Goal: Information Seeking & Learning: Check status

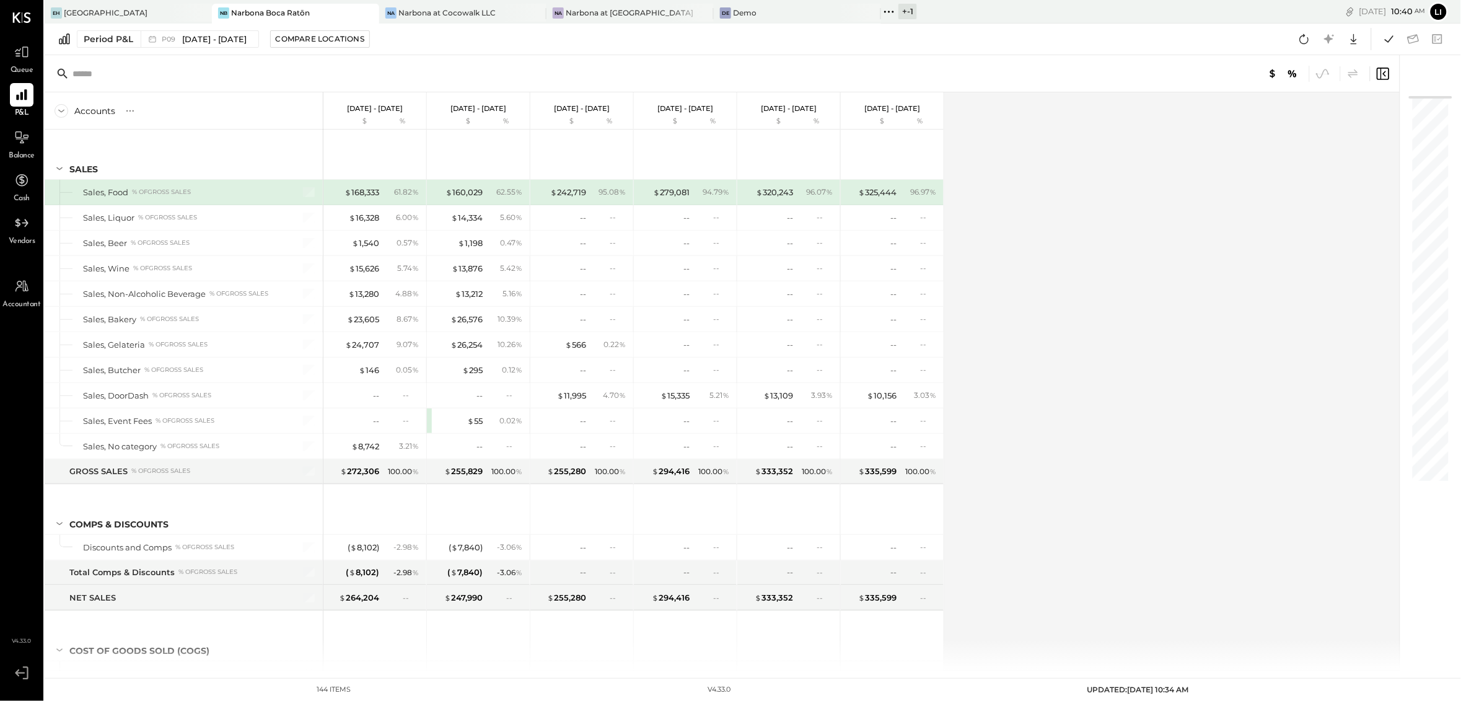
click at [453, 52] on div "Period P&L P09 Aug 11 - Sep 7, 2025 Compare Locations Google Sheets Excel" at bounding box center [753, 40] width 1416 height 32
click at [170, 36] on span "P09" at bounding box center [170, 39] width 17 height 7
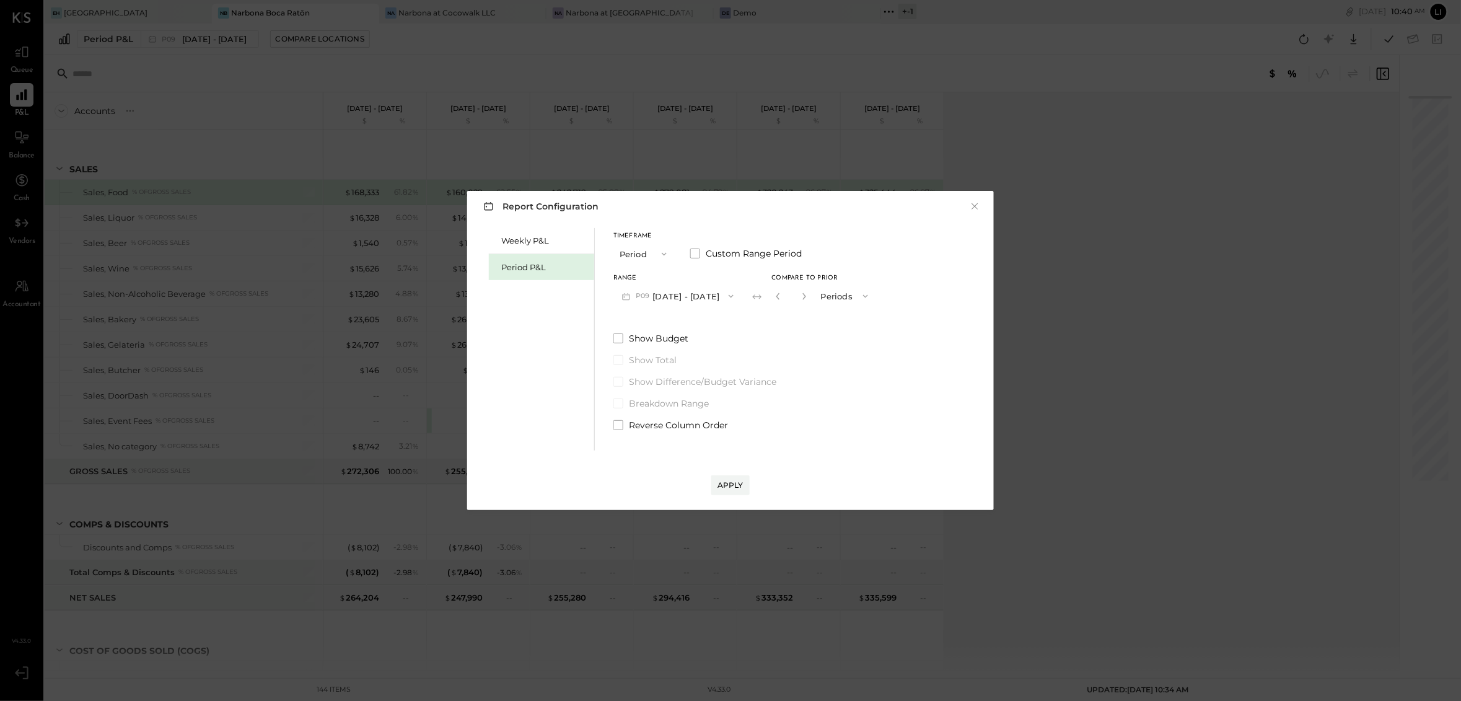
click at [753, 61] on div "Report Configuration × Weekly P&L Period P&L Timeframe Period Custom Range Peri…" at bounding box center [730, 350] width 1461 height 701
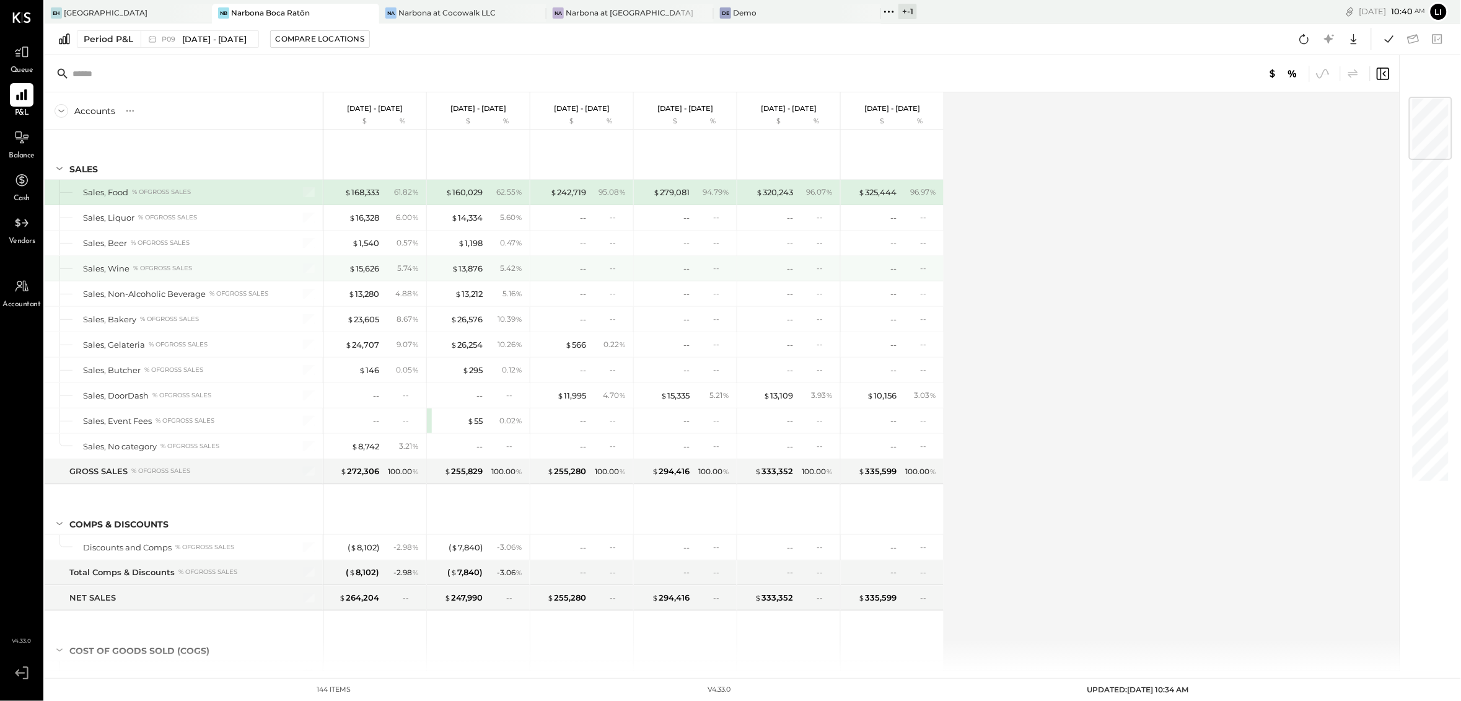
scroll to position [3, 0]
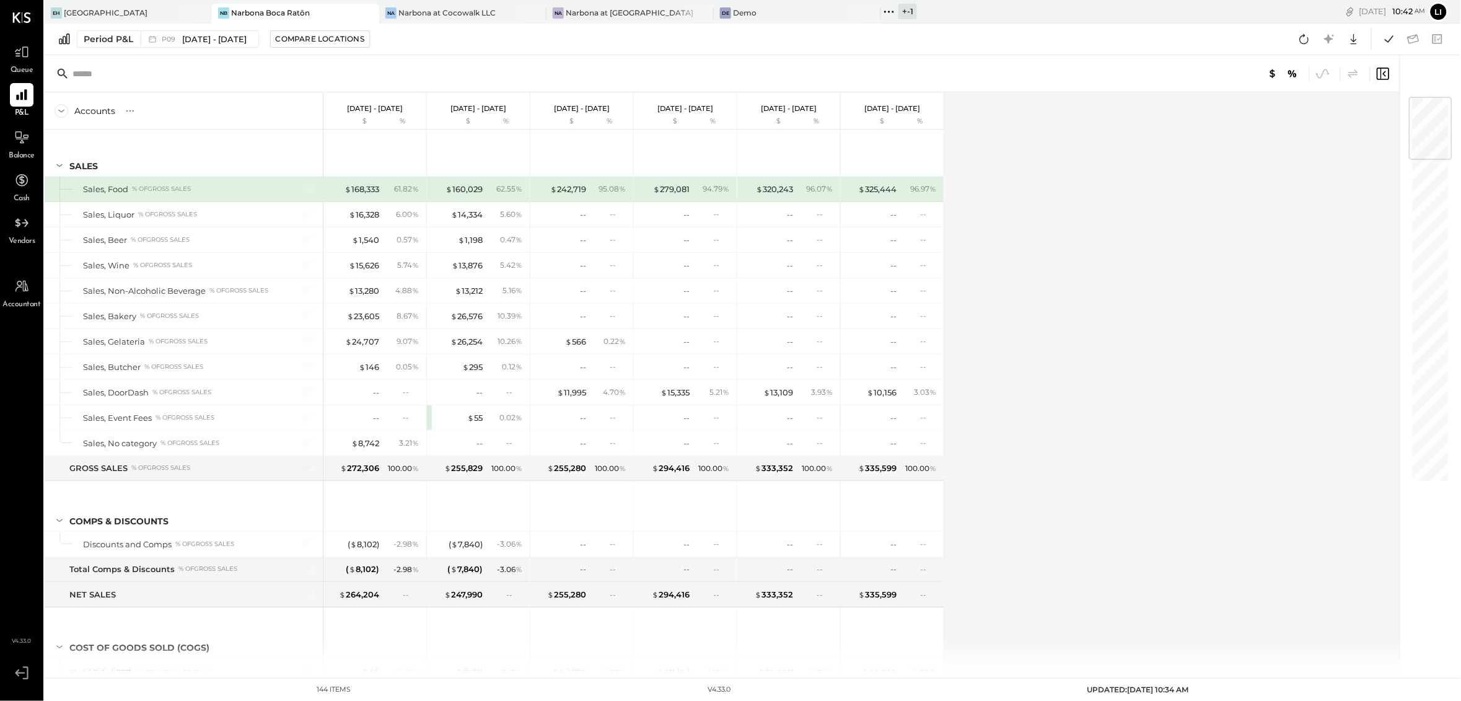
click at [1021, 295] on div "Accounts S % GL Aug 11 - Sep 7, 2025 $ % Jul 14 - Aug 10, 2025 $ % Jun 16 - Jul…" at bounding box center [723, 381] width 1357 height 578
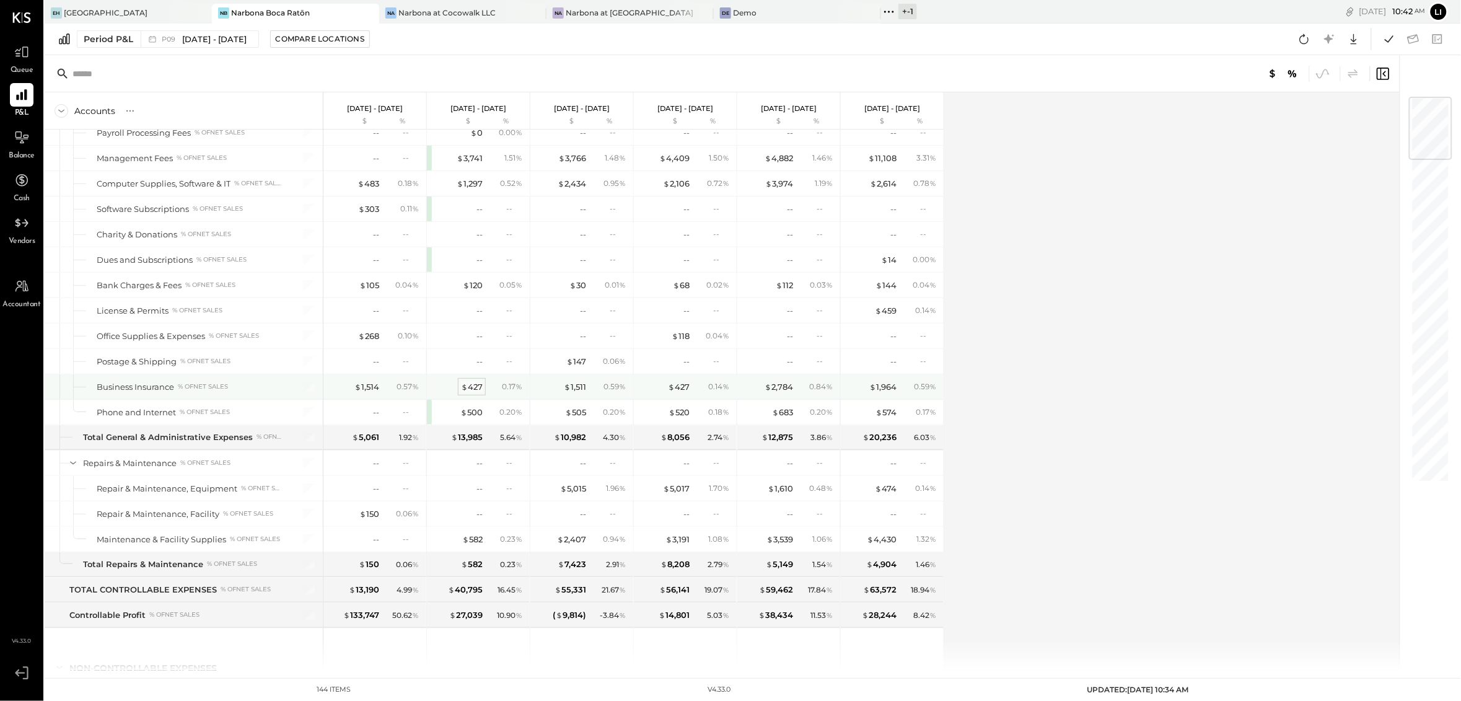
click at [469, 393] on div "$ 427" at bounding box center [472, 387] width 22 height 12
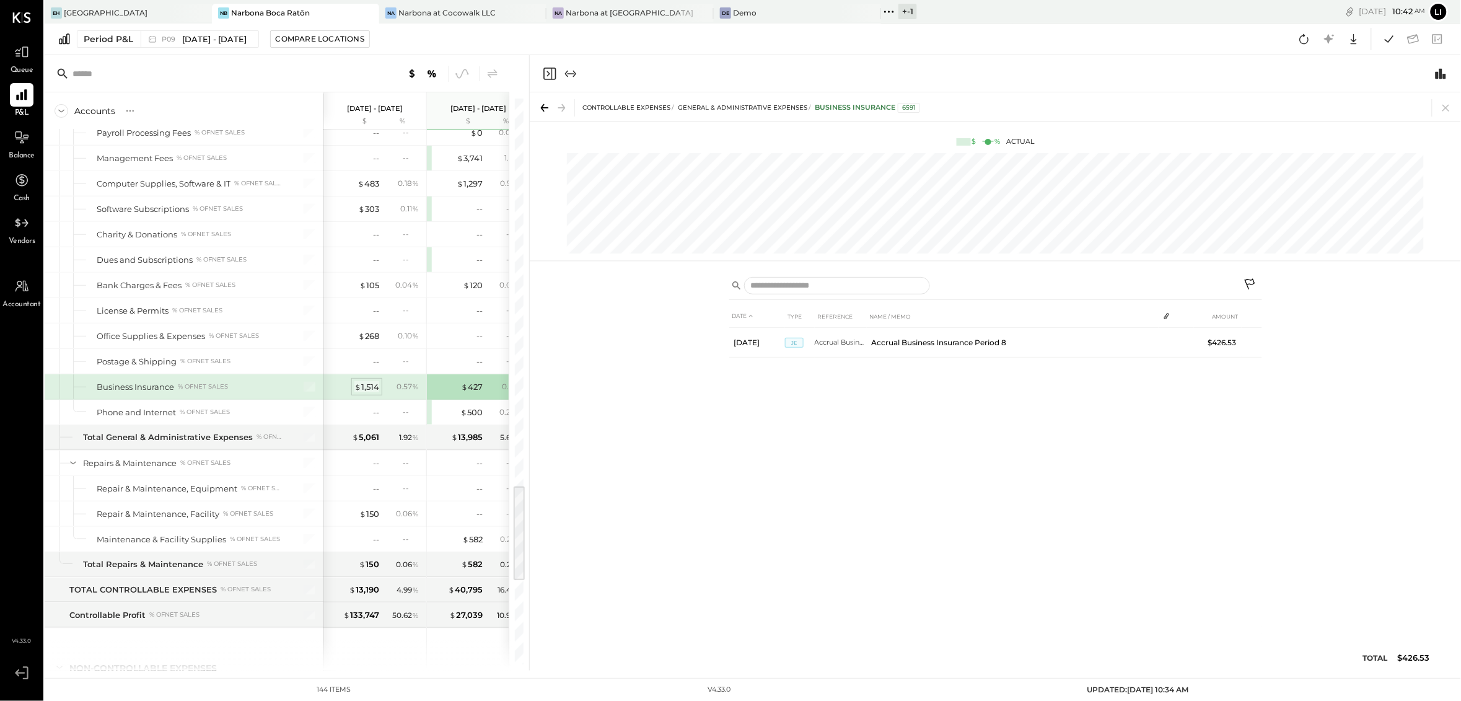
click at [369, 393] on div "$ 1,514" at bounding box center [366, 387] width 25 height 12
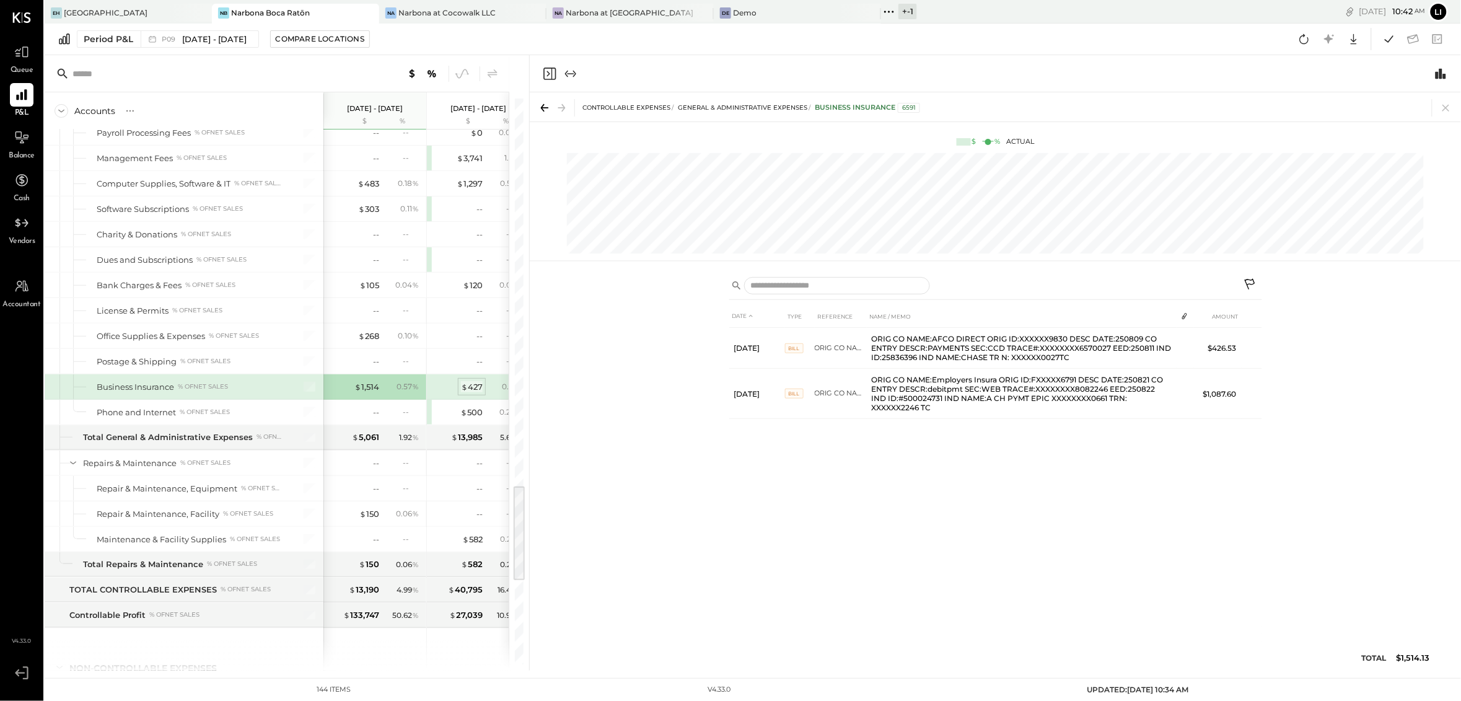
click at [468, 393] on div "$ 427" at bounding box center [472, 387] width 22 height 12
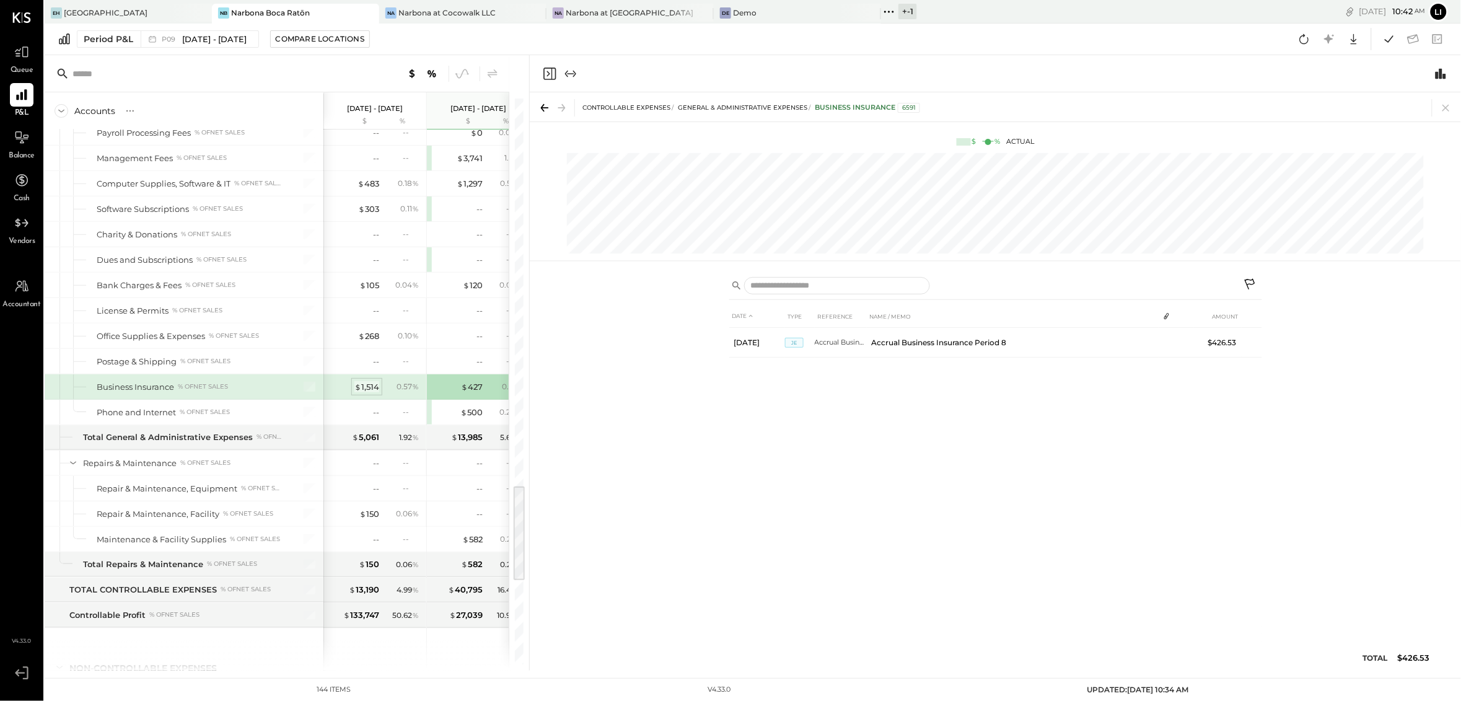
click at [363, 393] on div "$ 1,514" at bounding box center [366, 387] width 25 height 12
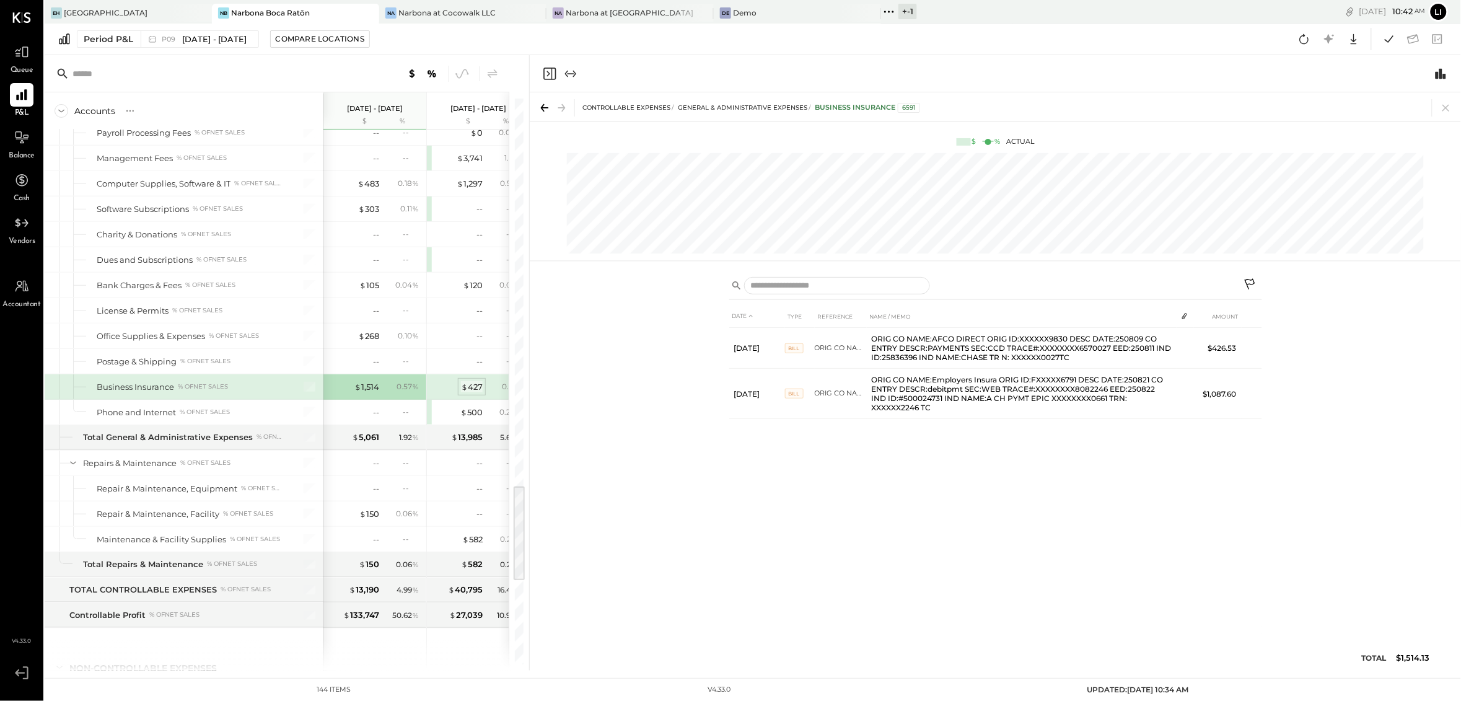
click at [470, 393] on div "$ 427" at bounding box center [472, 387] width 22 height 12
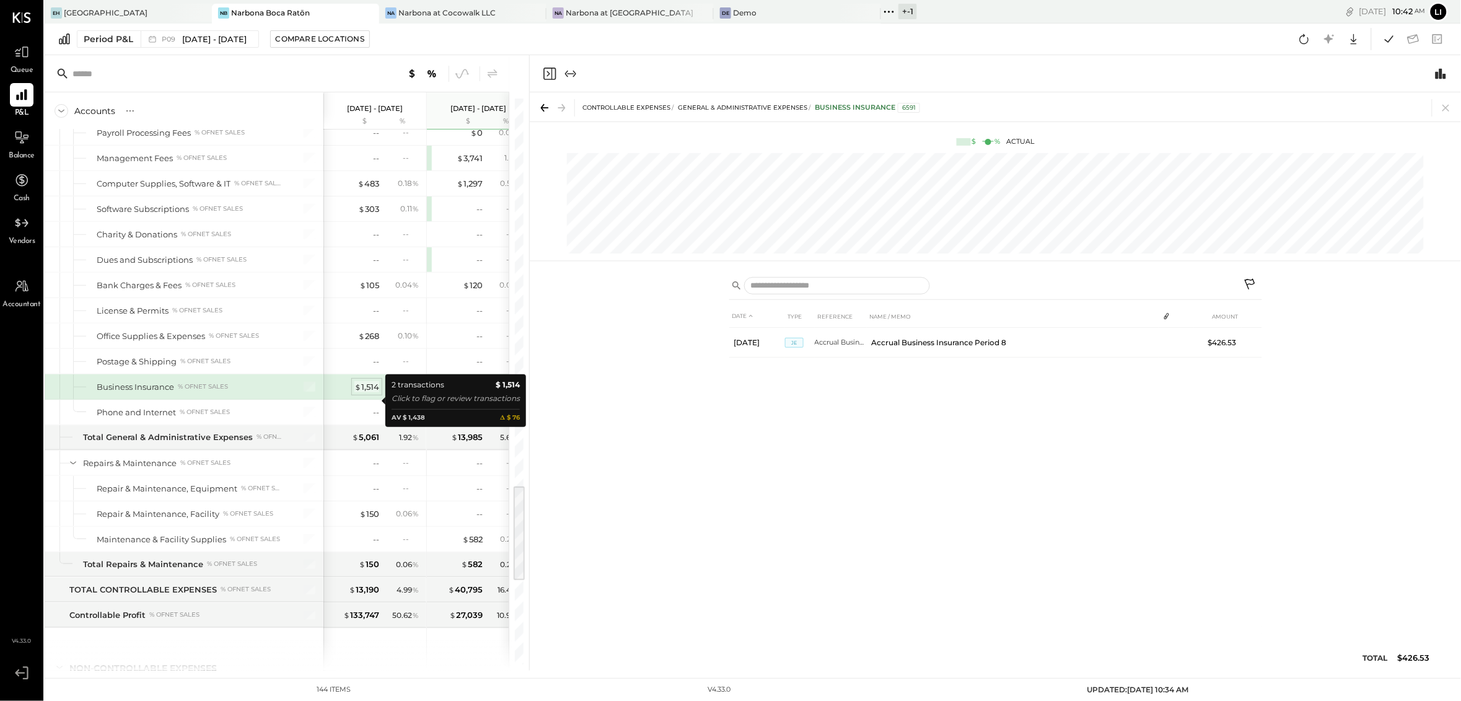
click at [362, 393] on div "$ 1,514" at bounding box center [366, 387] width 25 height 12
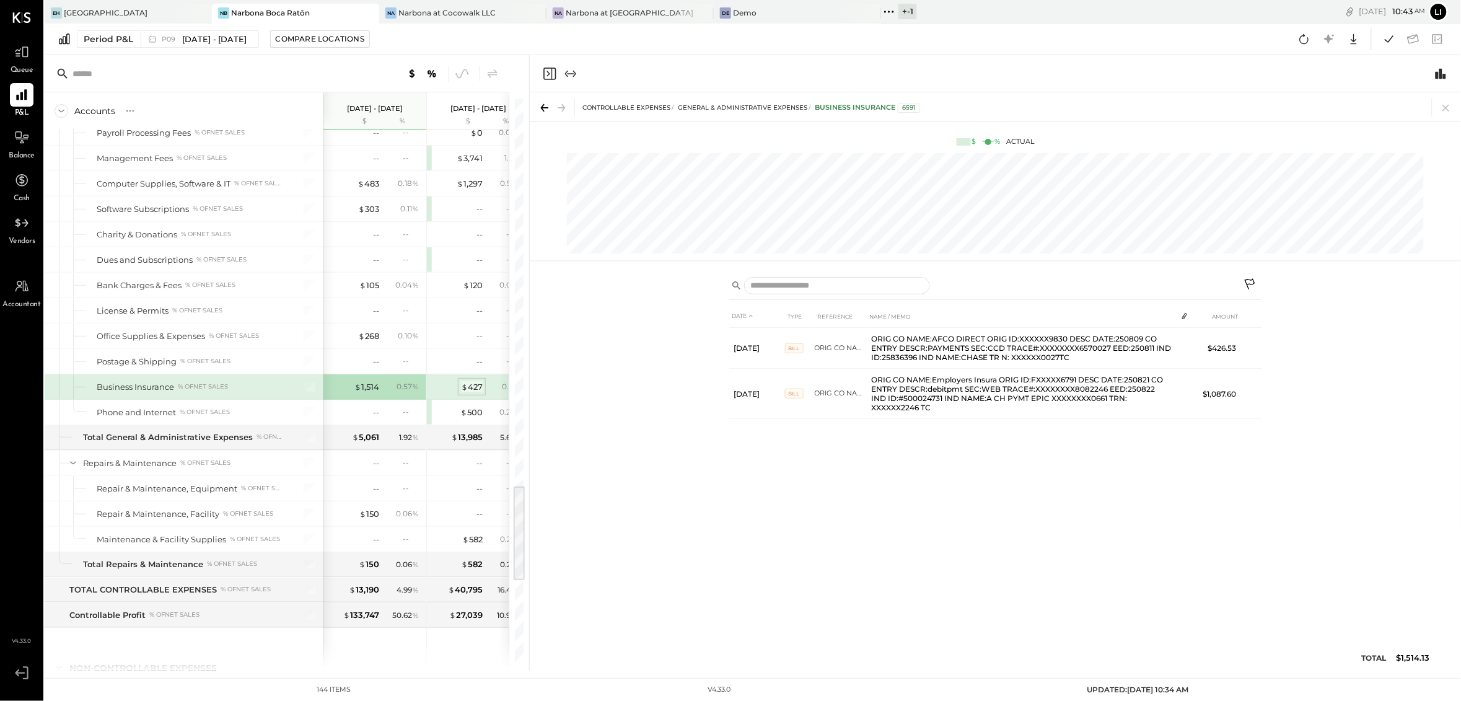
click at [474, 393] on div "$ 427" at bounding box center [472, 387] width 22 height 12
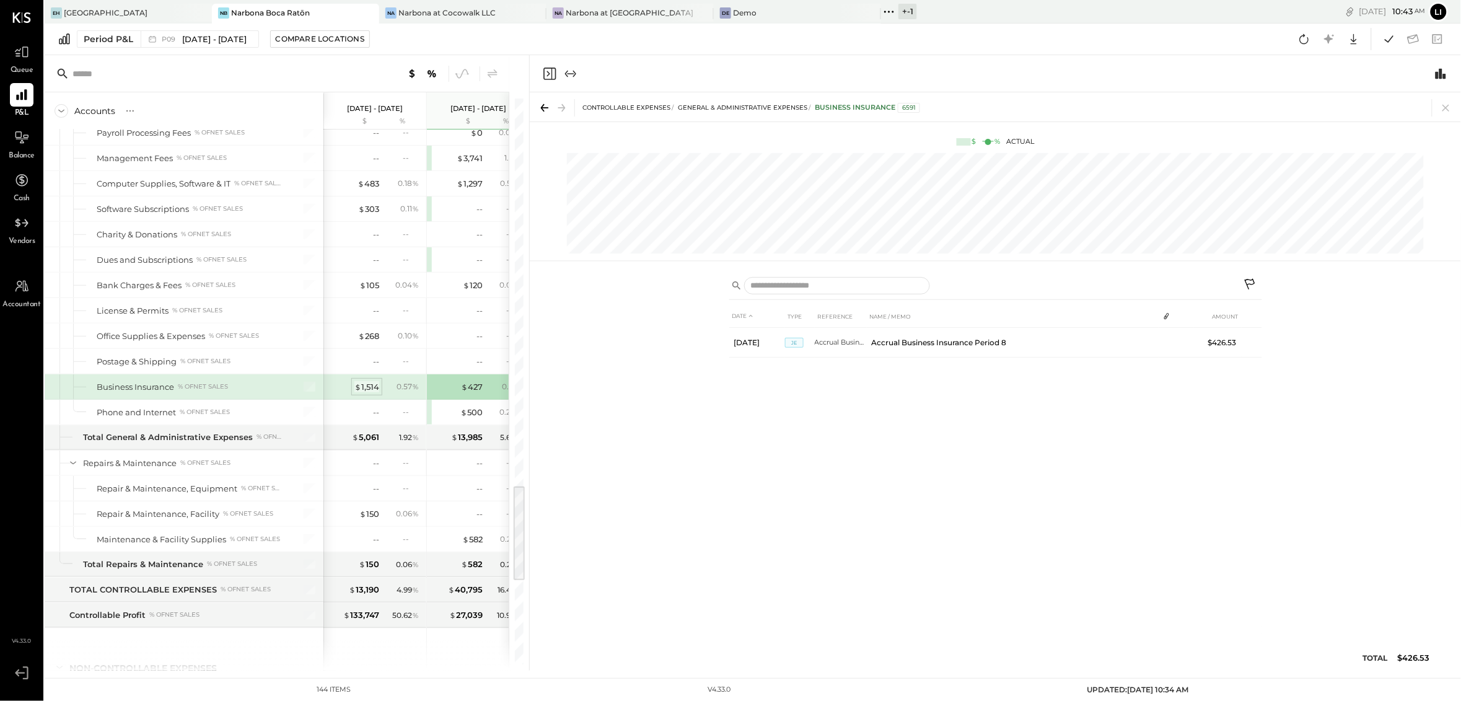
click at [370, 393] on div "$ 1,514" at bounding box center [366, 387] width 25 height 12
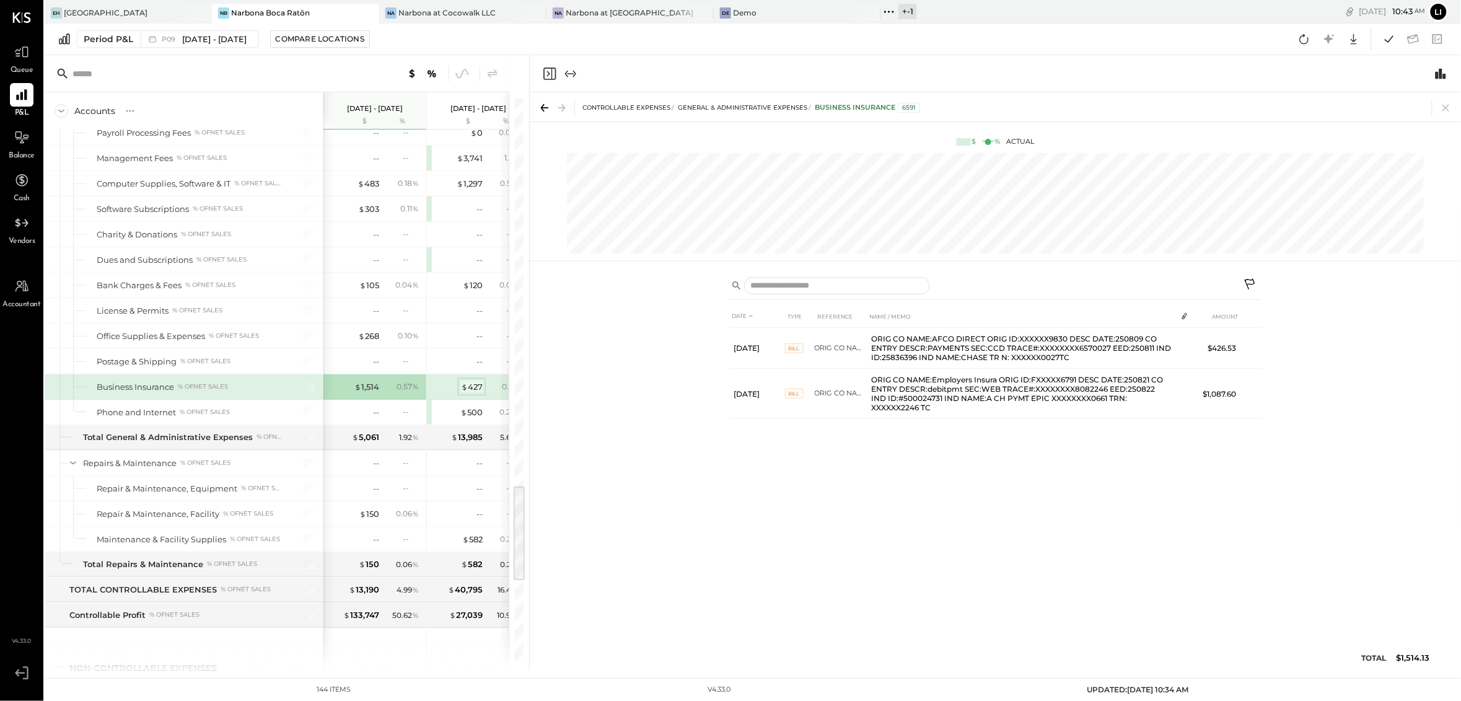
click at [468, 393] on div "$ 427" at bounding box center [472, 387] width 22 height 12
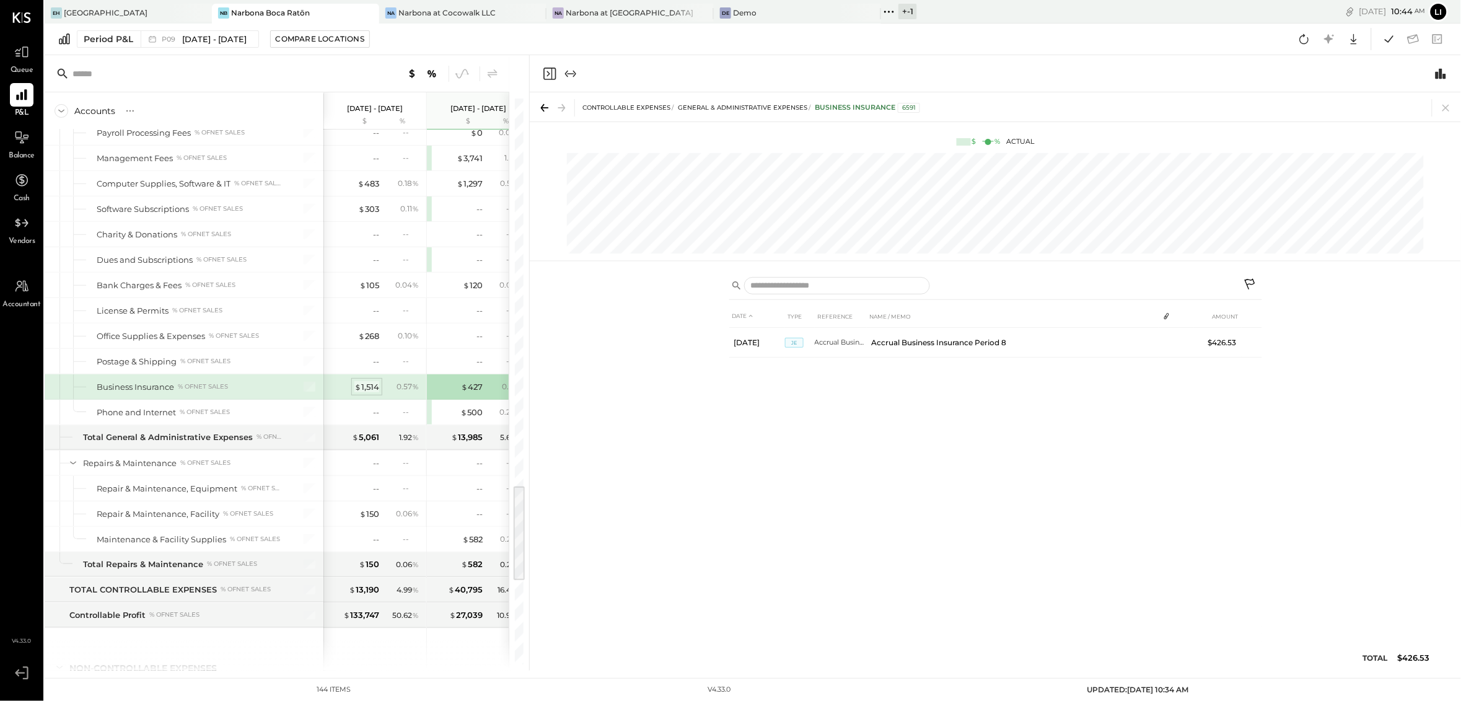
click at [369, 393] on div "$ 1,514" at bounding box center [366, 387] width 25 height 12
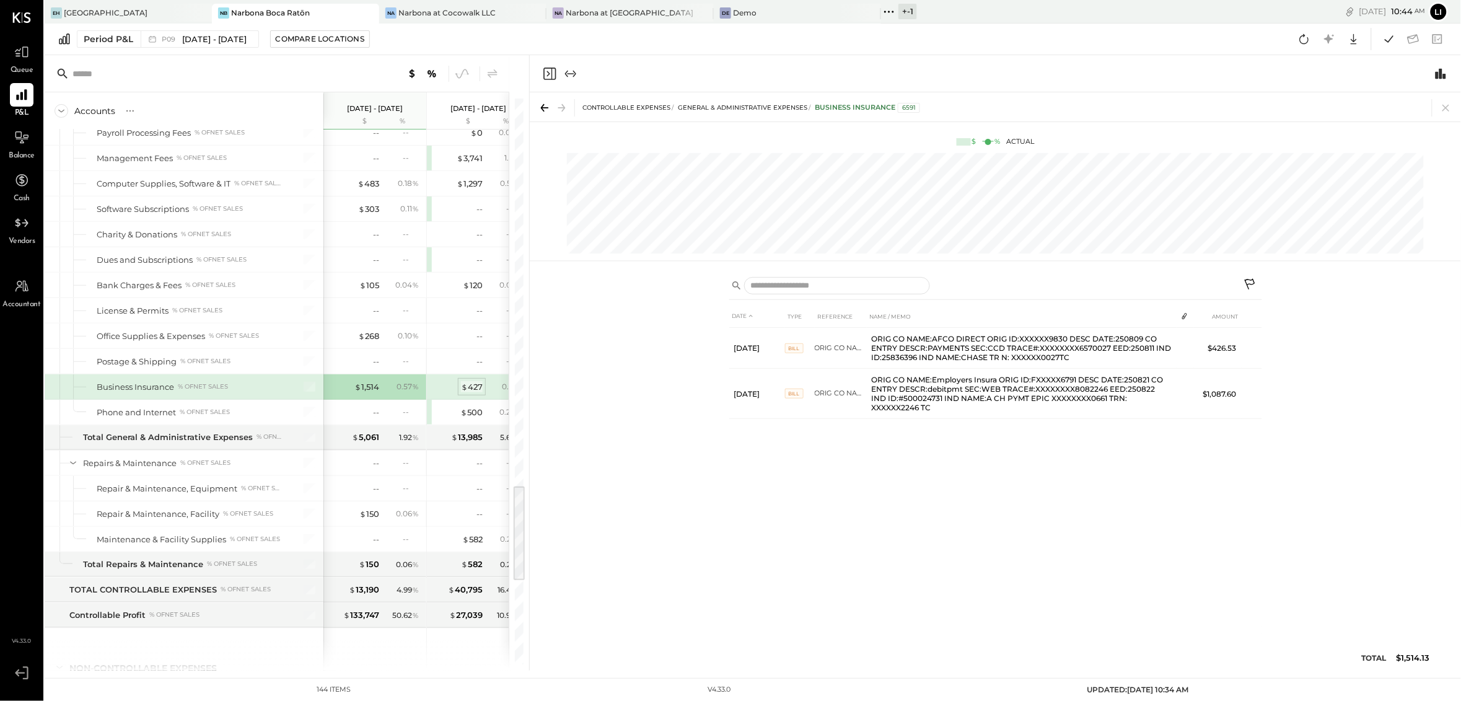
click at [481, 393] on div "$ 427" at bounding box center [472, 387] width 22 height 12
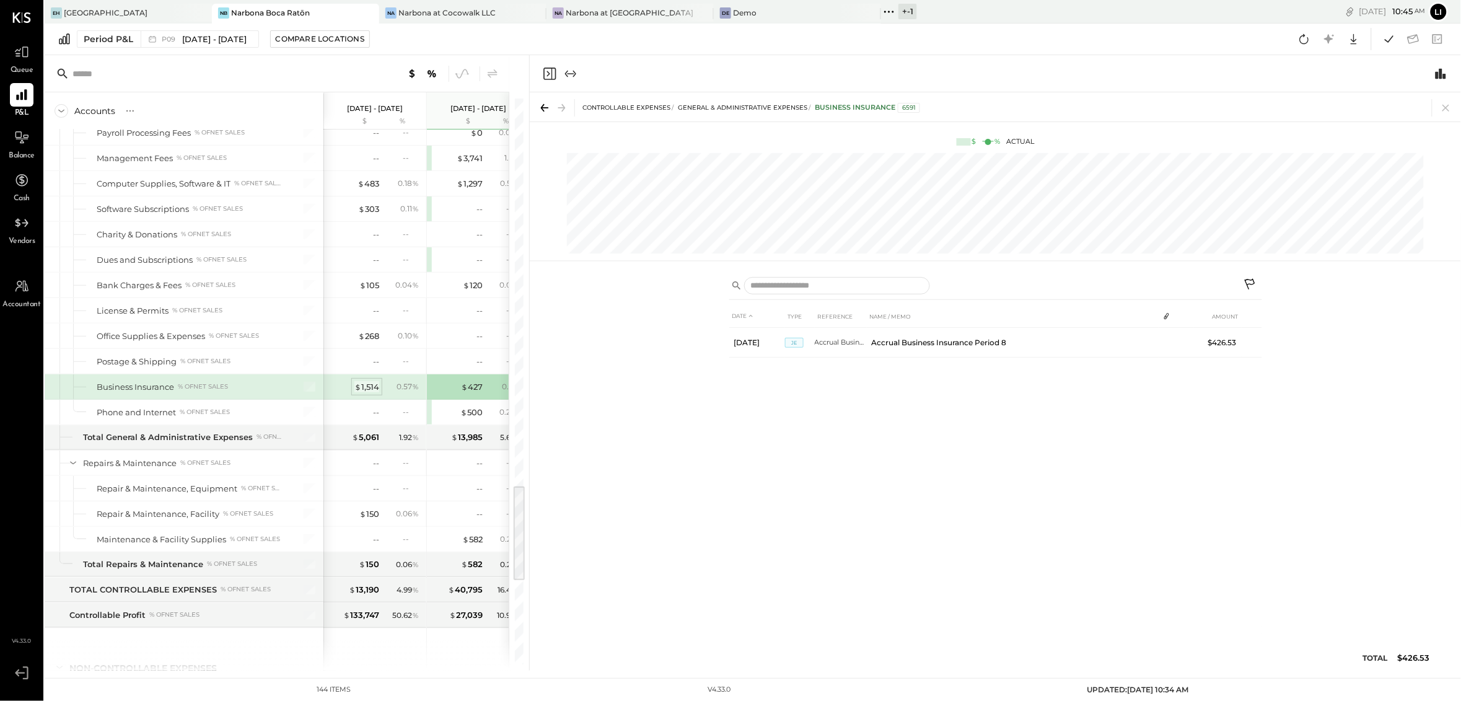
click at [363, 393] on div "$ 1,514" at bounding box center [366, 387] width 25 height 12
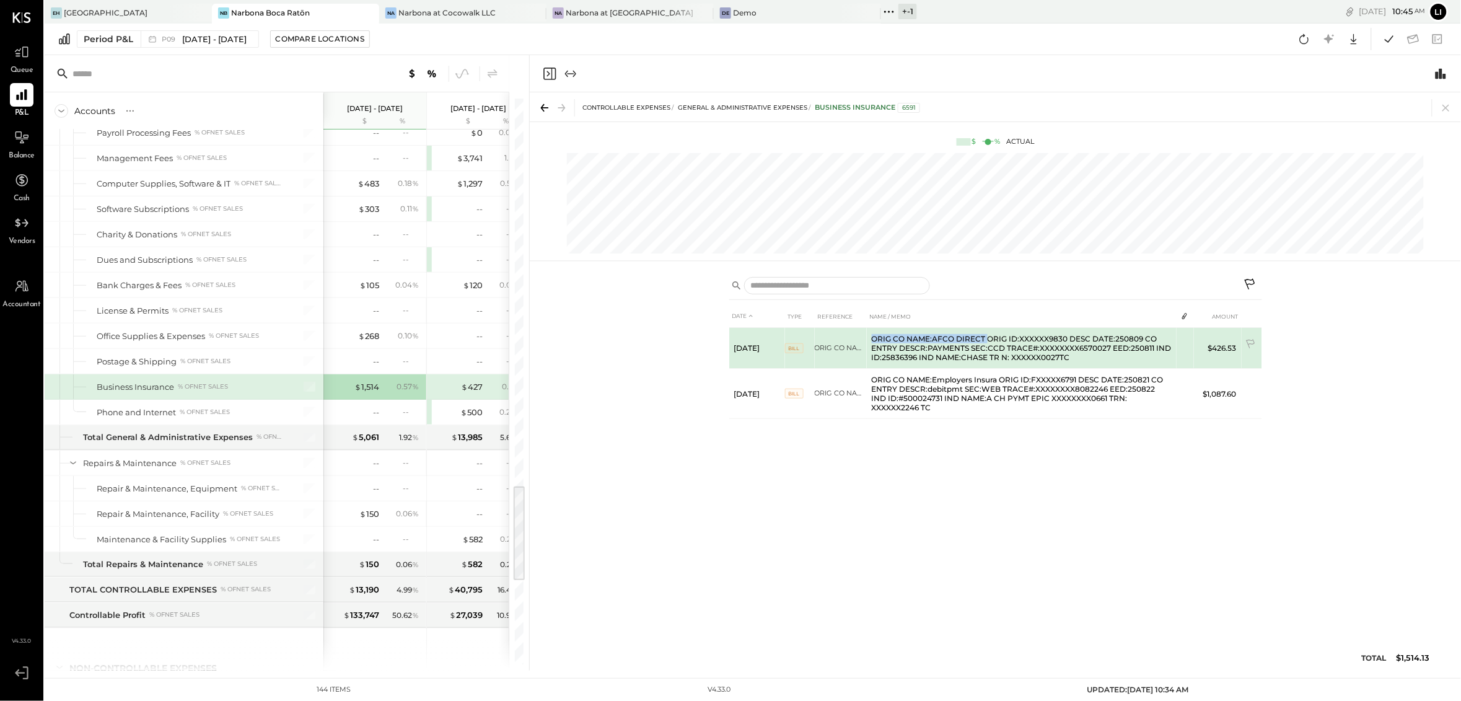
drag, startPoint x: 874, startPoint y: 340, endPoint x: 985, endPoint y: 341, distance: 110.9
click at [985, 341] on td "ORIG CO NAME:AFCO DIRECT ORIG ID:XXXXXX9830 DESC DATE:250809 CO ENTRY DESCR:PAY…" at bounding box center [1022, 348] width 310 height 41
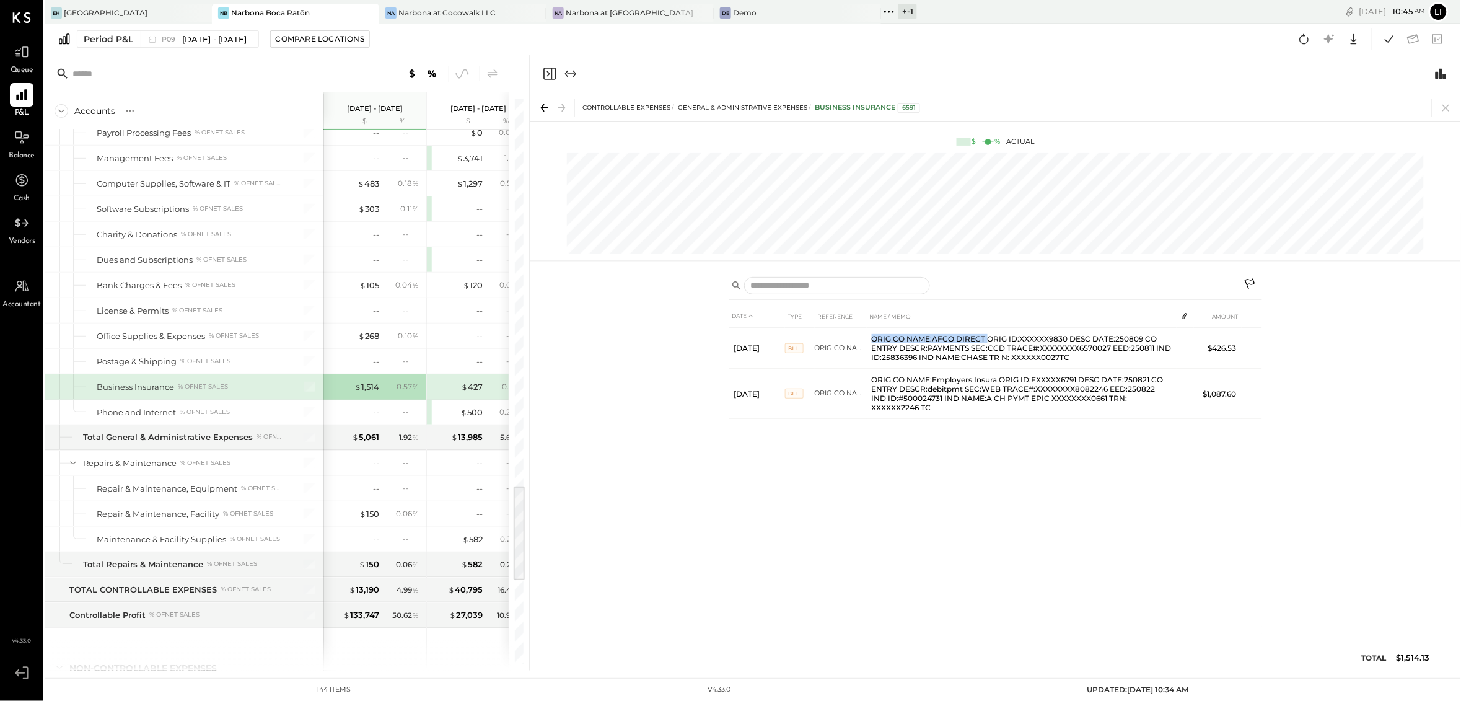
copy td "ORIG CO NAME:AFCO DIRECT"
click at [549, 70] on icon "Close panel" at bounding box center [549, 73] width 15 height 15
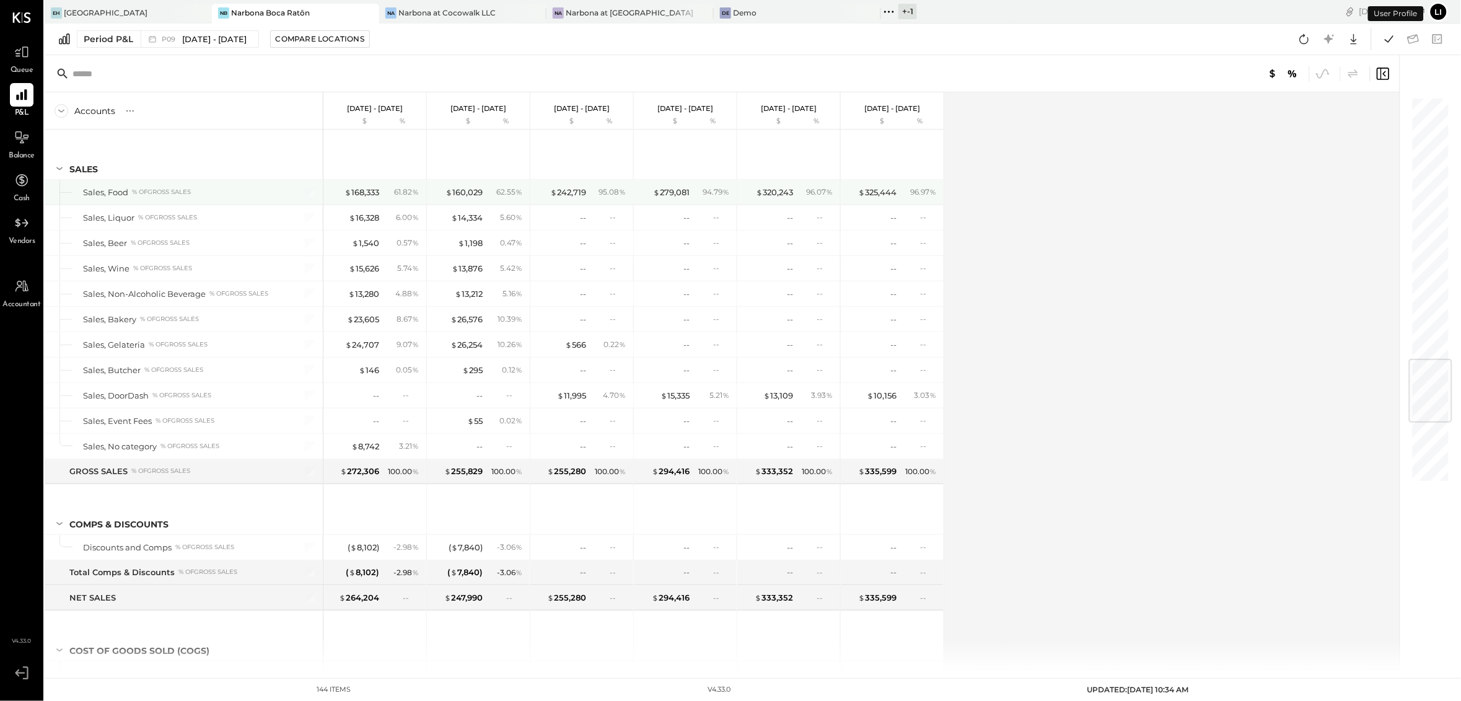
scroll to position [2230, 0]
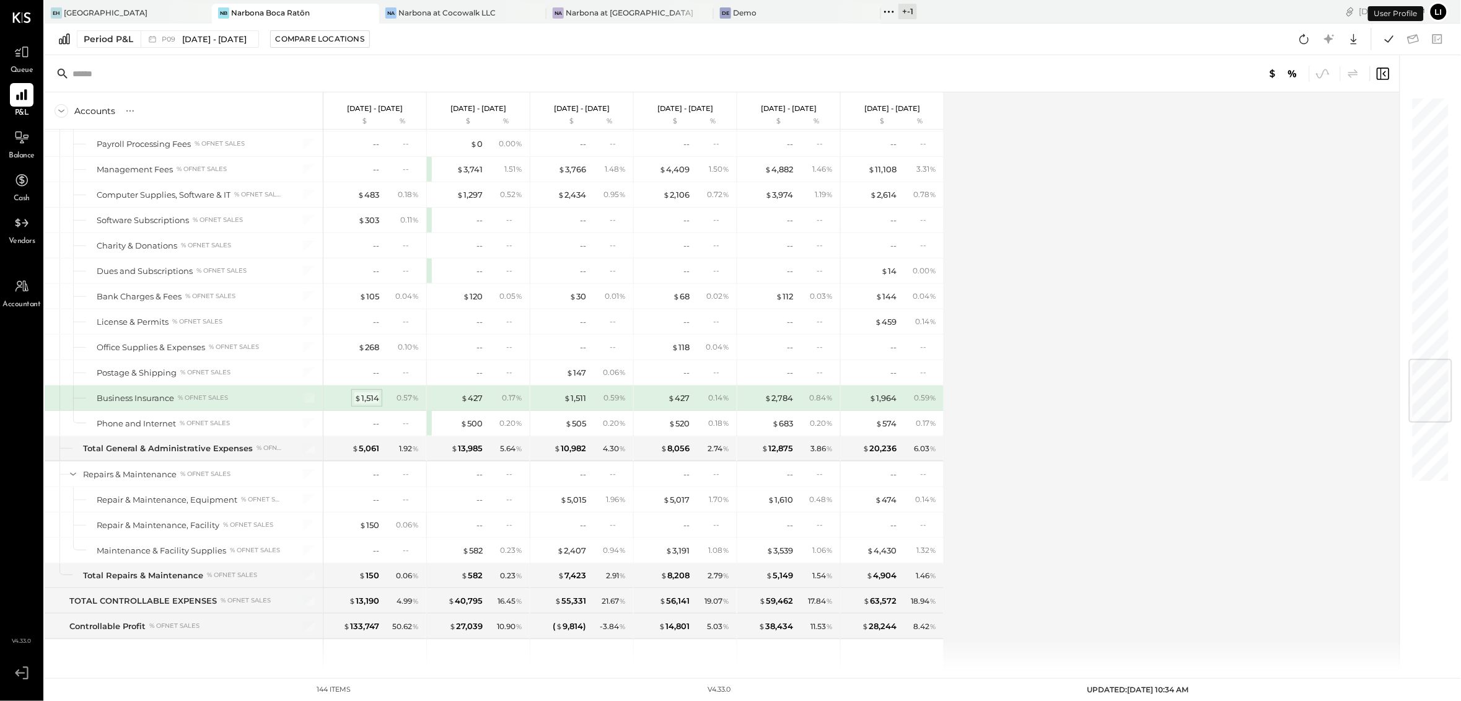
click at [369, 404] on div "$ 1,514" at bounding box center [366, 398] width 25 height 12
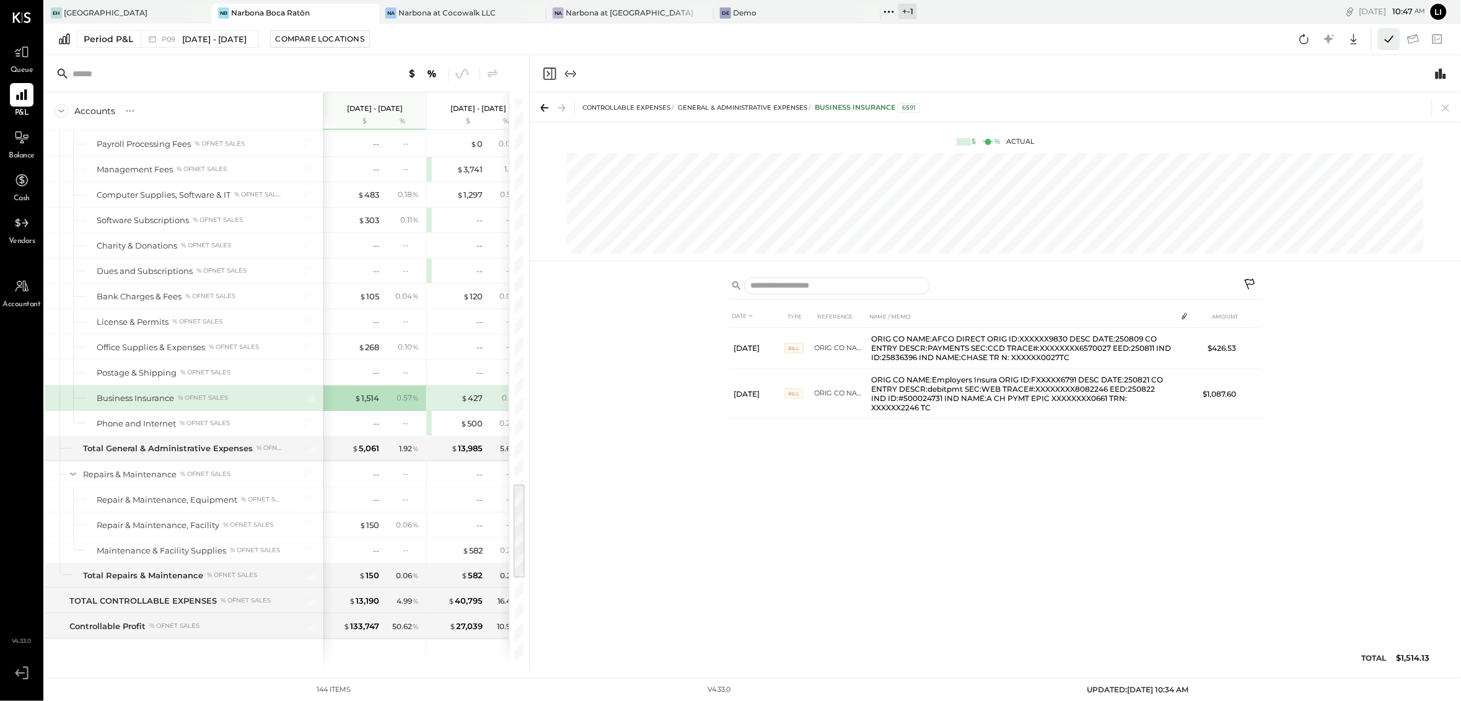
click at [1388, 45] on icon at bounding box center [1389, 39] width 16 height 16
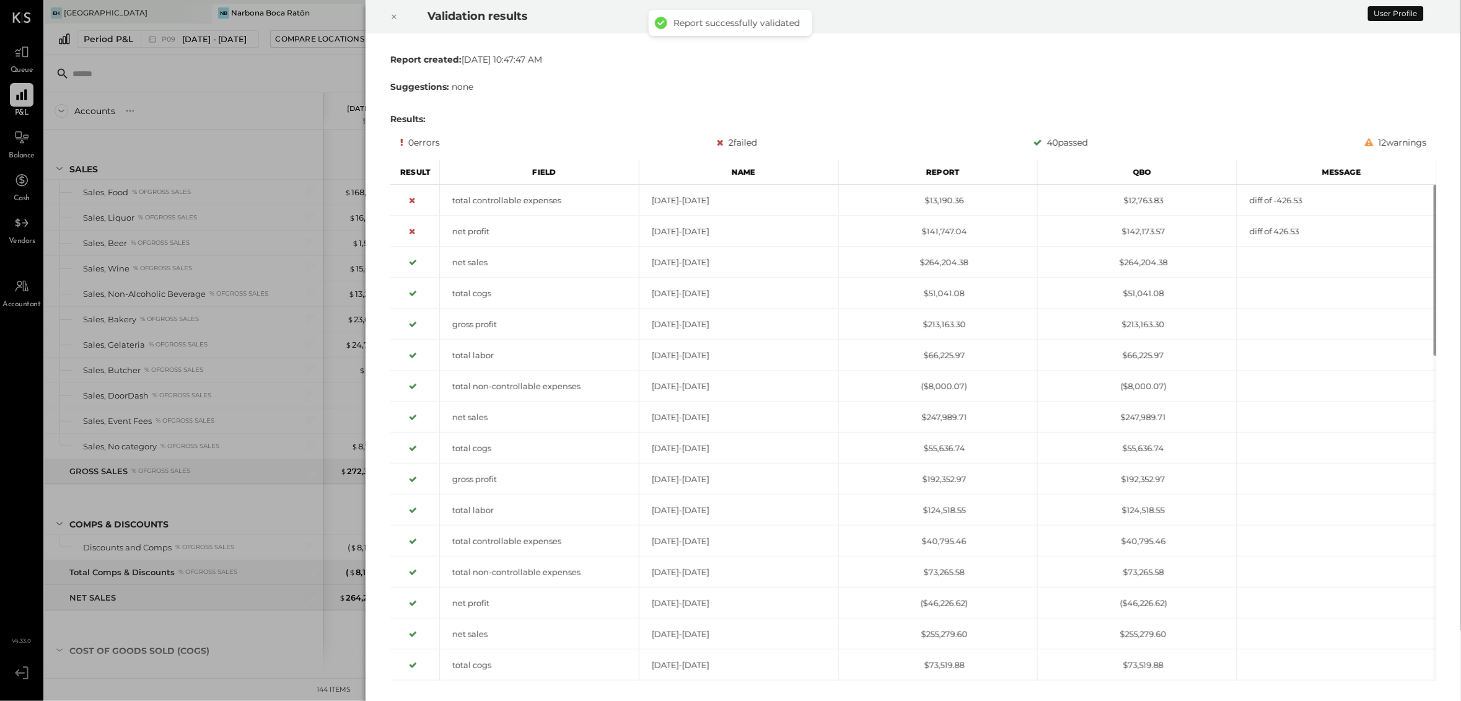
scroll to position [2230, 0]
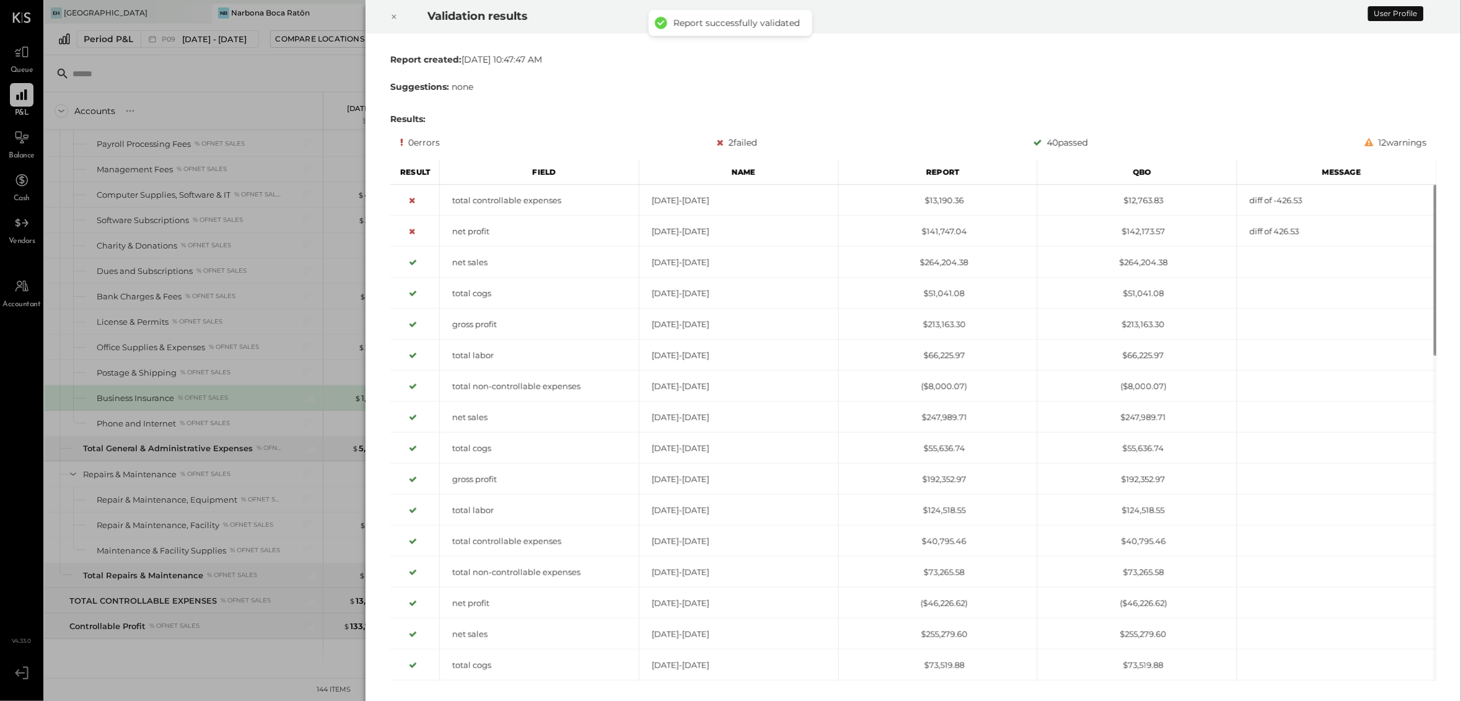
click at [399, 20] on div at bounding box center [393, 16] width 27 height 35
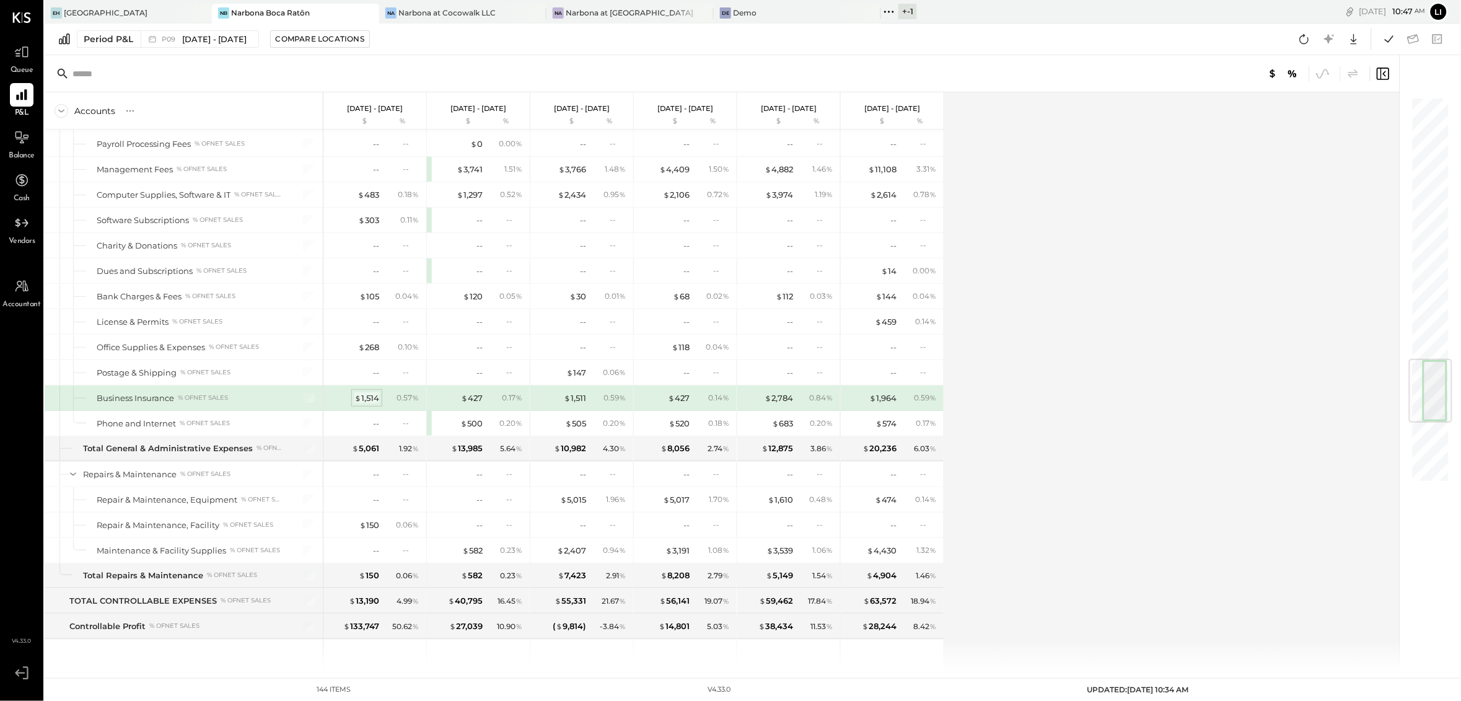
click at [367, 404] on div "$ 1,514" at bounding box center [366, 398] width 25 height 12
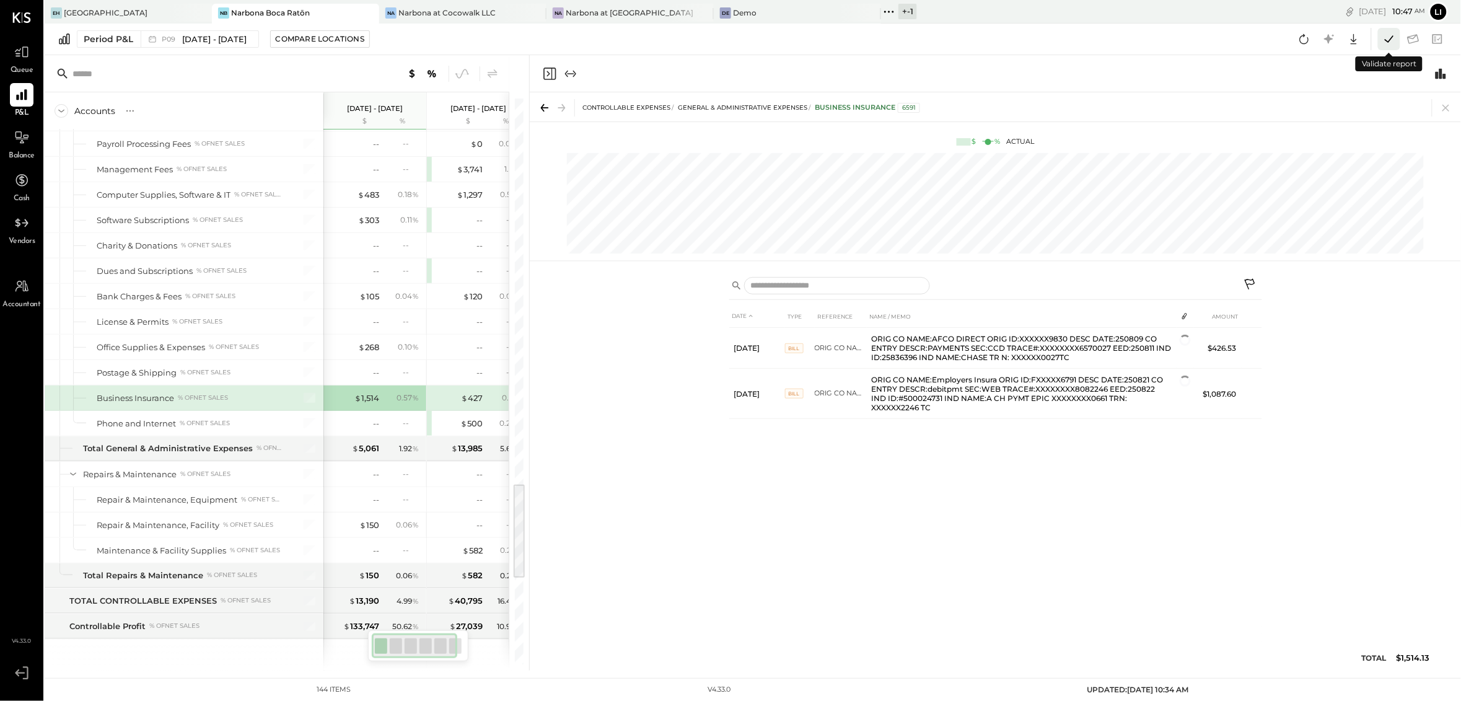
click at [1381, 38] on icon at bounding box center [1389, 39] width 16 height 16
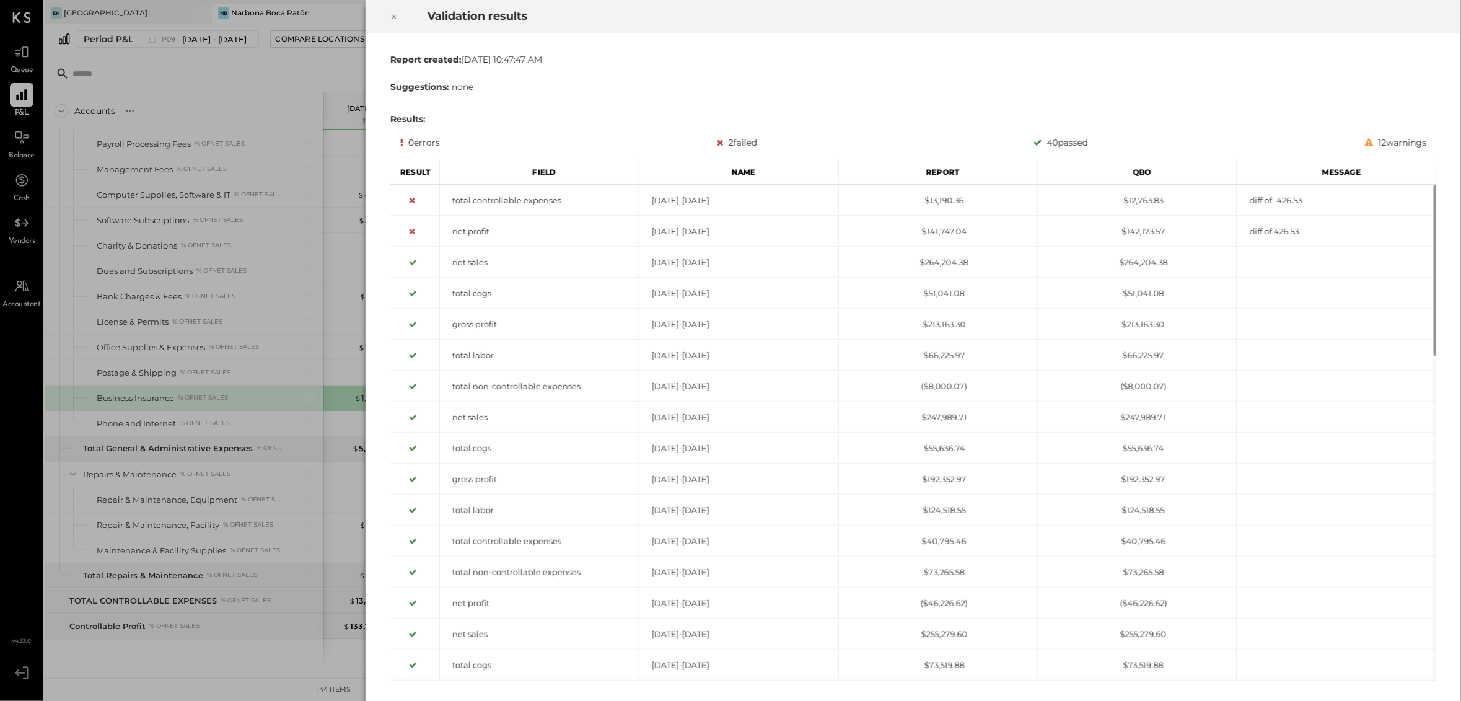
click at [396, 20] on icon at bounding box center [393, 16] width 7 height 15
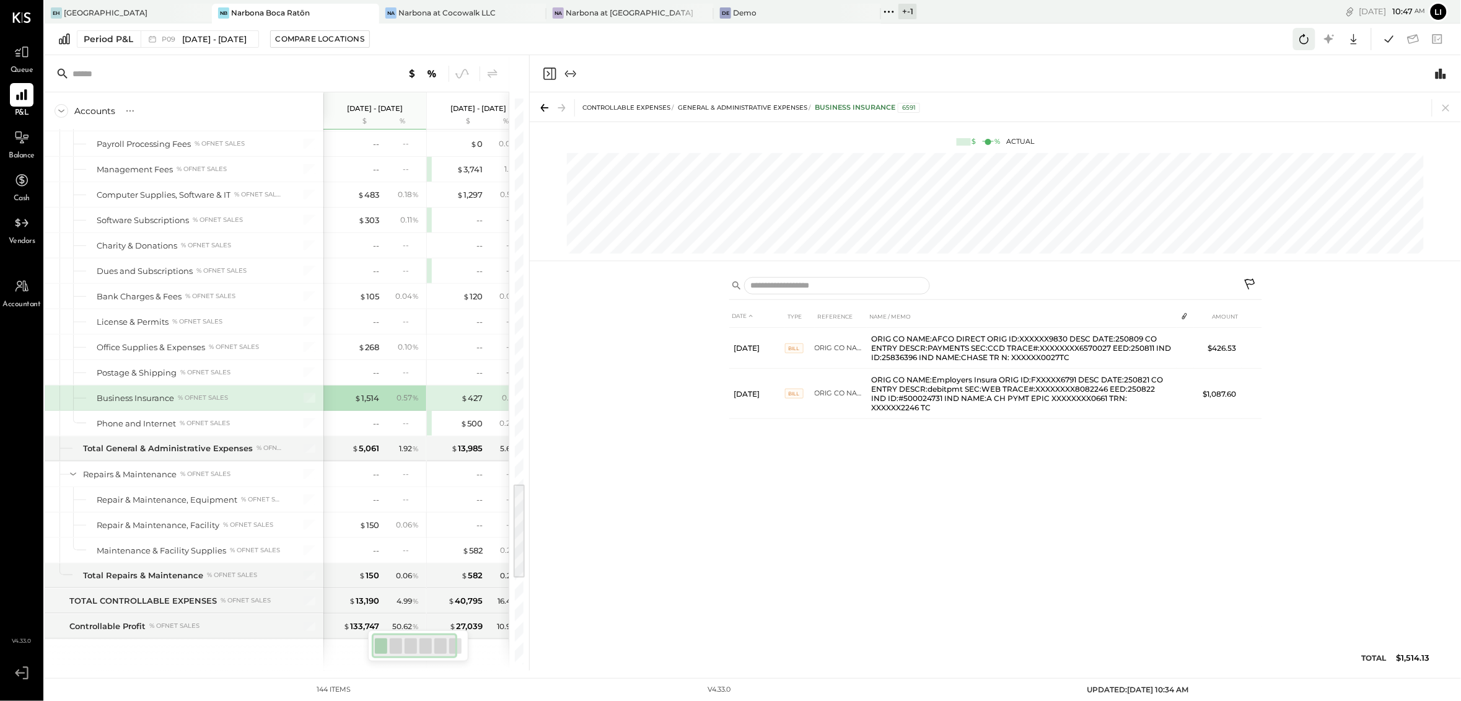
click at [1302, 44] on icon at bounding box center [1304, 39] width 16 height 16
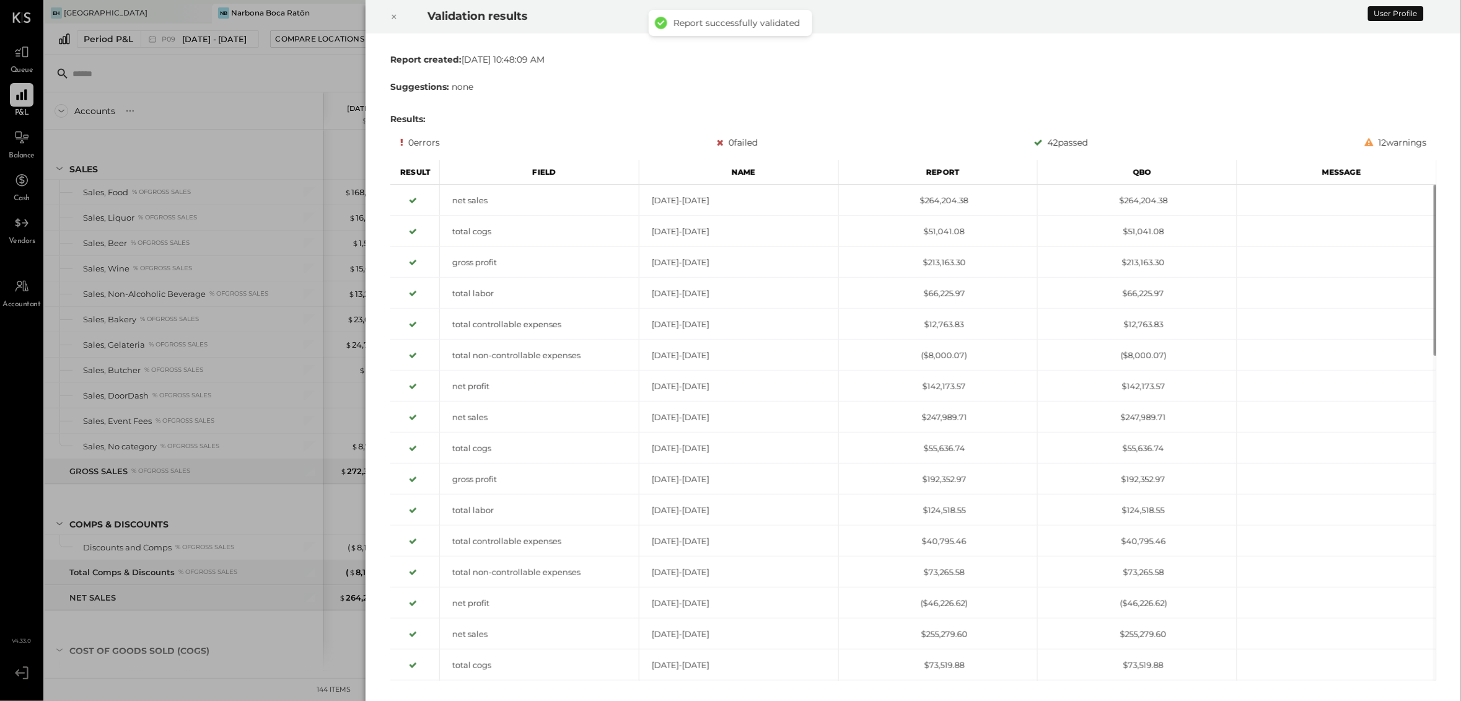
scroll to position [2230, 0]
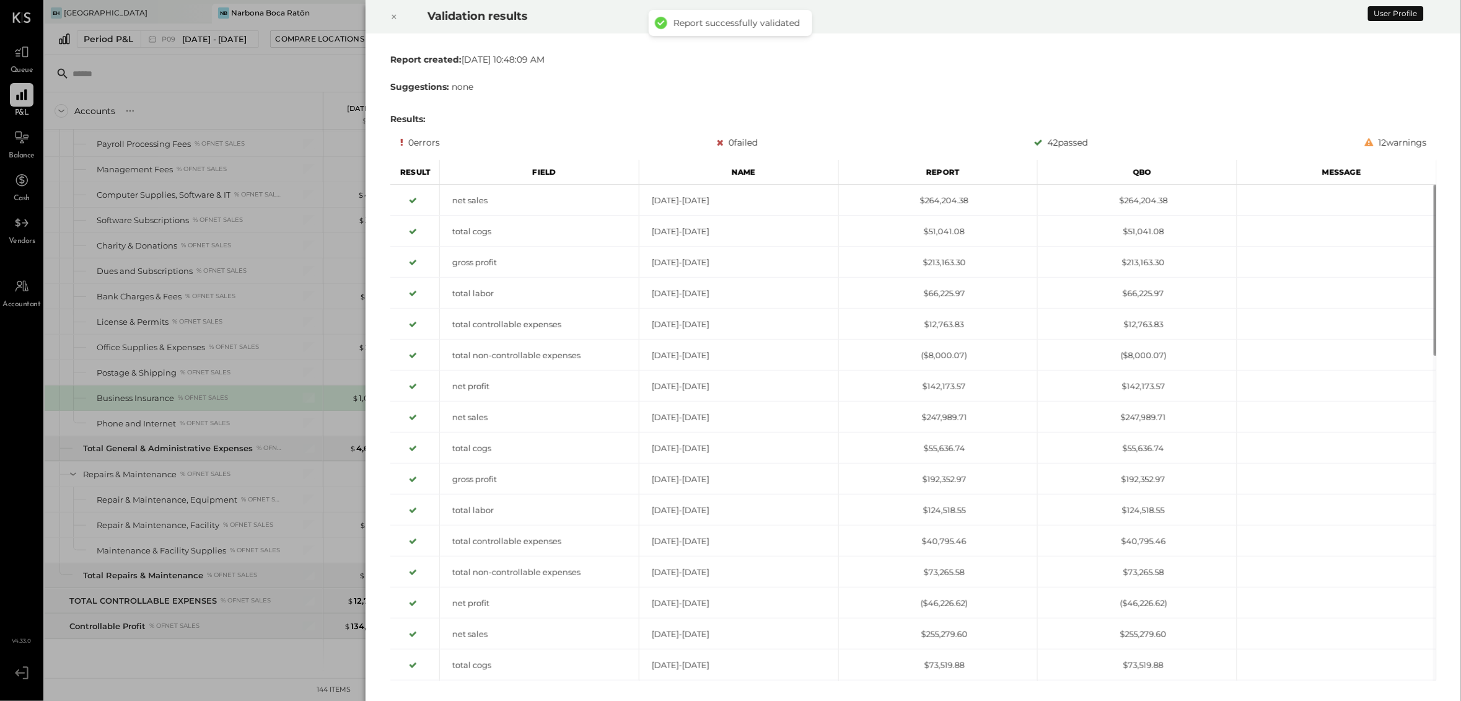
click at [395, 17] on icon at bounding box center [393, 16] width 7 height 15
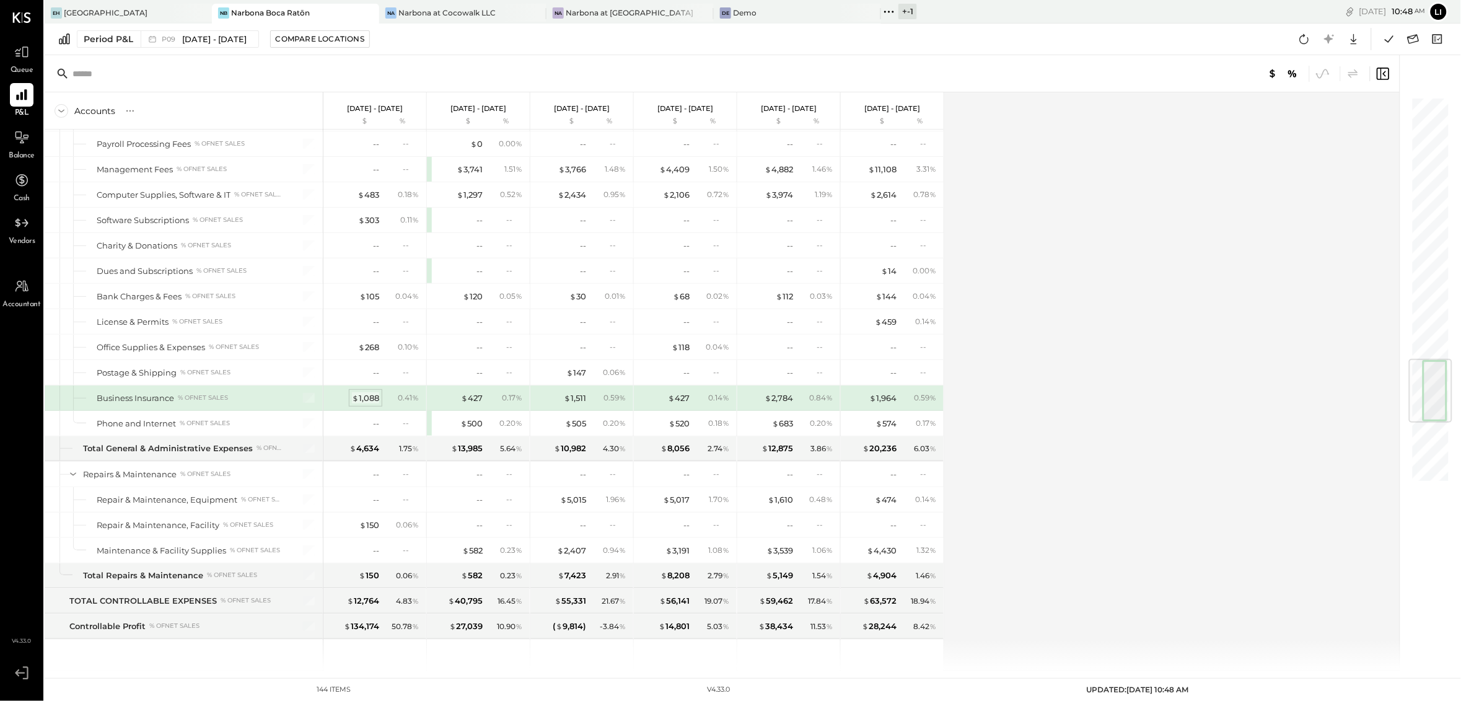
click at [367, 404] on div "$ 1,088" at bounding box center [365, 398] width 27 height 12
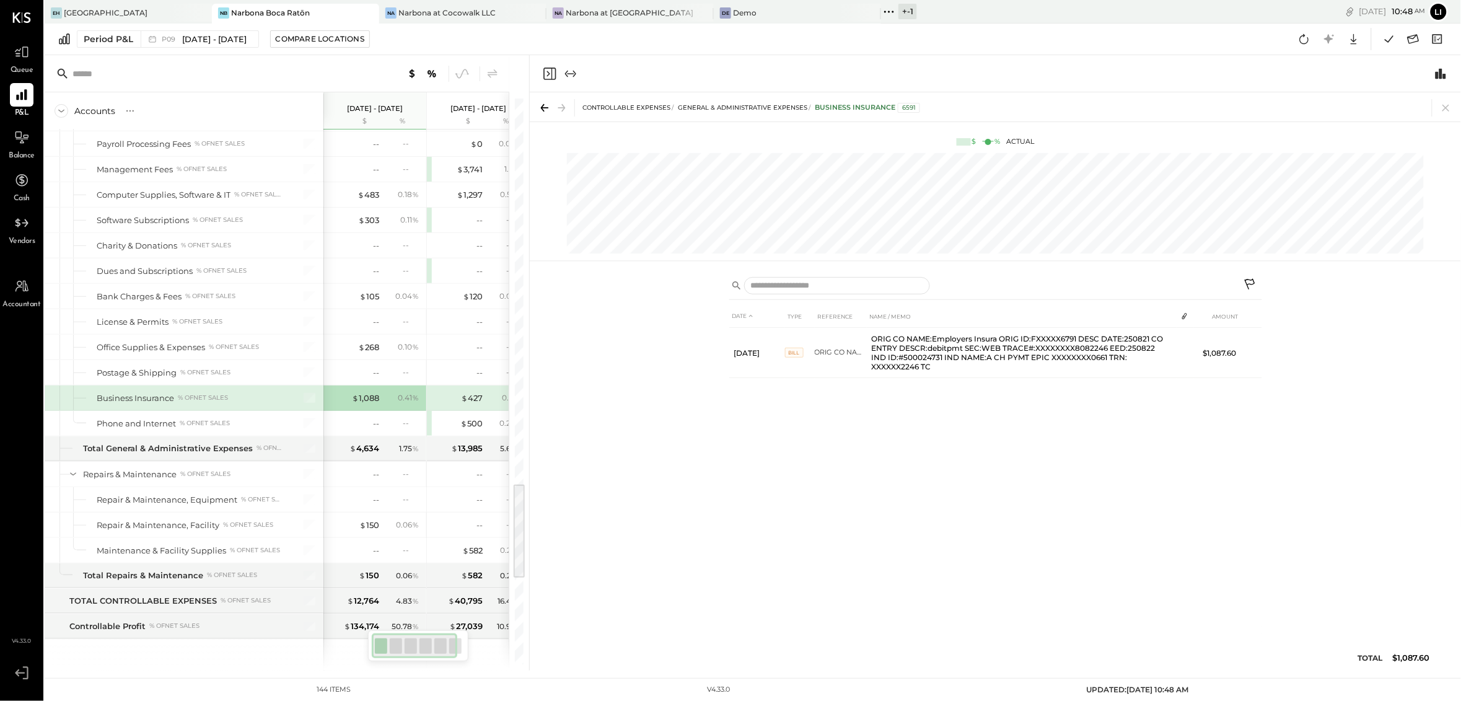
click at [553, 71] on icon "Close panel" at bounding box center [549, 73] width 15 height 15
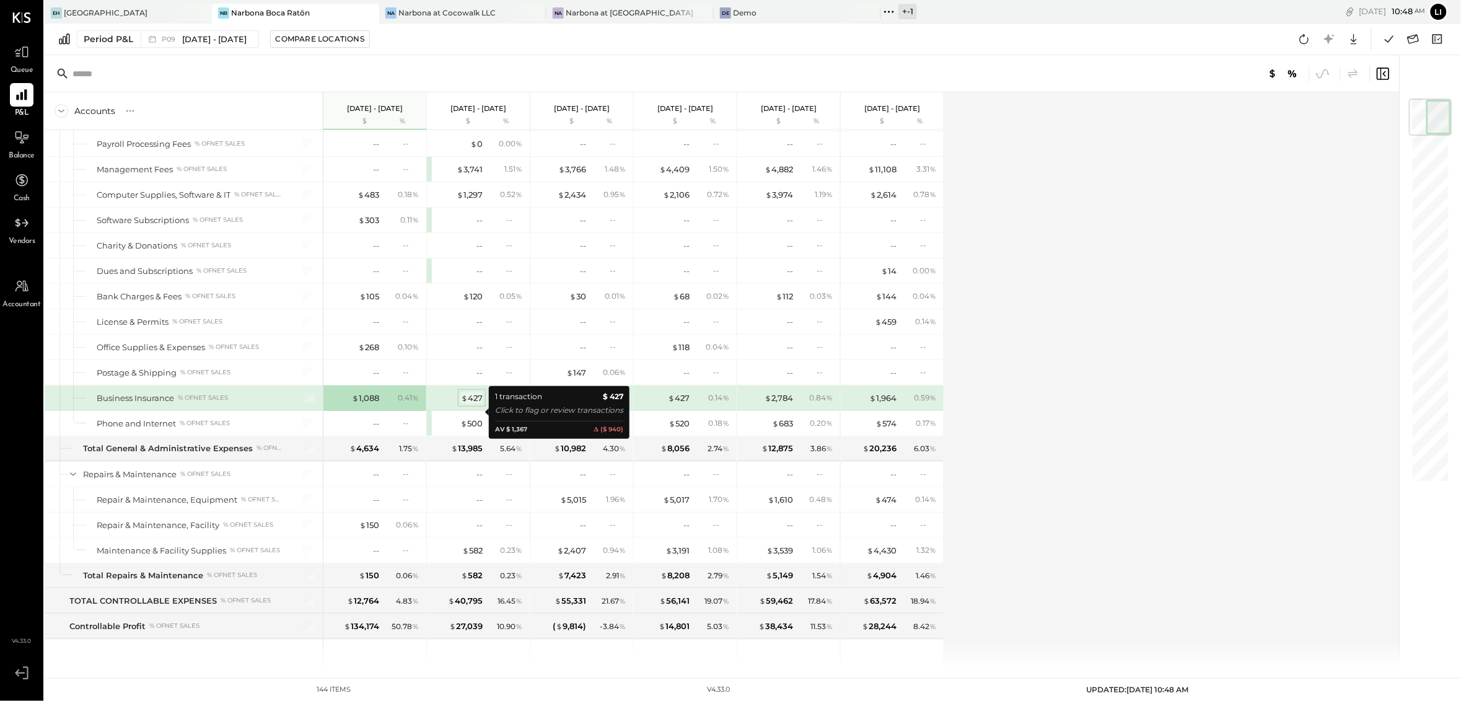
click at [467, 404] on div "$ 427" at bounding box center [472, 398] width 22 height 12
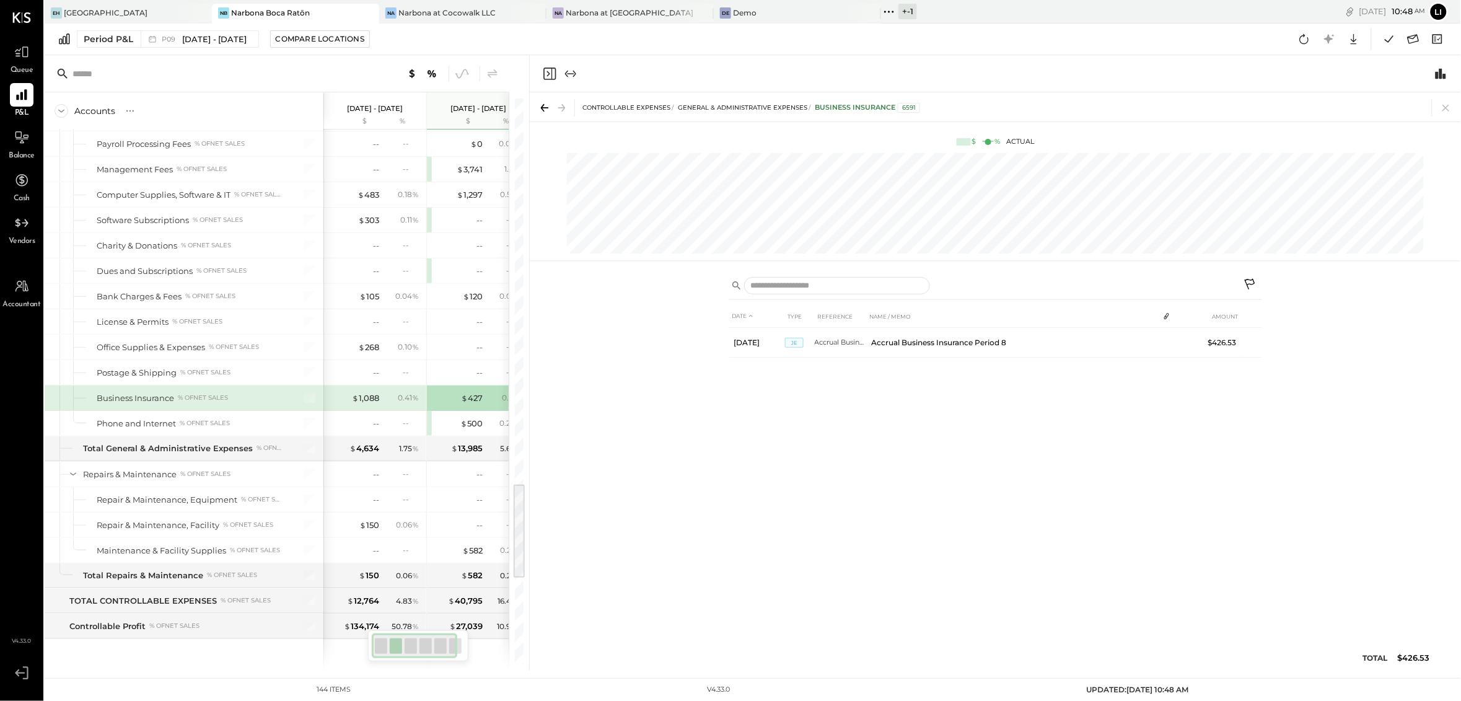
click at [542, 76] on icon "Close panel" at bounding box center [549, 73] width 15 height 15
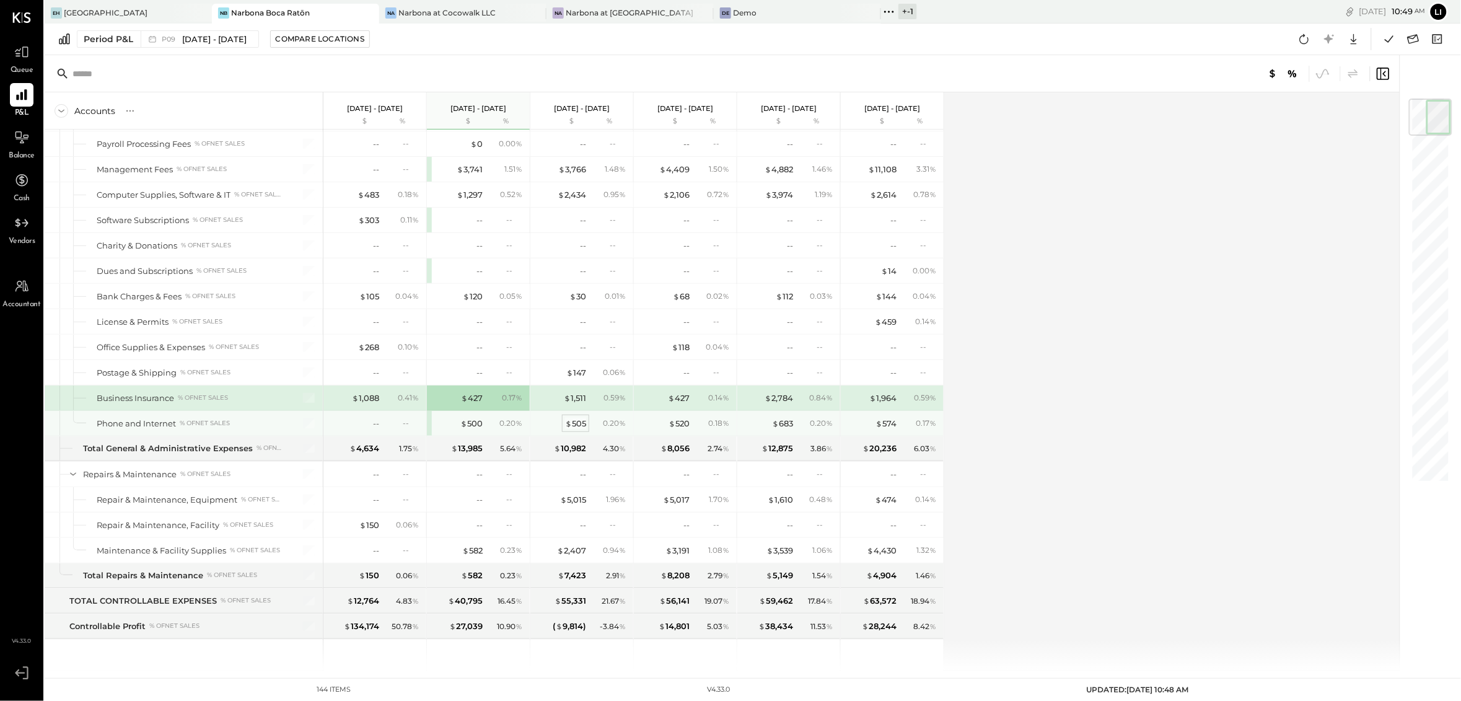
click at [573, 429] on div "$ 505" at bounding box center [575, 423] width 21 height 12
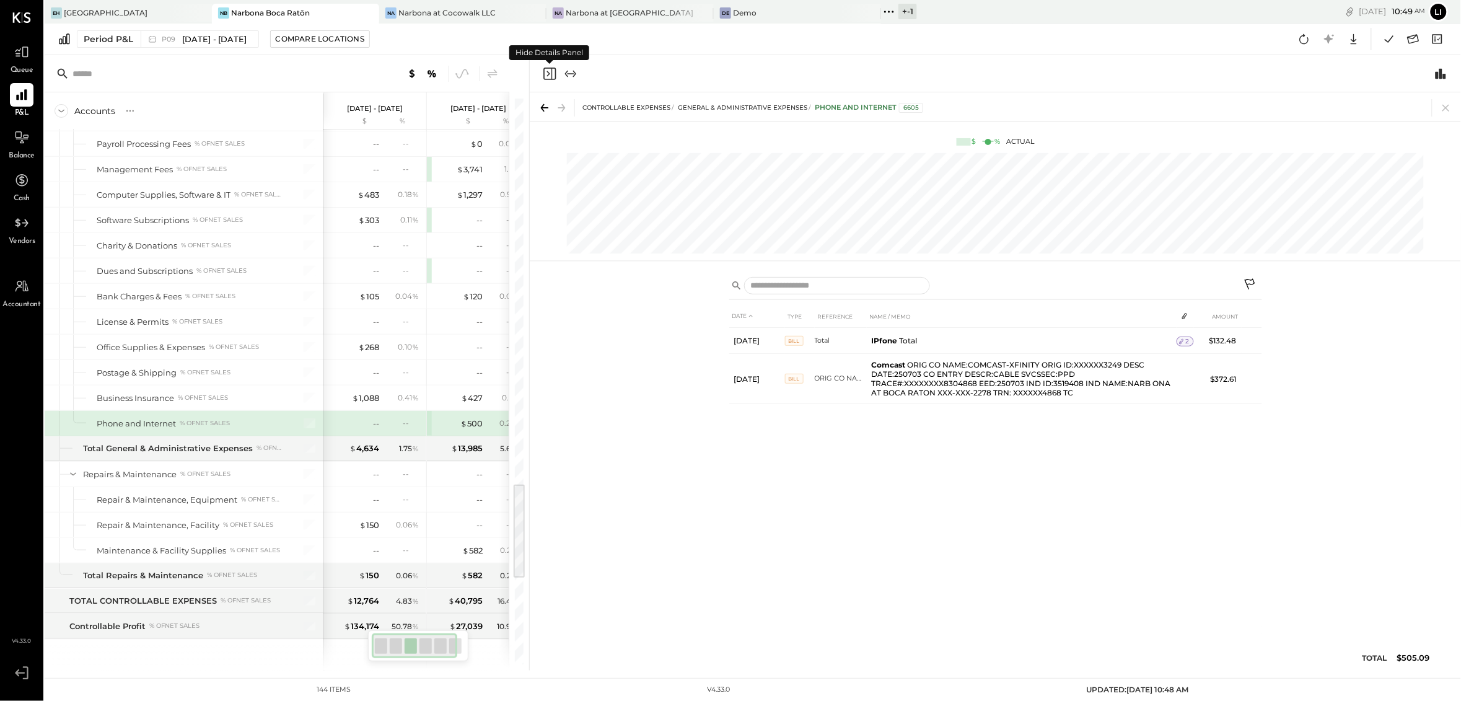
click at [548, 70] on icon "Close panel" at bounding box center [549, 73] width 15 height 15
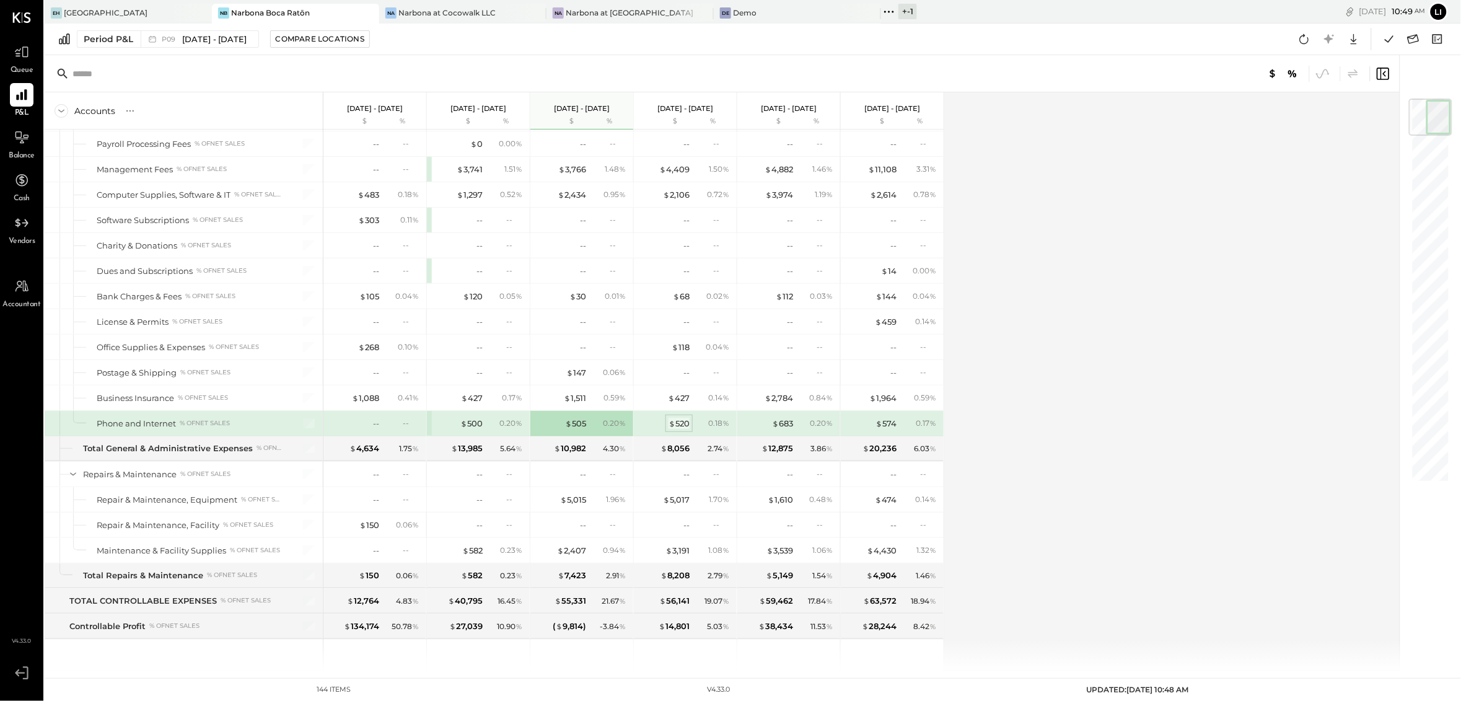
click at [680, 429] on div "$ 520" at bounding box center [678, 423] width 21 height 12
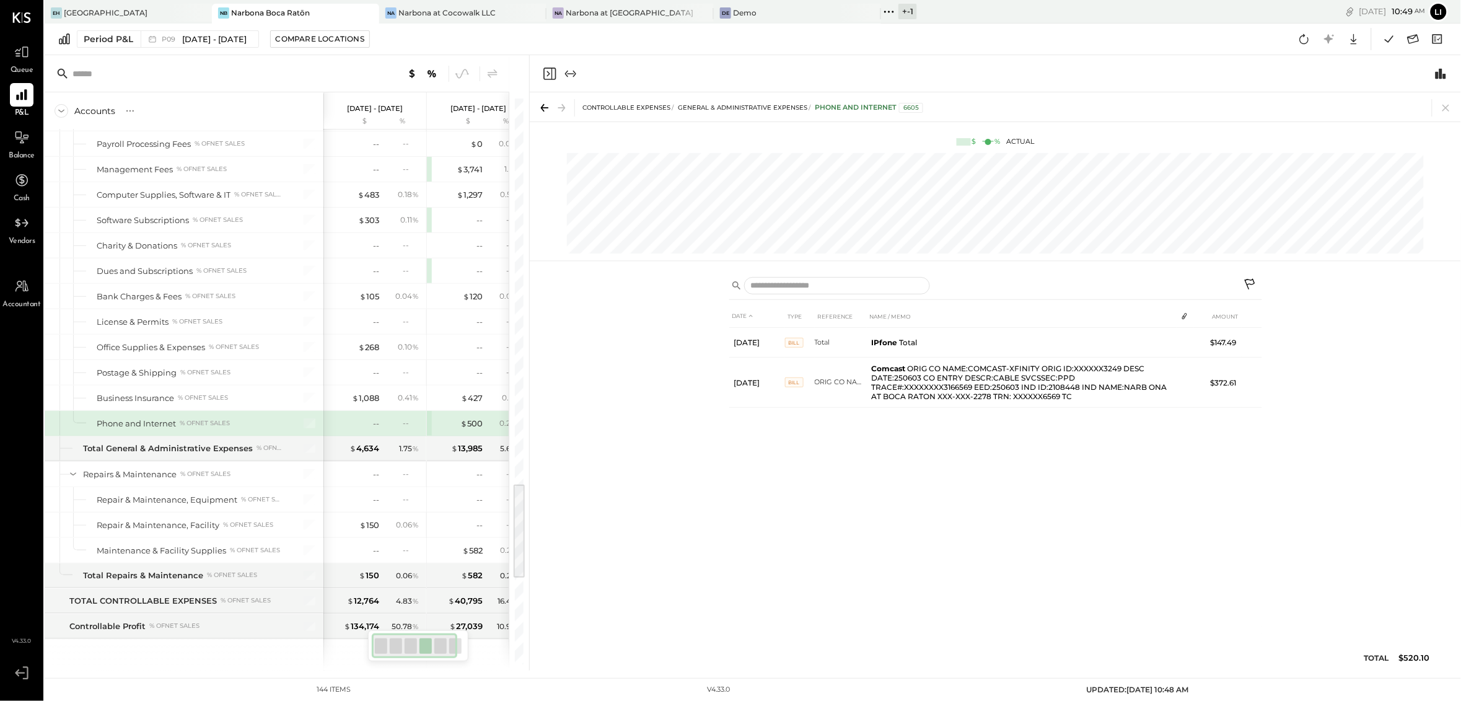
drag, startPoint x: 543, startPoint y: 80, endPoint x: 551, endPoint y: 84, distance: 8.9
click at [543, 80] on icon "Close panel" at bounding box center [549, 73] width 15 height 15
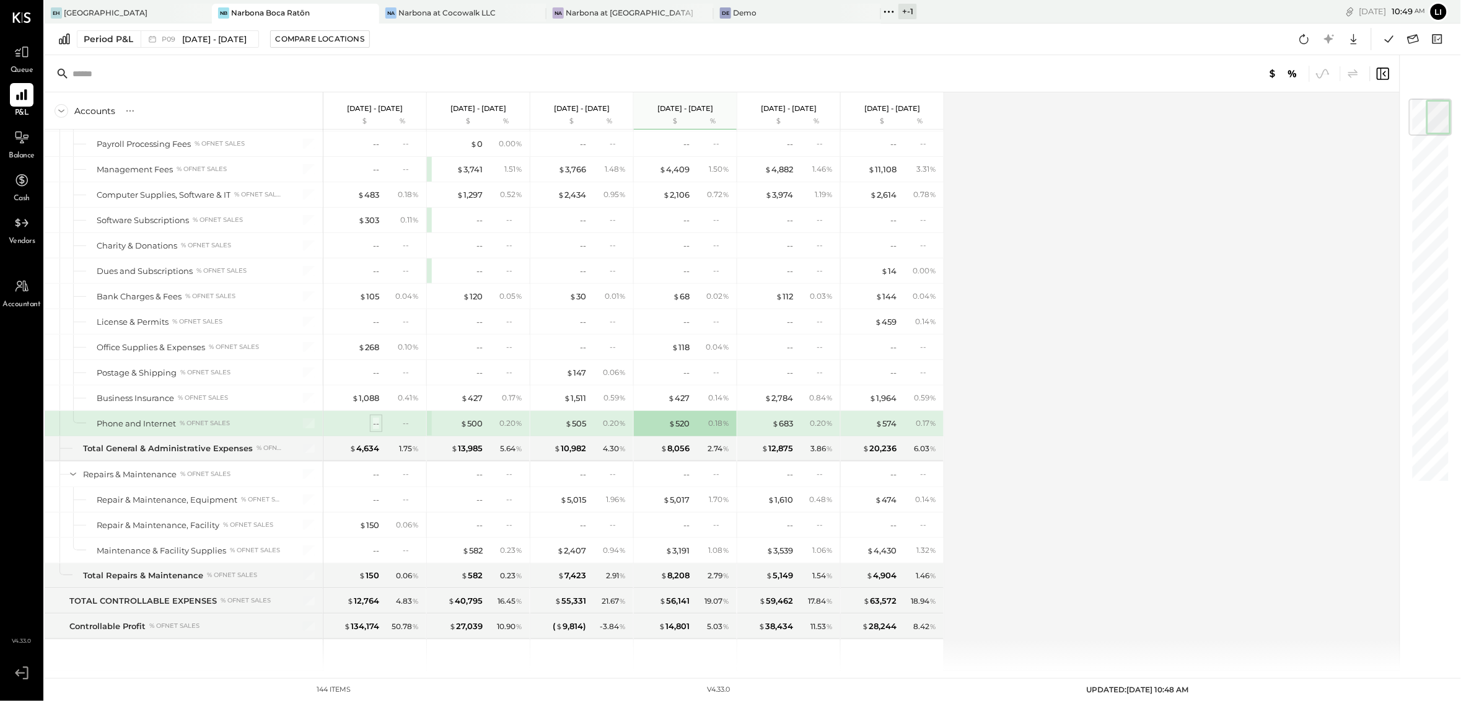
click at [378, 429] on div "--" at bounding box center [376, 423] width 6 height 12
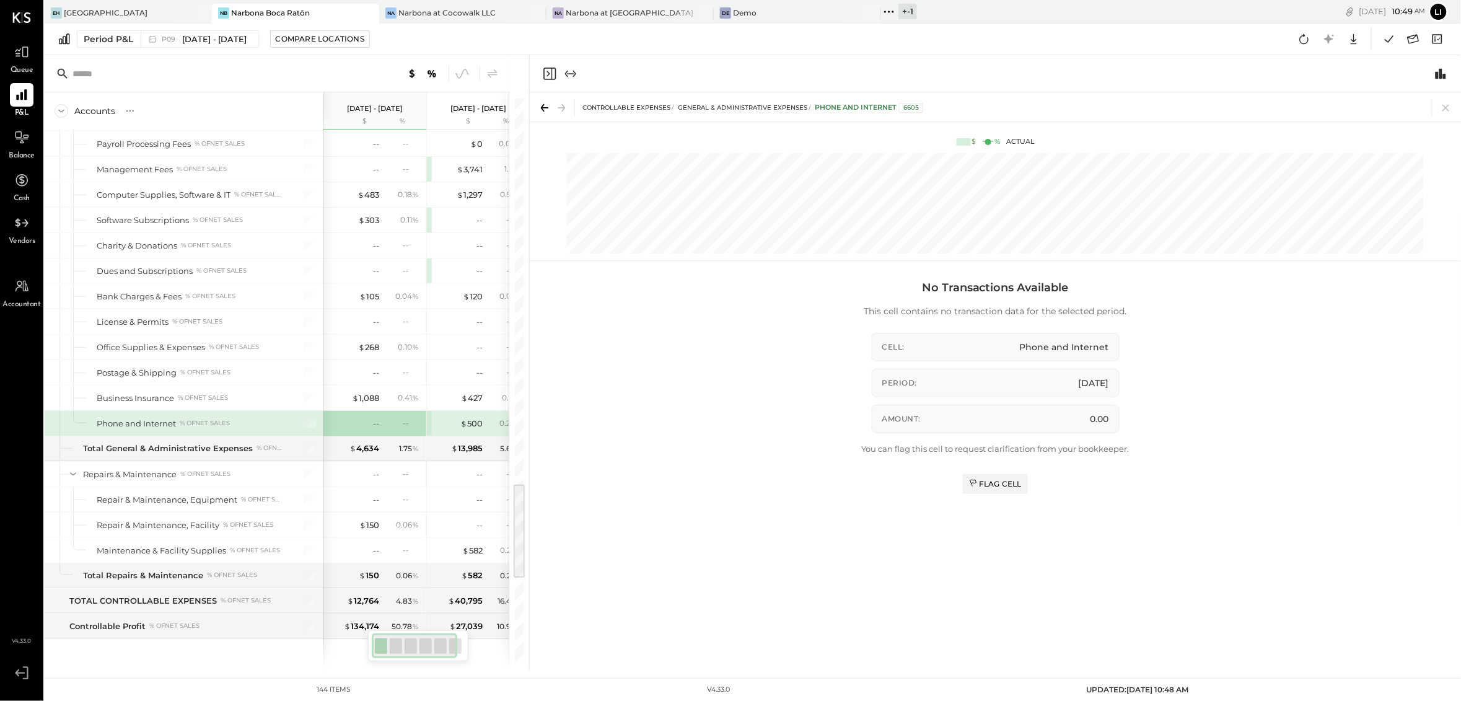
click at [544, 79] on icon "Close panel" at bounding box center [549, 73] width 15 height 15
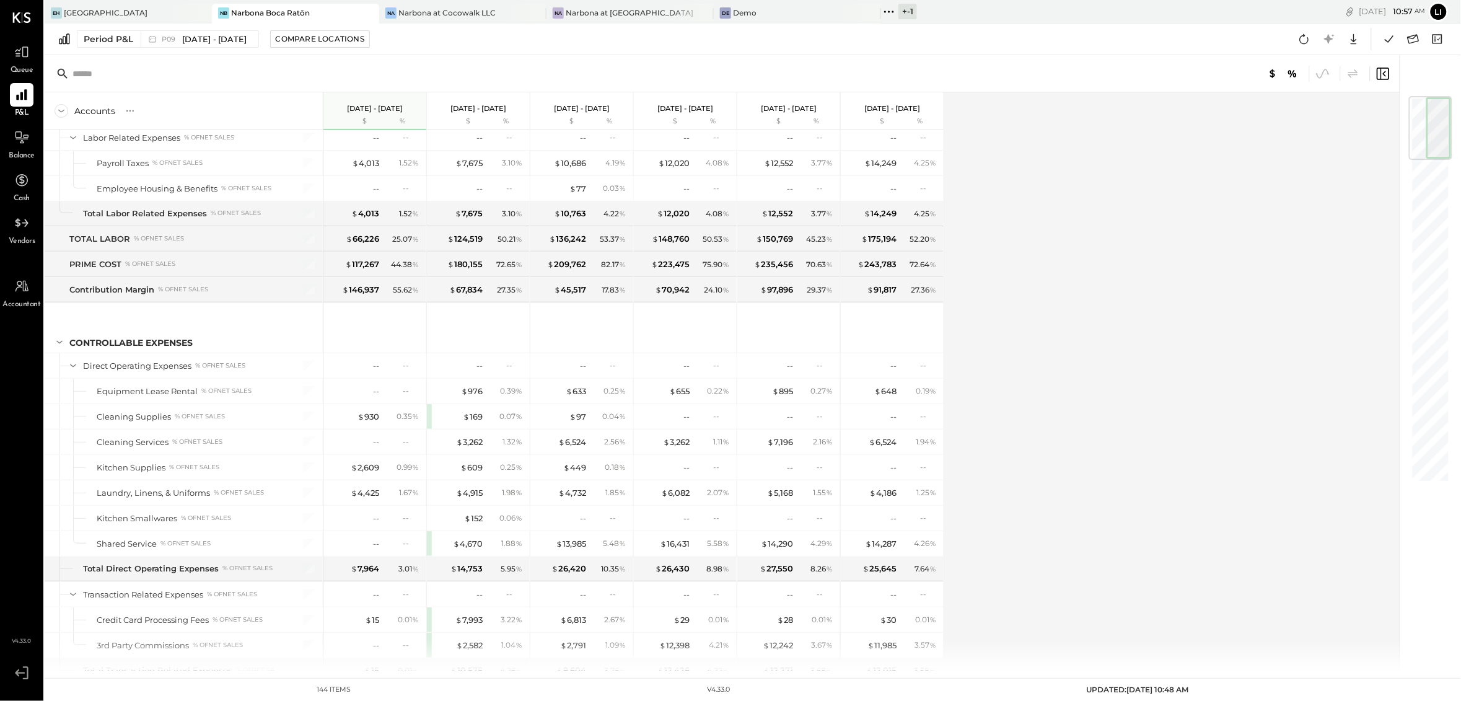
scroll to position [2573, 0]
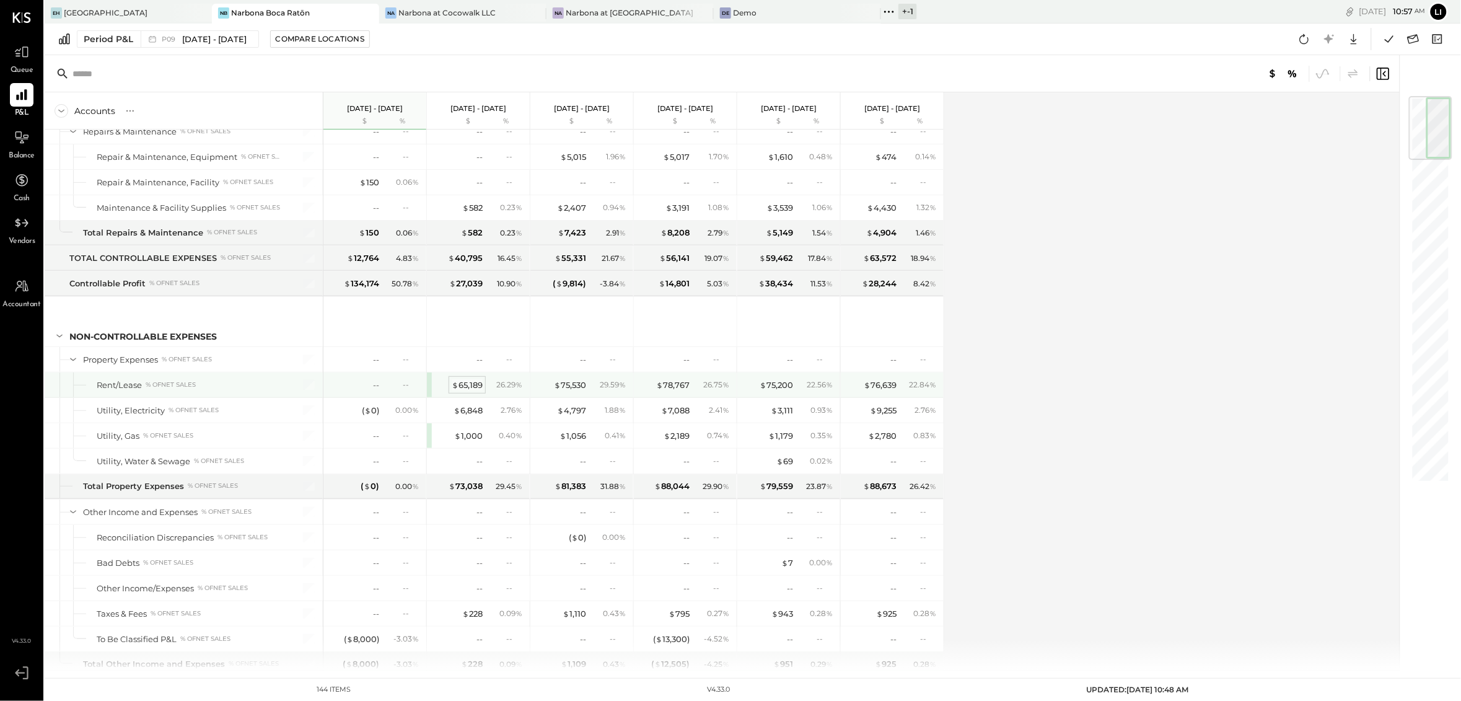
click at [470, 391] on div "$ 65,189" at bounding box center [467, 385] width 31 height 12
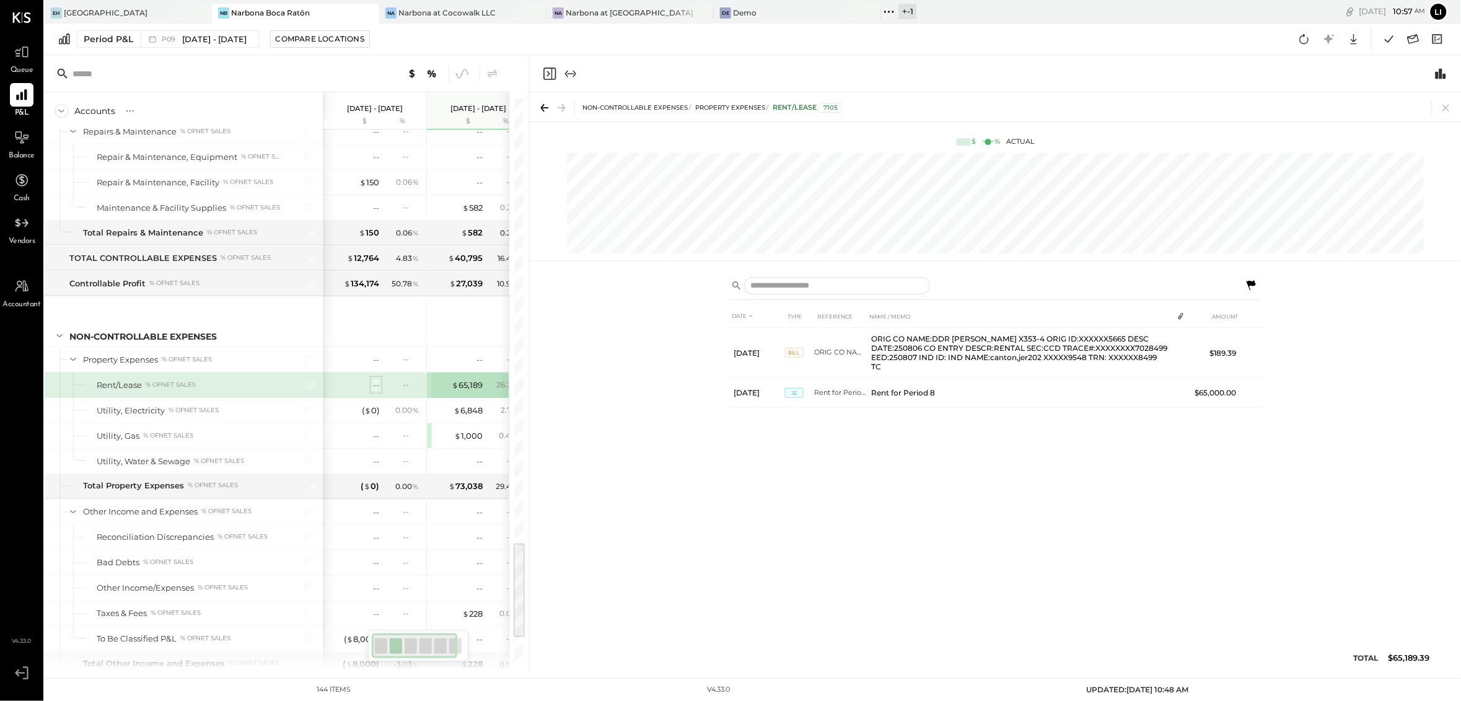
click at [377, 391] on div "--" at bounding box center [376, 385] width 6 height 12
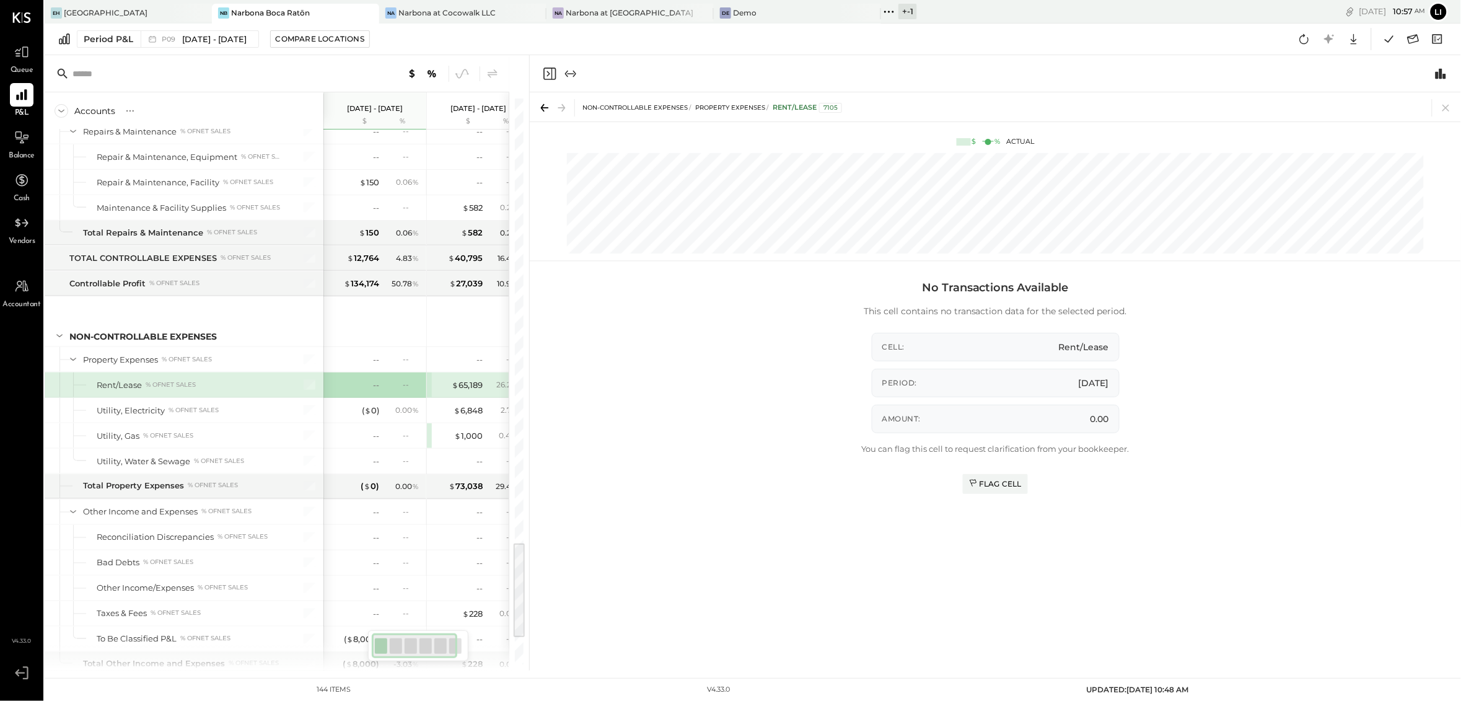
scroll to position [2267, 0]
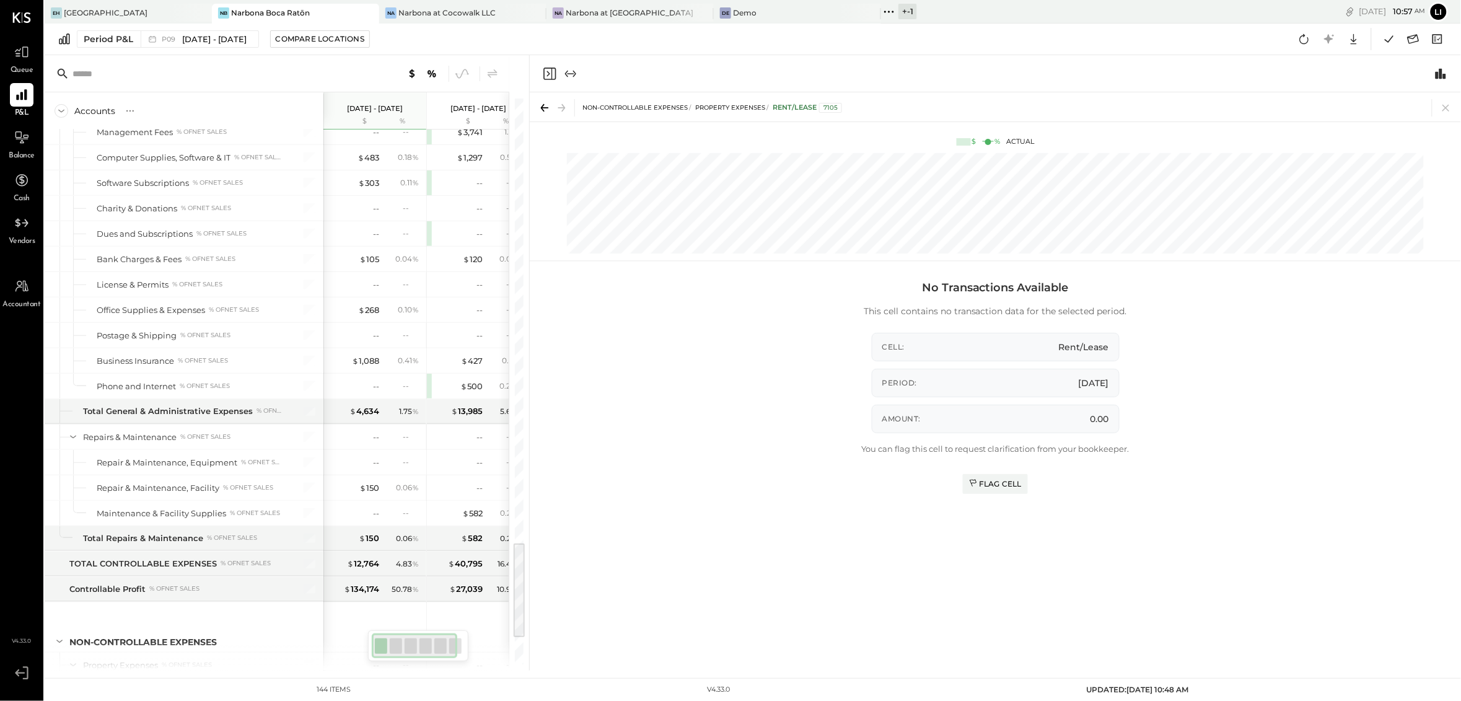
click at [545, 74] on icon "Close panel" at bounding box center [549, 73] width 15 height 15
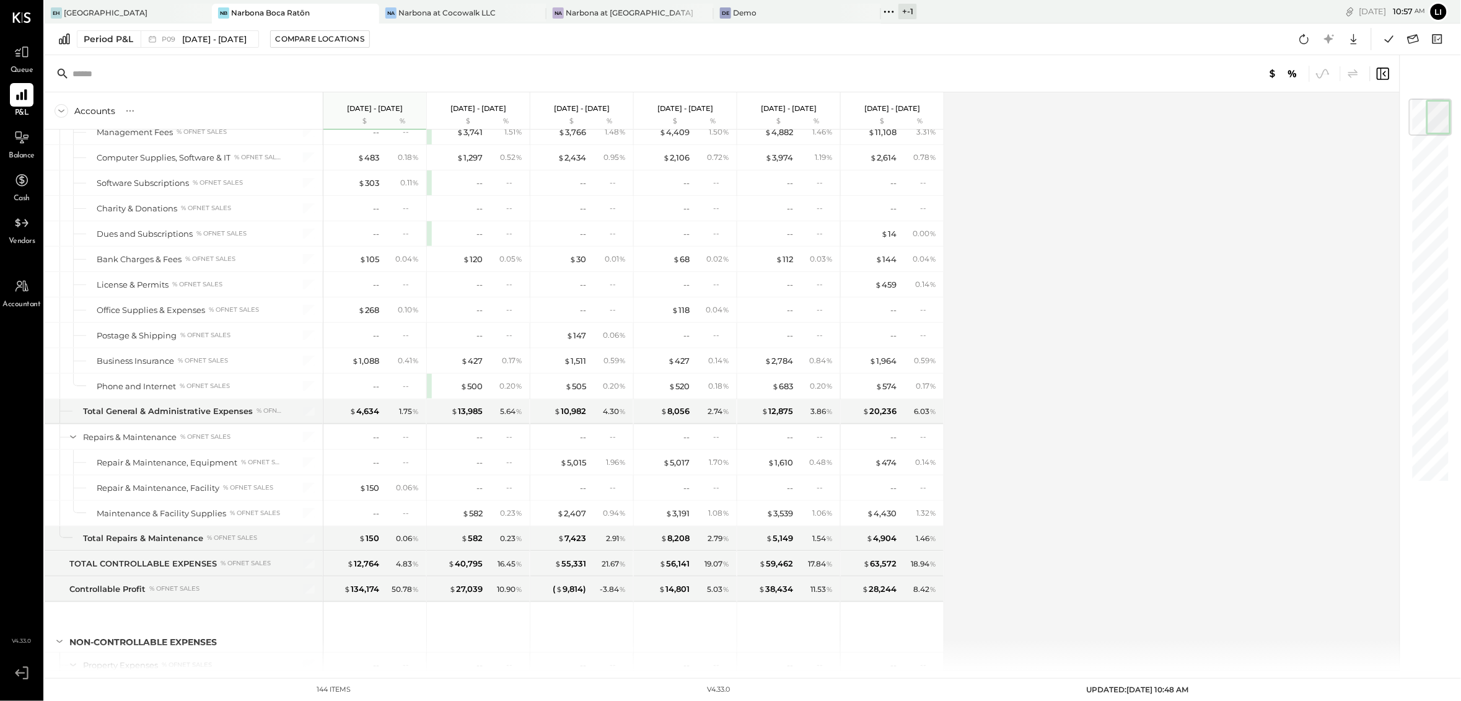
scroll to position [1807, 0]
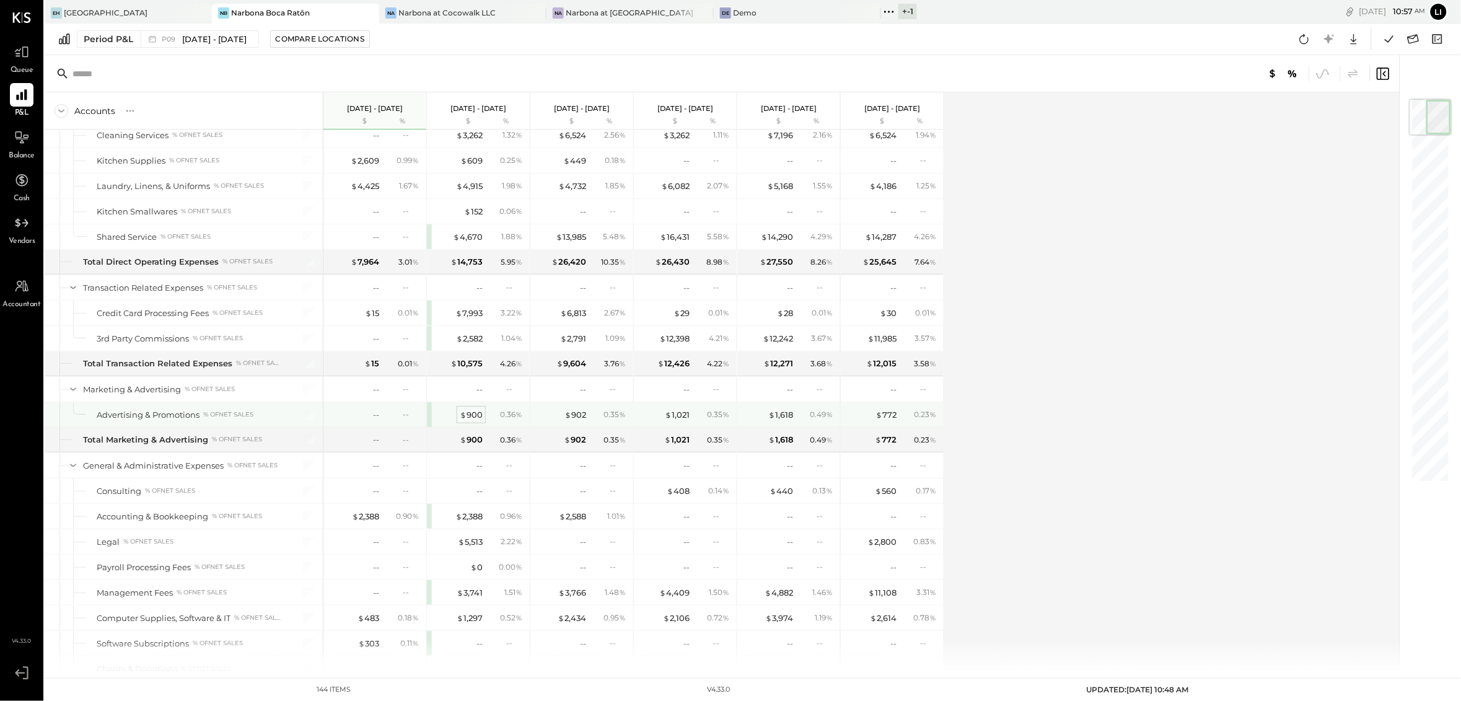
click at [474, 421] on div "$ 900" at bounding box center [471, 415] width 23 height 12
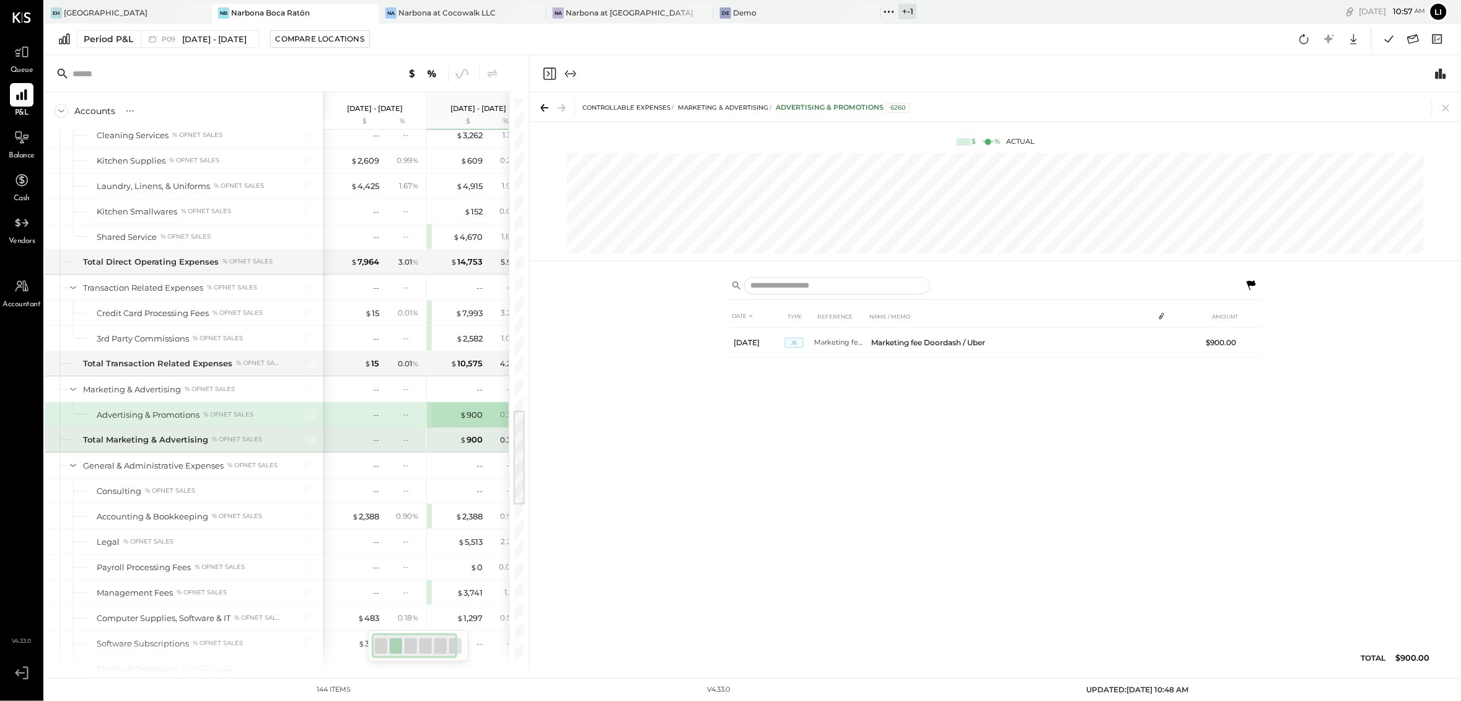
click at [380, 447] on div "-- --" at bounding box center [376, 439] width 93 height 25
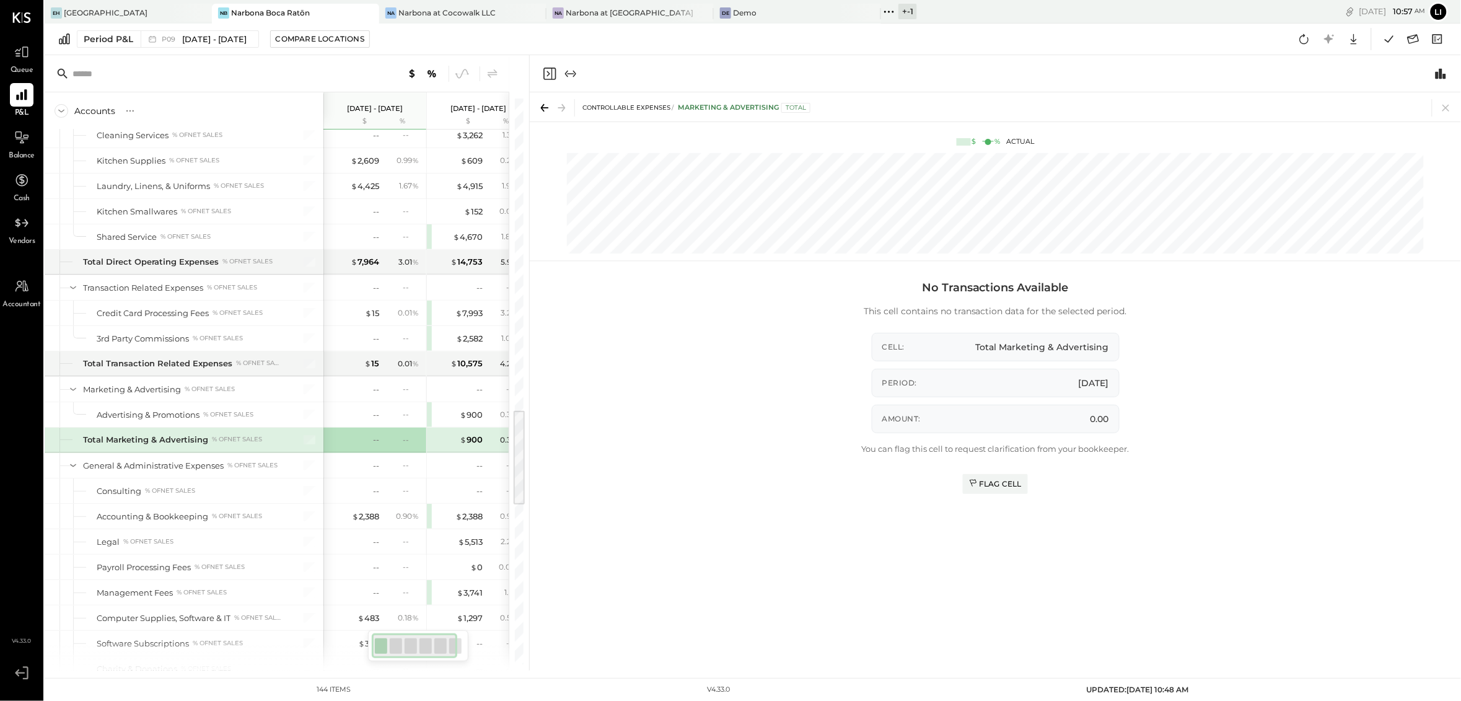
click at [544, 74] on icon "Close panel" at bounding box center [549, 73] width 15 height 15
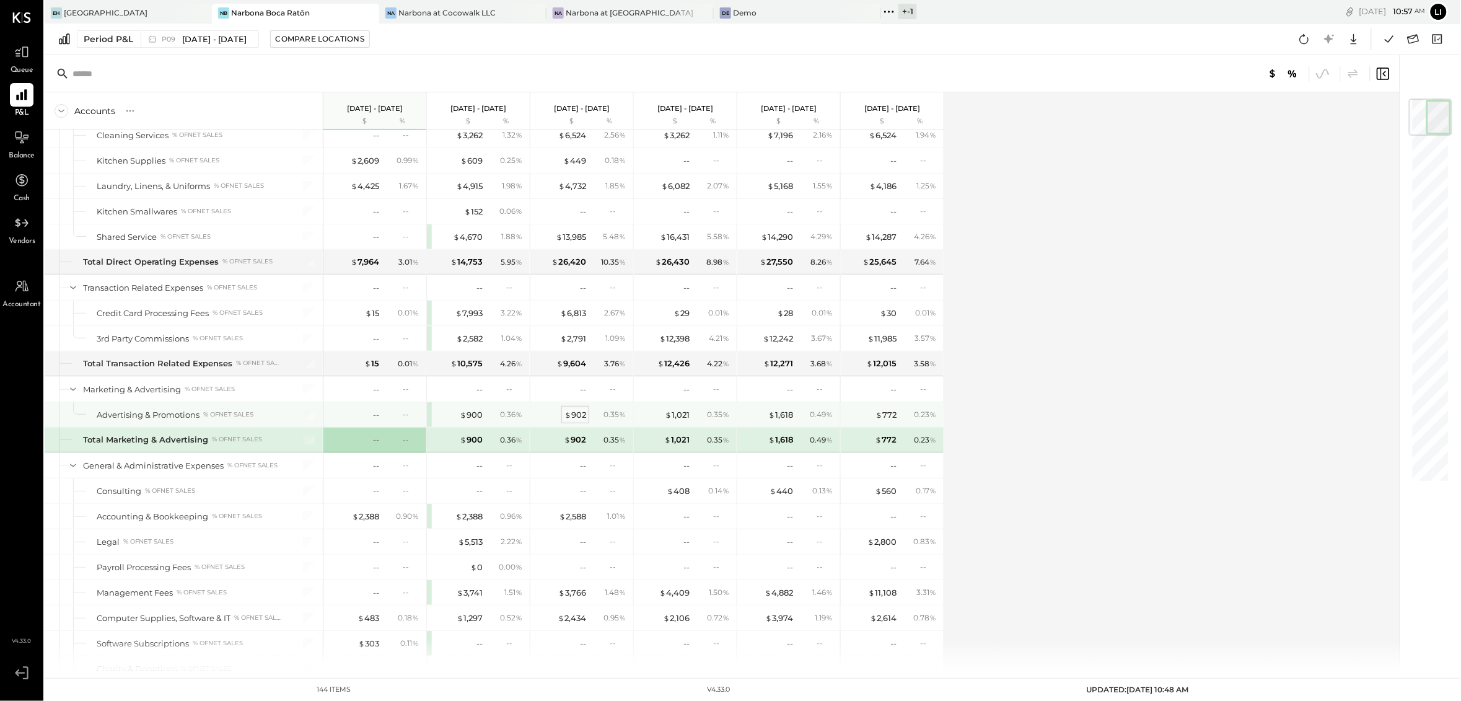
click at [575, 421] on div "$ 902" at bounding box center [575, 415] width 22 height 12
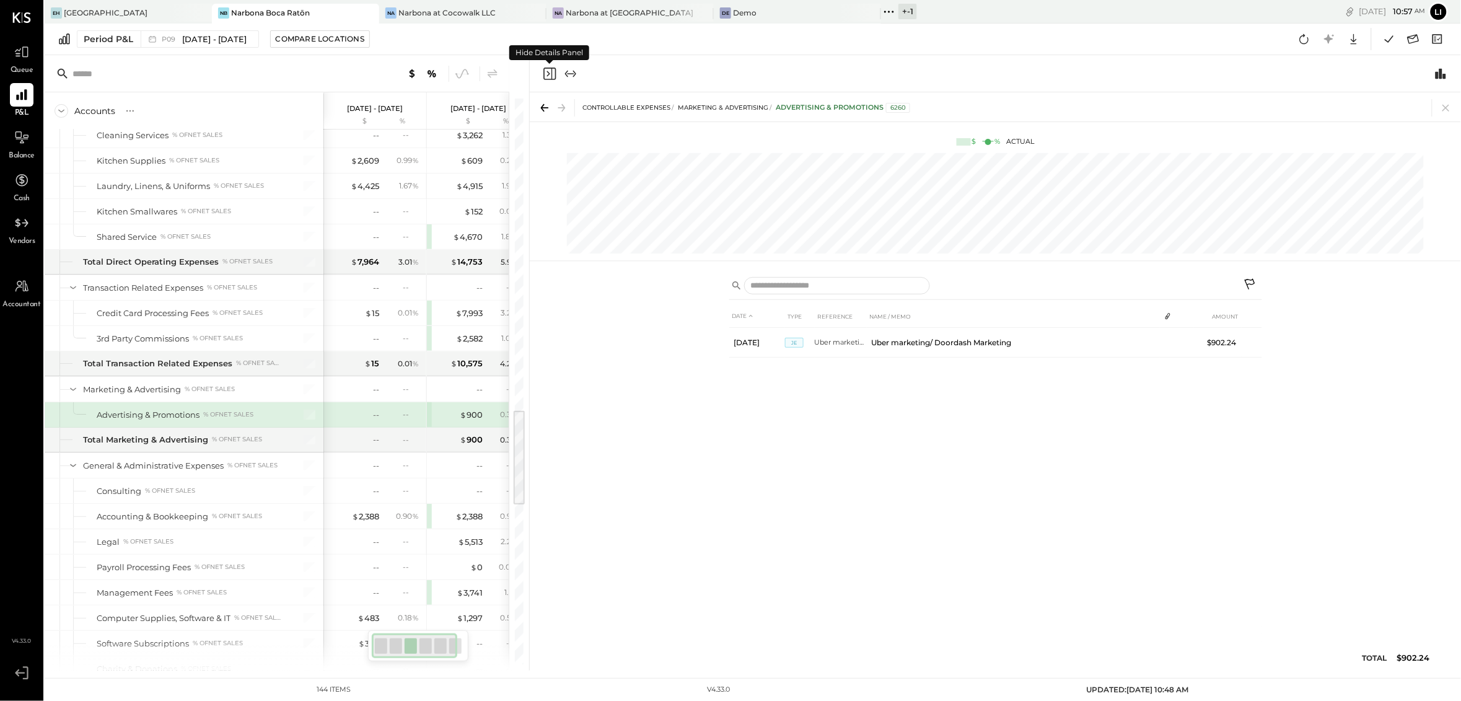
click at [548, 76] on icon "Close panel" at bounding box center [549, 73] width 15 height 15
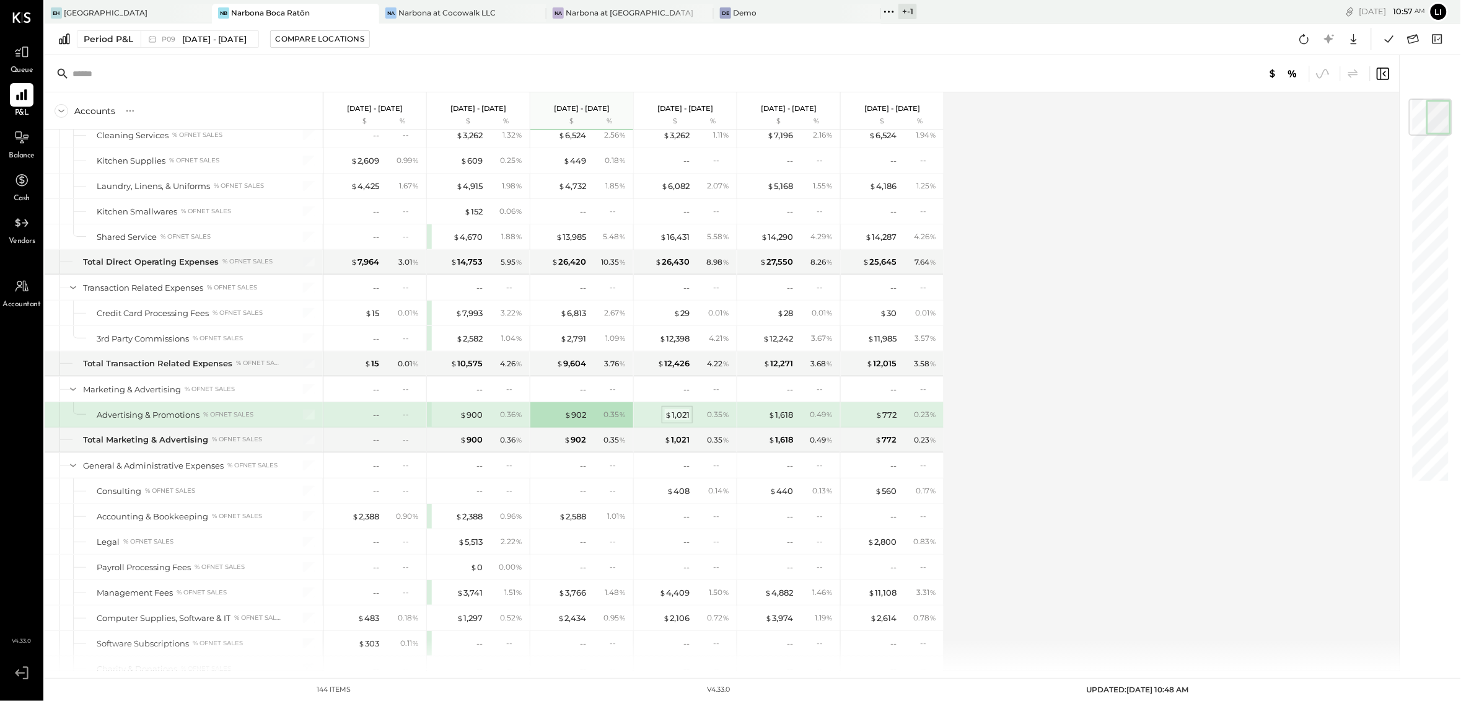
click at [684, 421] on div "$ 1,021" at bounding box center [677, 415] width 25 height 12
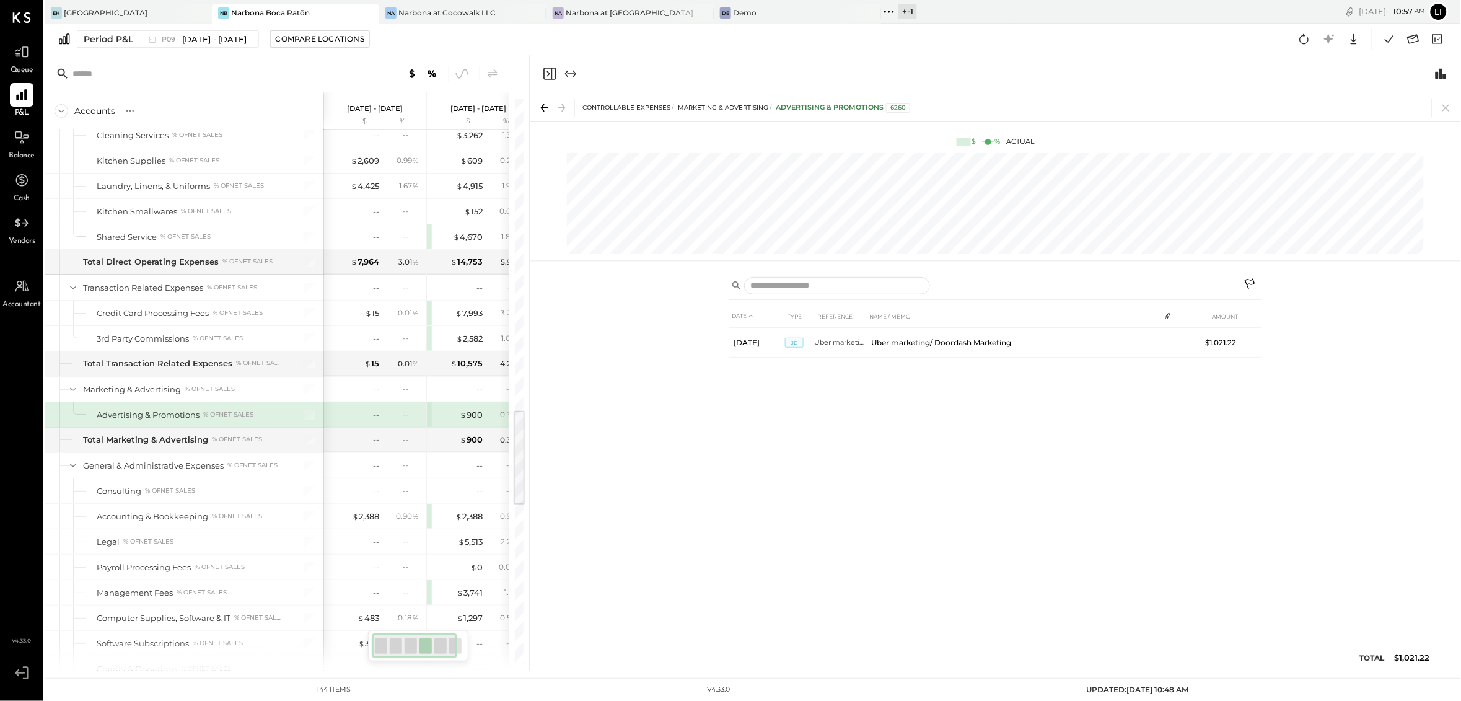
click at [551, 68] on icon "Close panel" at bounding box center [549, 74] width 12 height 12
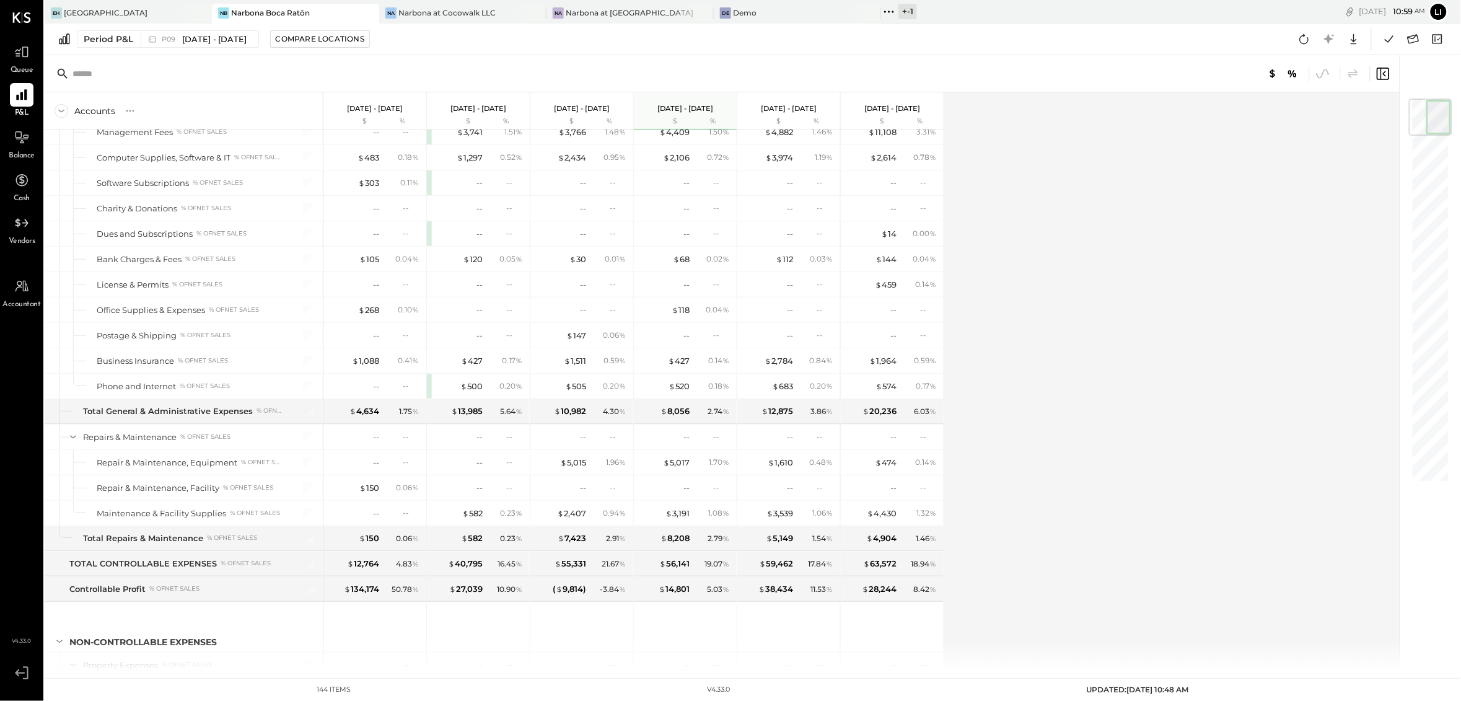
scroll to position [2624, 0]
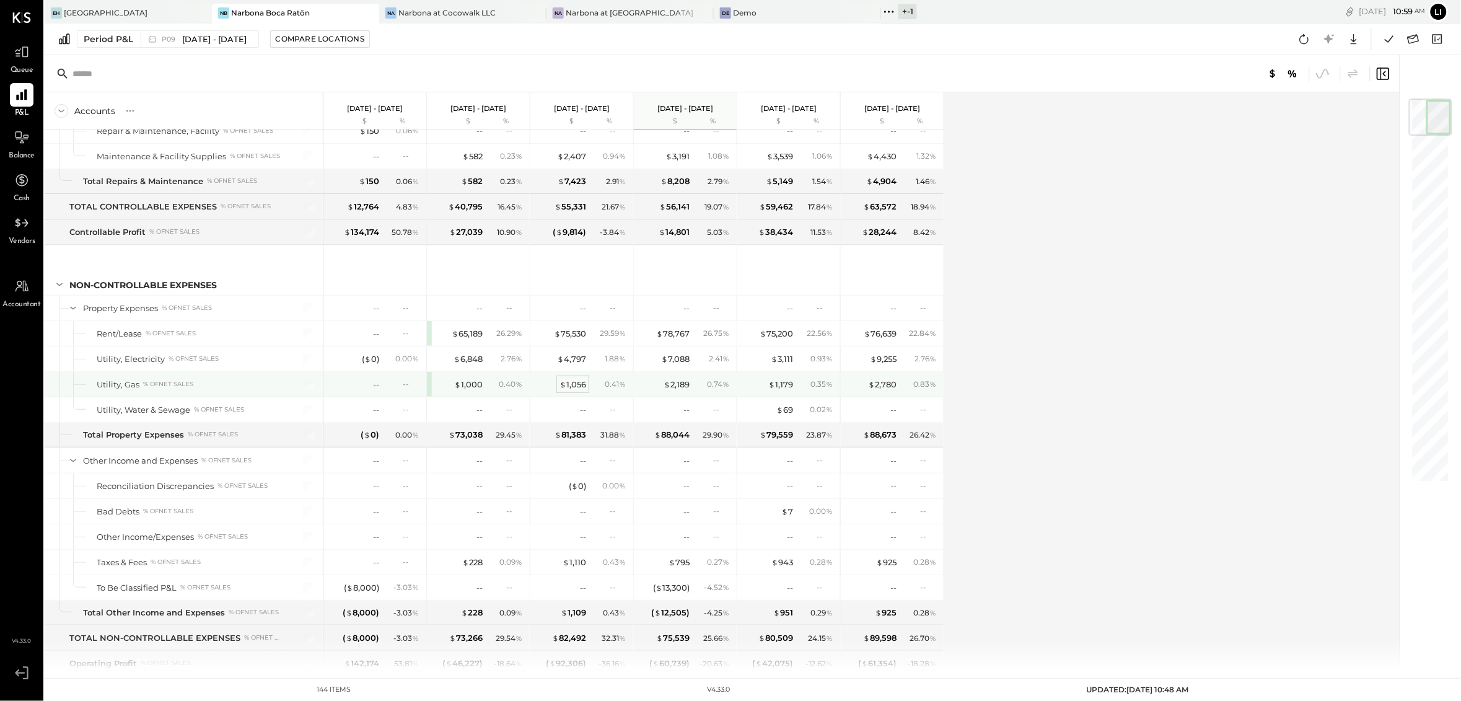
click at [577, 390] on div "$ 1,056" at bounding box center [572, 384] width 27 height 12
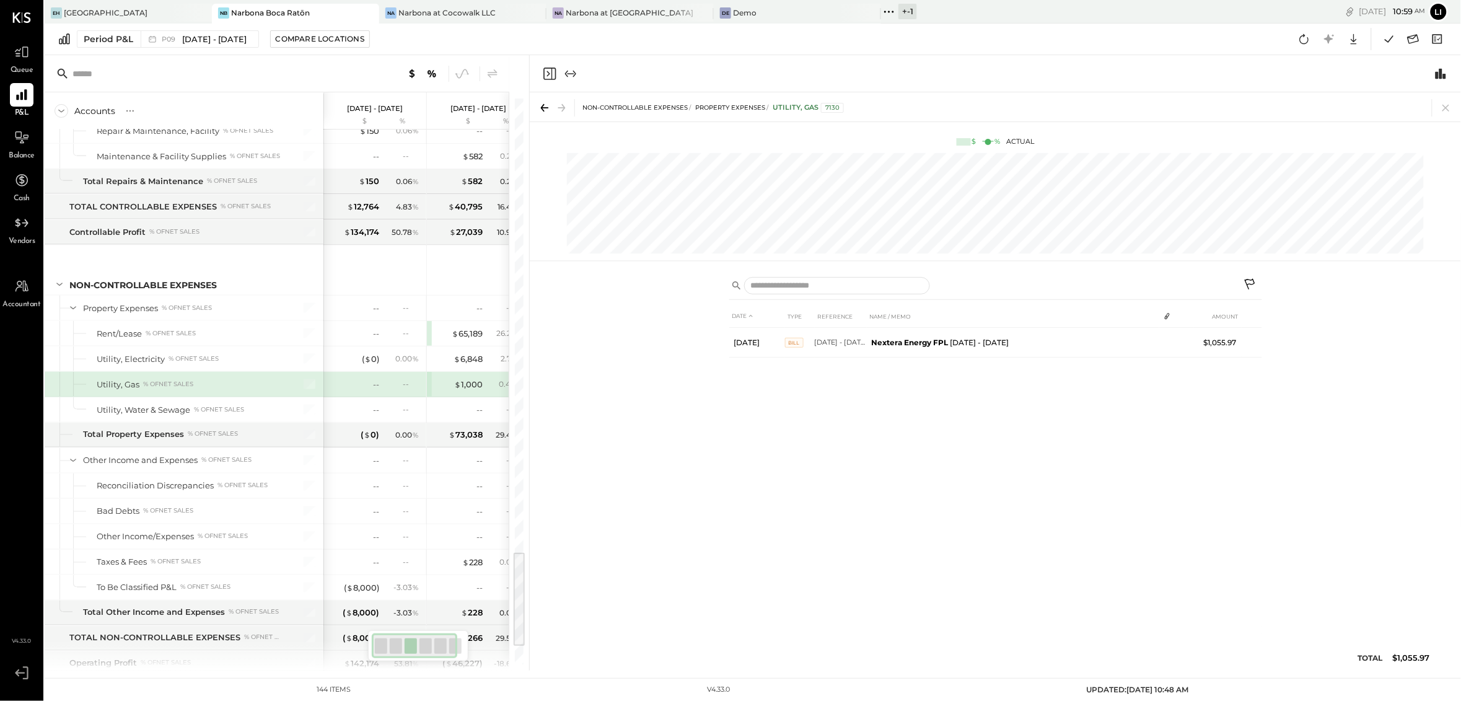
click at [555, 72] on icon "Close panel" at bounding box center [549, 74] width 12 height 12
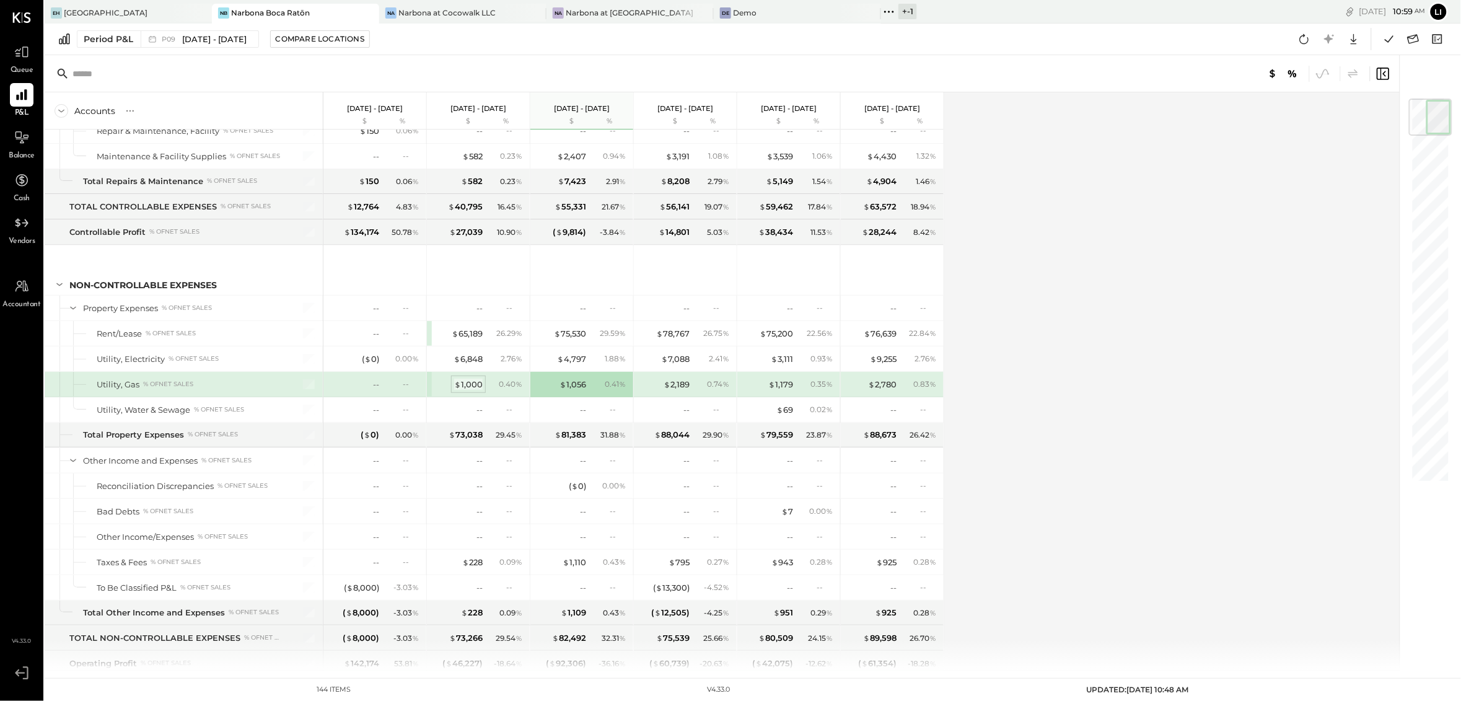
click at [463, 390] on div "$ 1,000" at bounding box center [468, 384] width 28 height 12
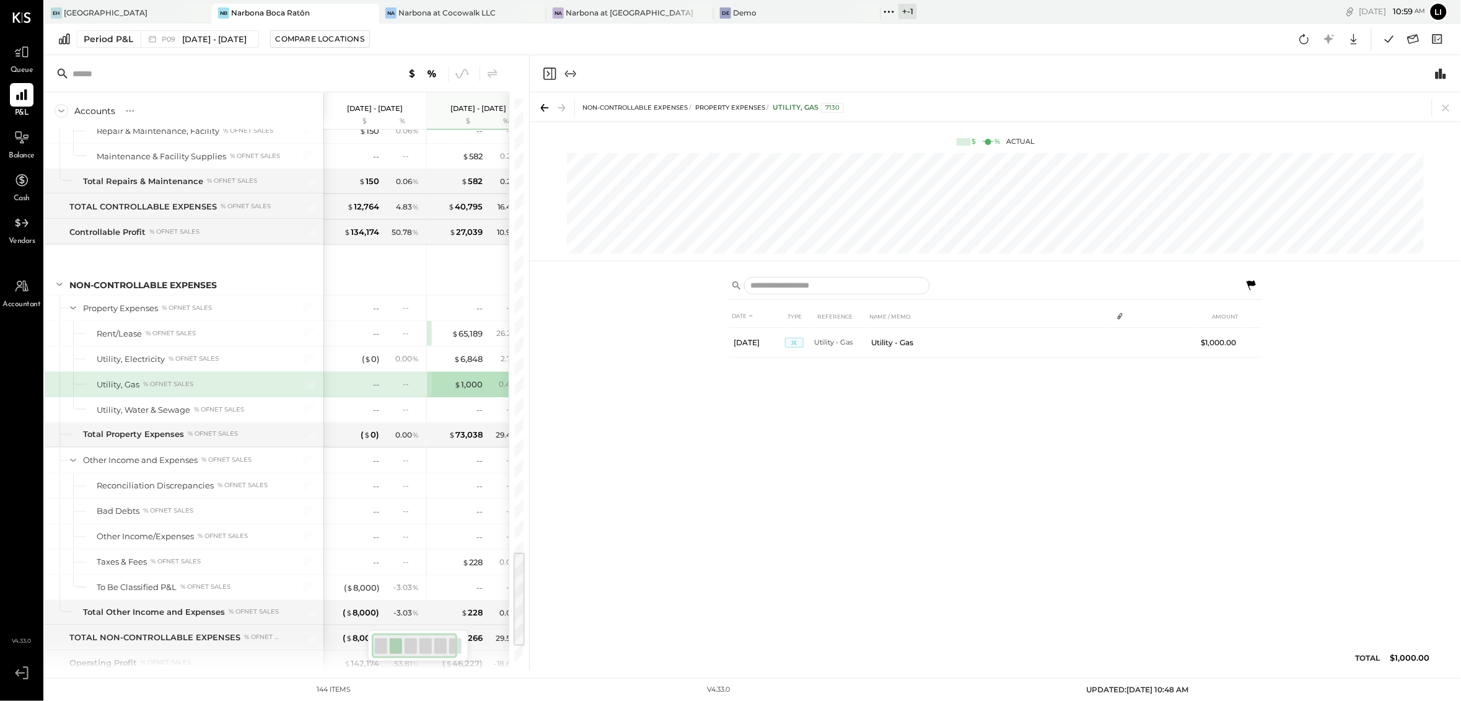
click at [551, 75] on icon "Close panel" at bounding box center [549, 73] width 15 height 15
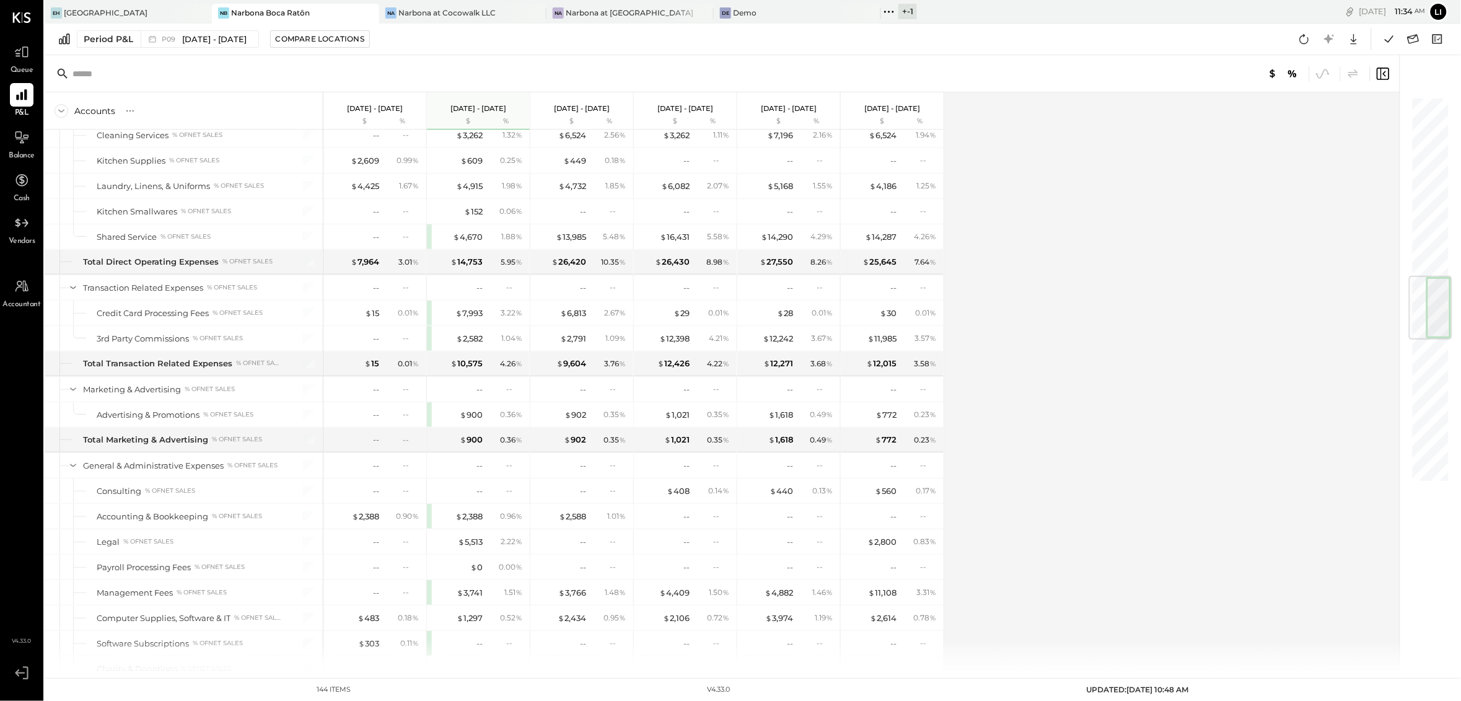
scroll to position [2599, 0]
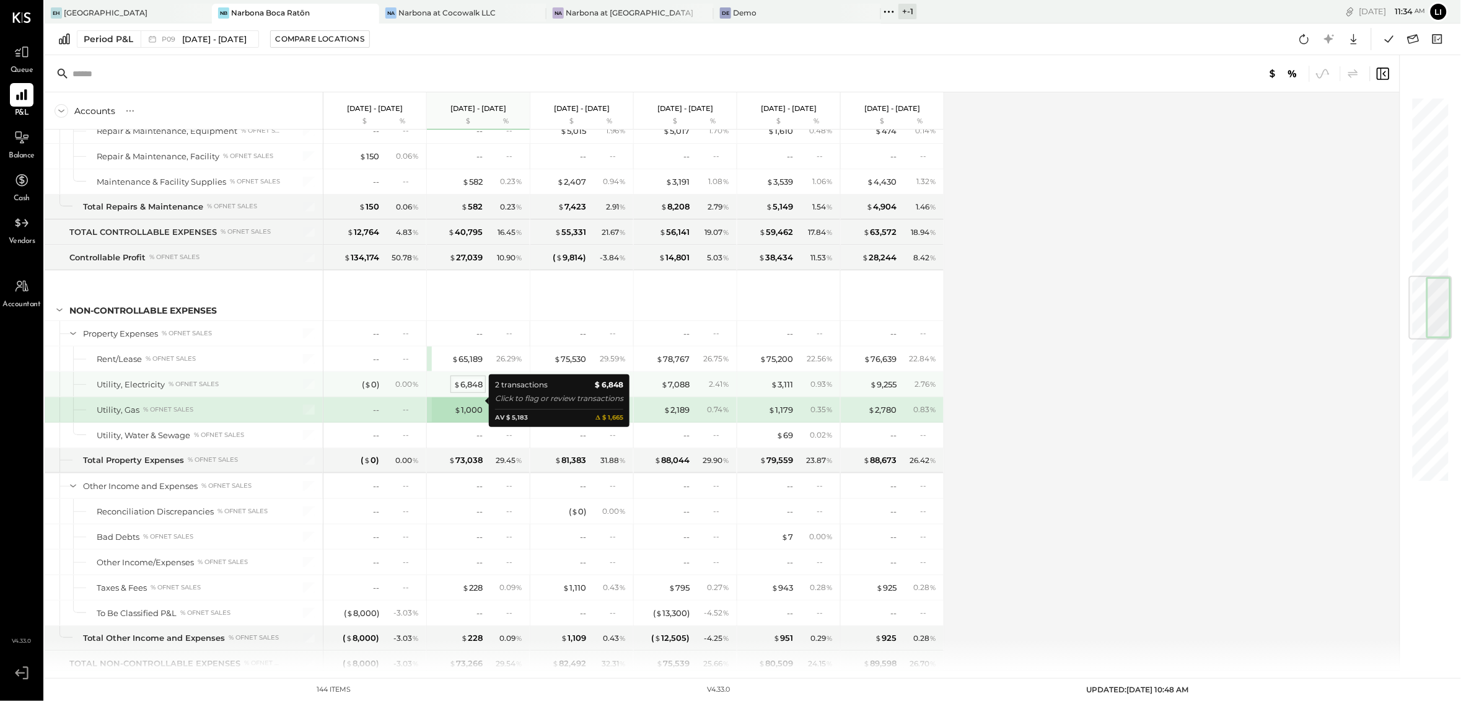
click at [470, 390] on div "$ 6,848" at bounding box center [467, 384] width 29 height 12
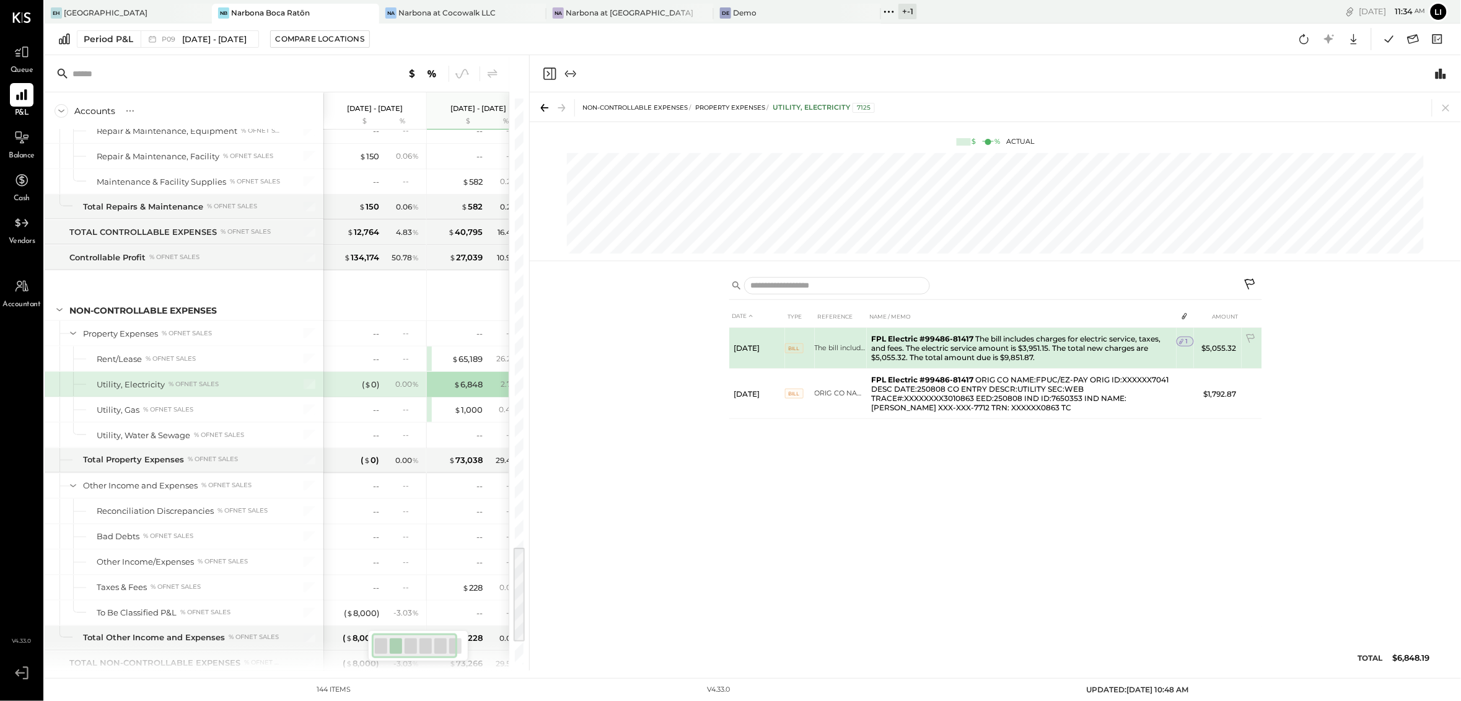
click at [1188, 344] on div "1" at bounding box center [1184, 341] width 17 height 10
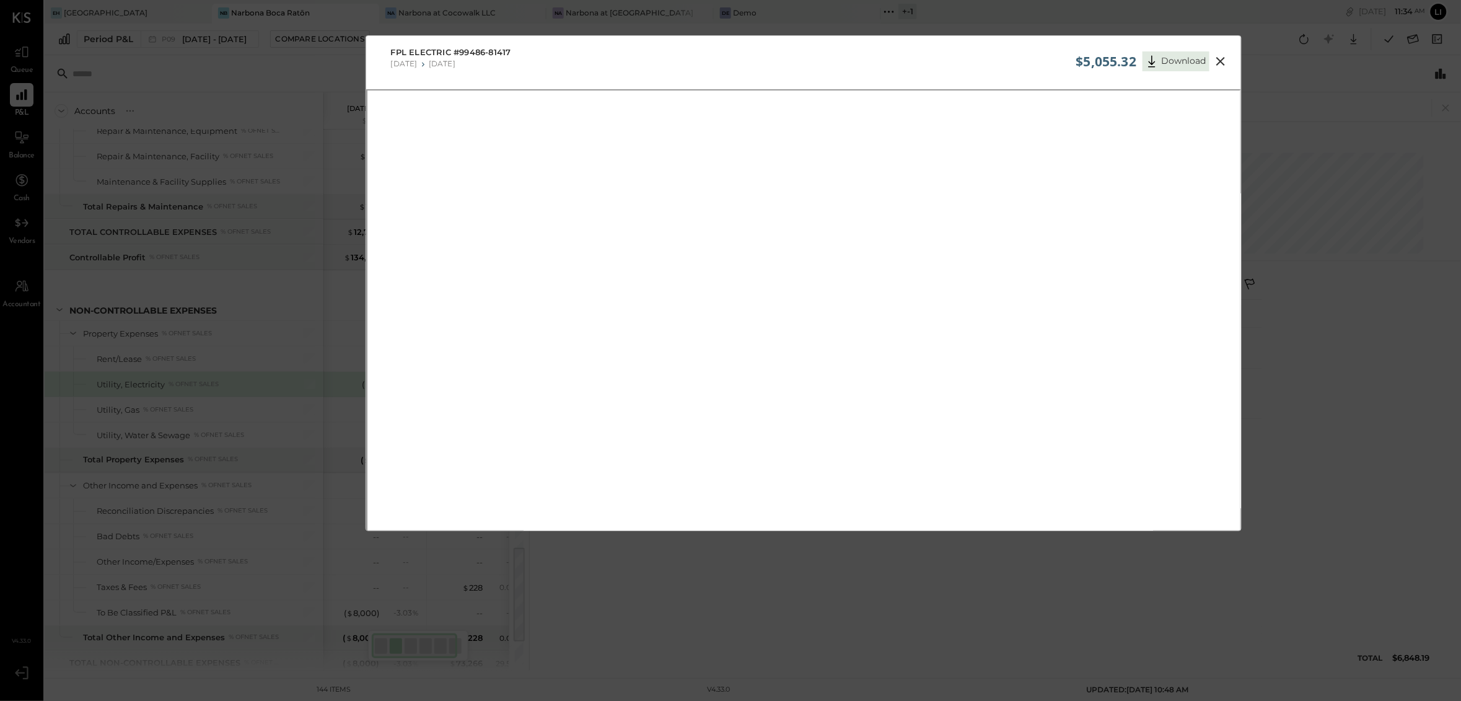
click at [1218, 65] on icon at bounding box center [1220, 61] width 15 height 15
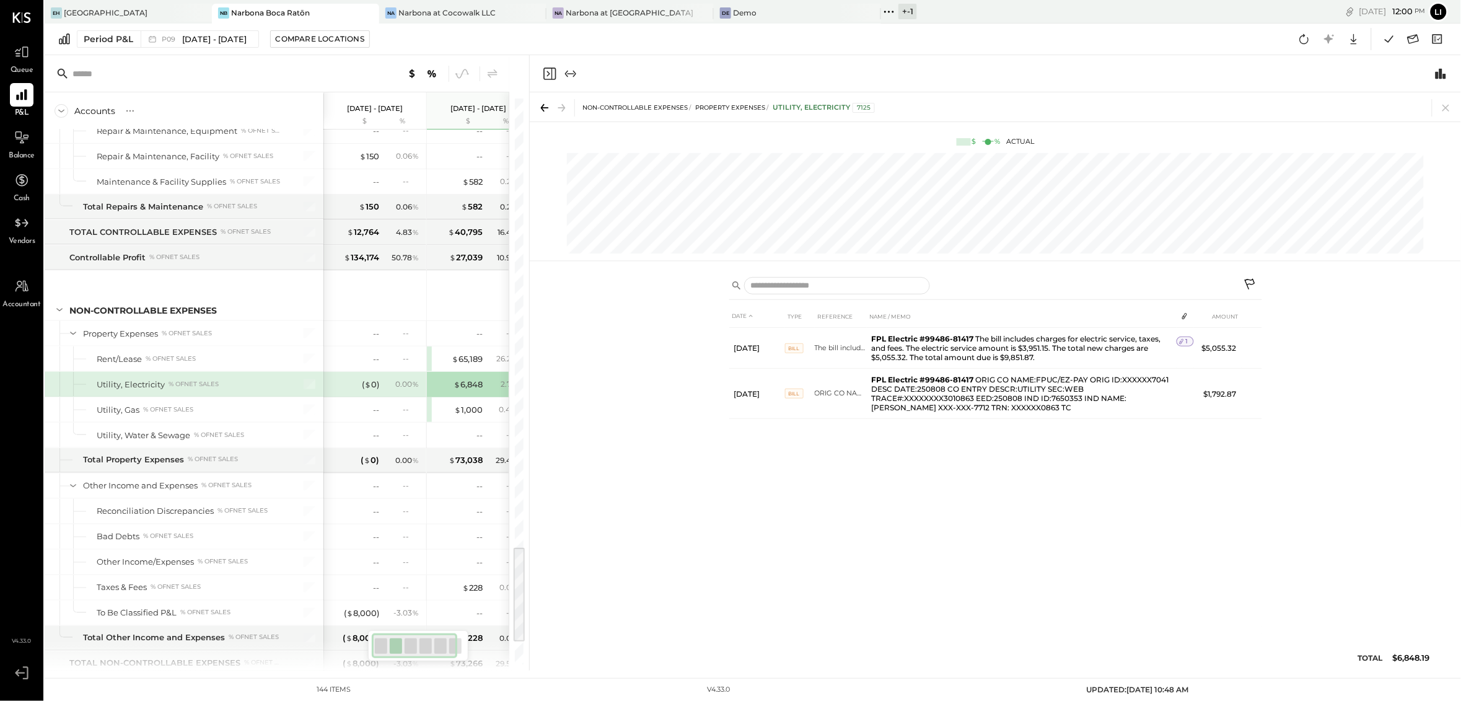
click at [817, 634] on div "DATE TYPE REFERENCE NAME / MEMO AMOUNT Aug 1, 25 Bill The bill includes charges…" at bounding box center [995, 491] width 533 height 372
click at [548, 78] on icon "Close panel" at bounding box center [549, 74] width 12 height 12
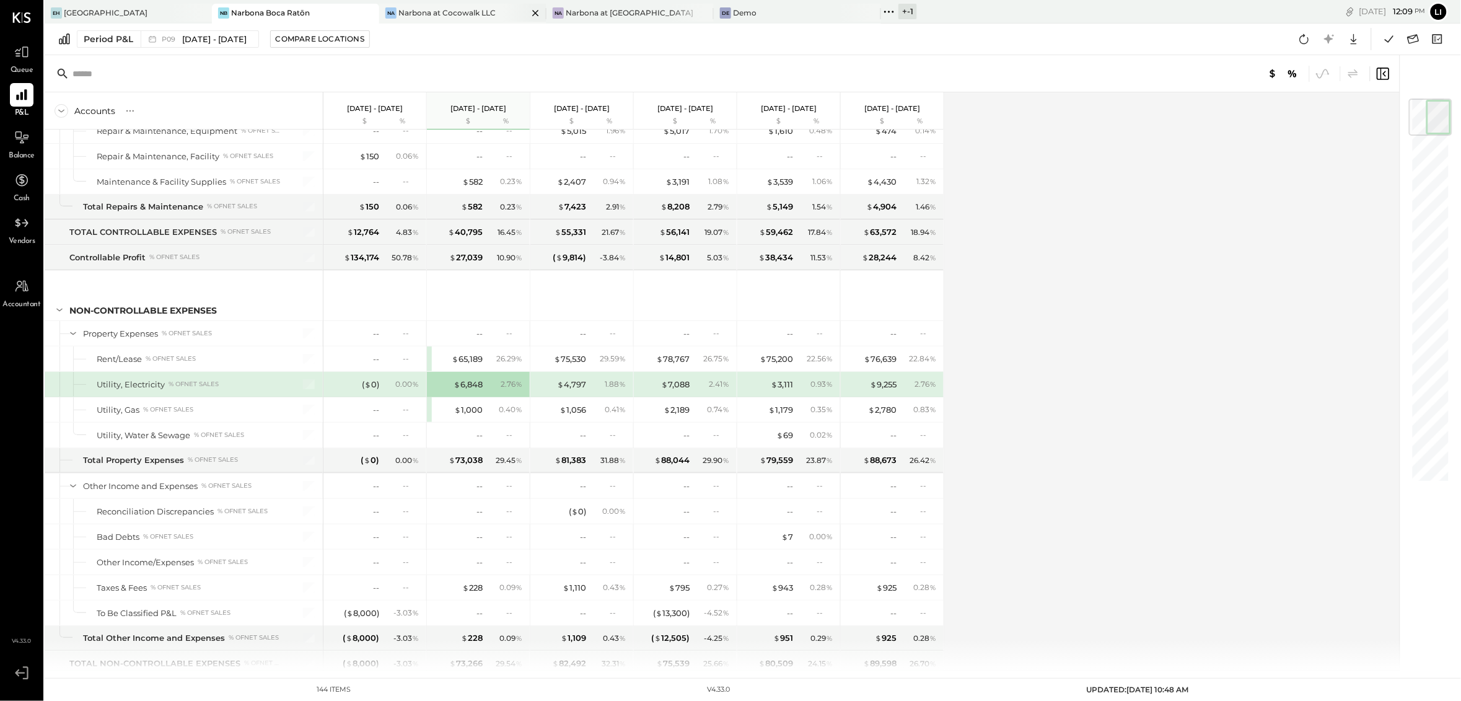
click at [431, 17] on div "Narbona at Cocowalk LLC" at bounding box center [446, 12] width 97 height 11
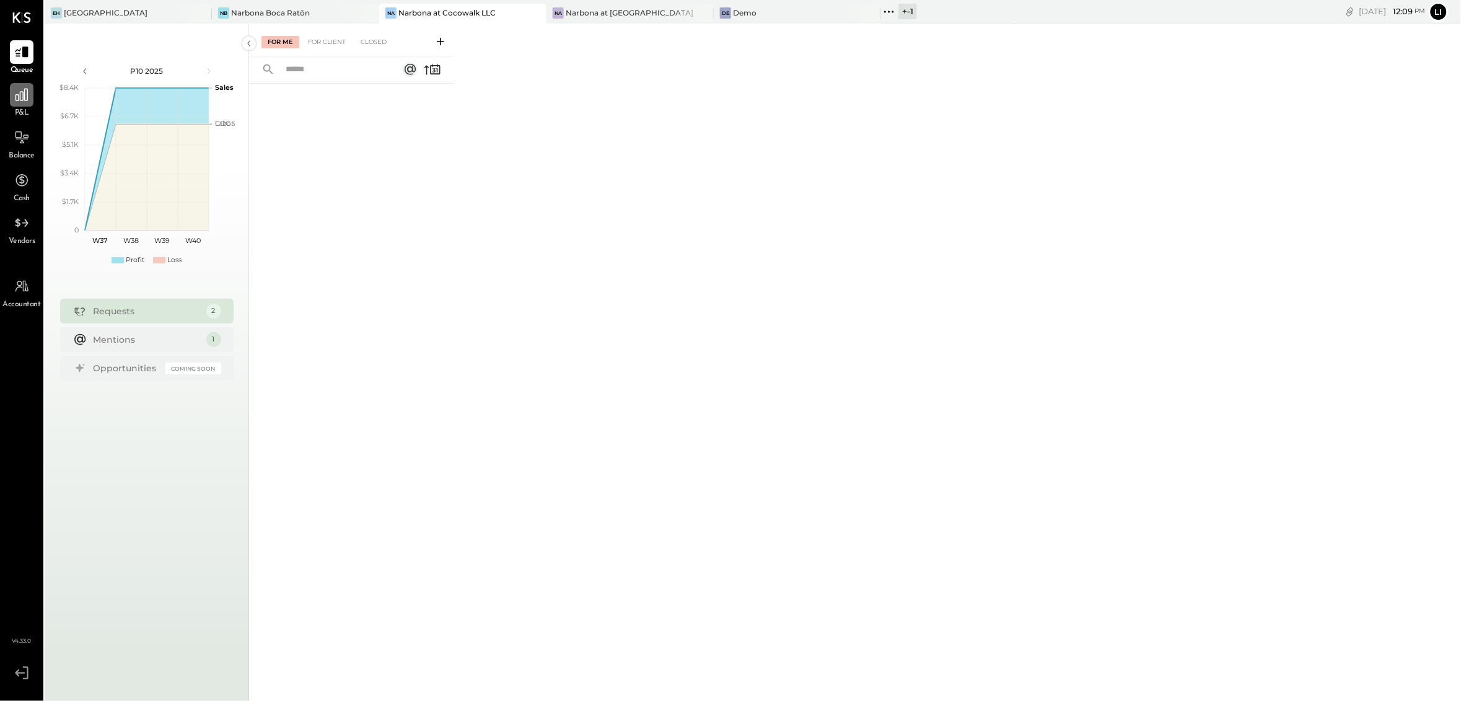
click at [22, 98] on icon at bounding box center [22, 95] width 16 height 16
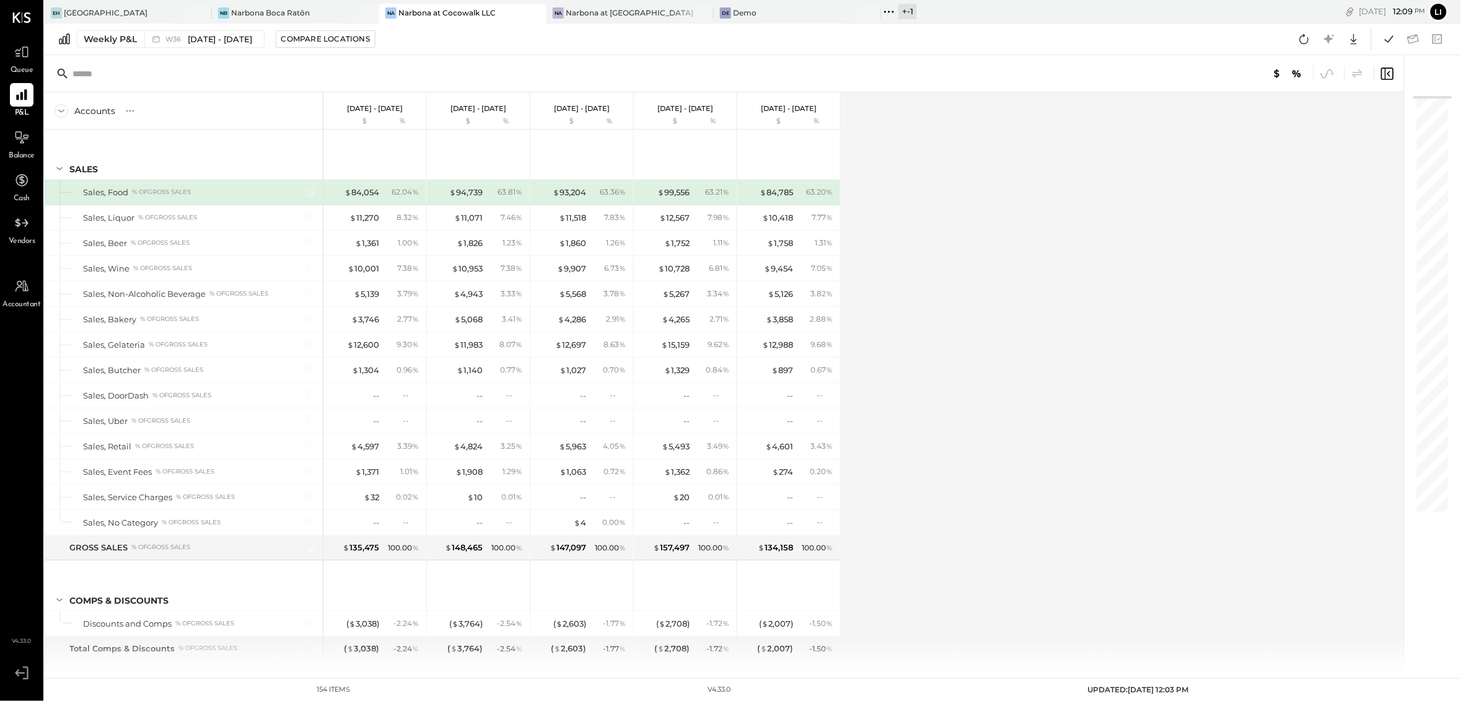
click at [133, 49] on div "Weekly P&L W36 Sep 1 - 7, 2025 Compare Locations Google Sheets Excel" at bounding box center [753, 40] width 1416 height 32
click at [131, 45] on button "Weekly P&L W36 Sep 1 - 7, 2025" at bounding box center [171, 38] width 188 height 17
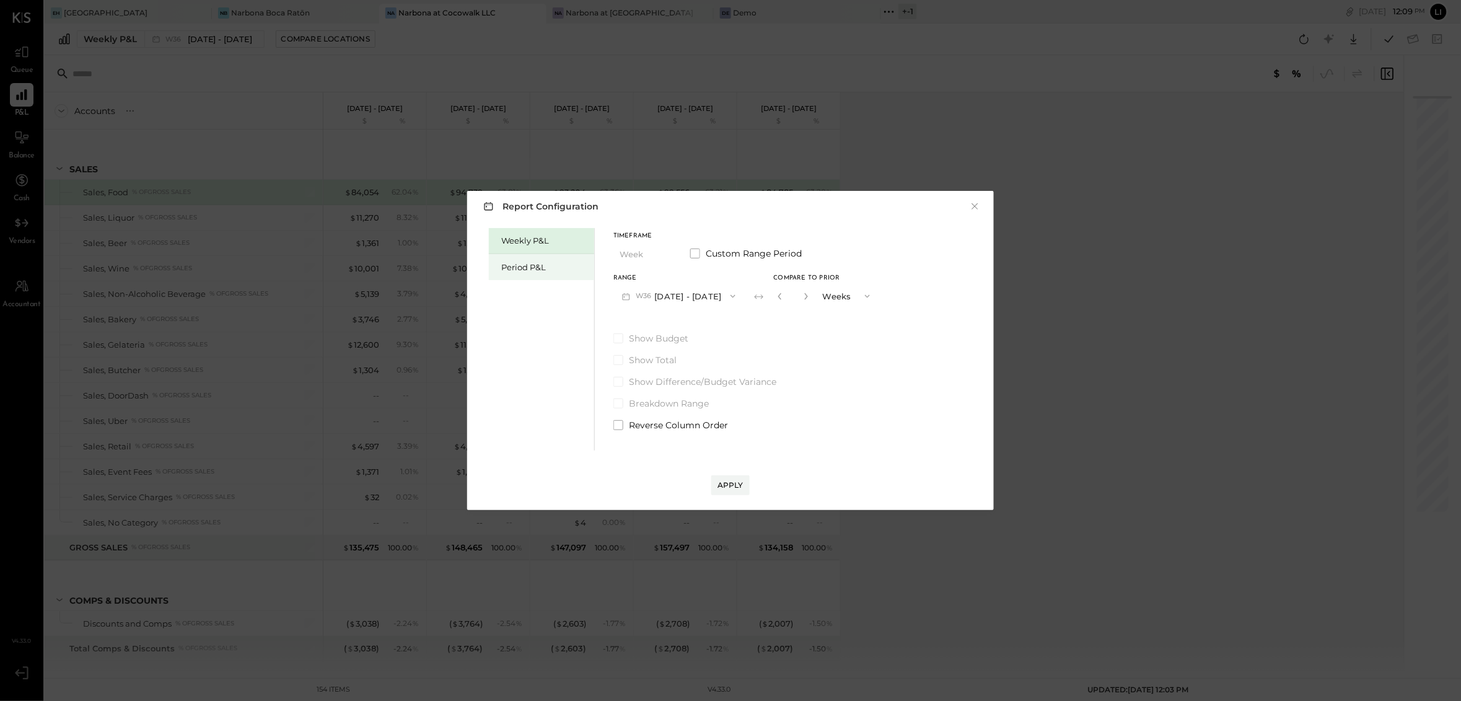
click at [525, 258] on div "Period P&L" at bounding box center [541, 267] width 105 height 26
click at [779, 294] on div "Compare" at bounding box center [774, 295] width 40 height 11
click at [819, 294] on div "*" at bounding box center [803, 295] width 66 height 23
click at [806, 299] on icon "button" at bounding box center [801, 295] width 7 height 7
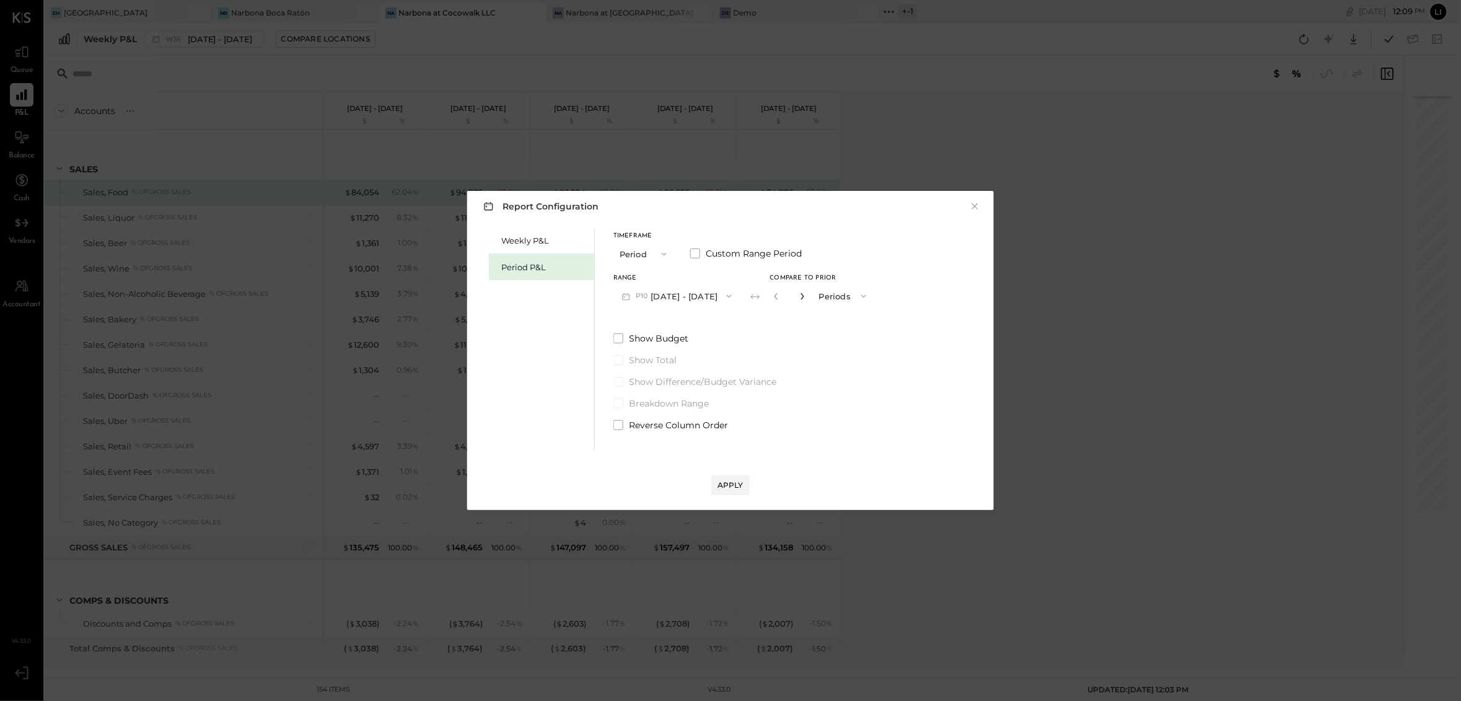
click at [806, 299] on icon "button" at bounding box center [801, 295] width 7 height 7
type input "*"
click at [740, 479] on div "Apply" at bounding box center [730, 484] width 26 height 11
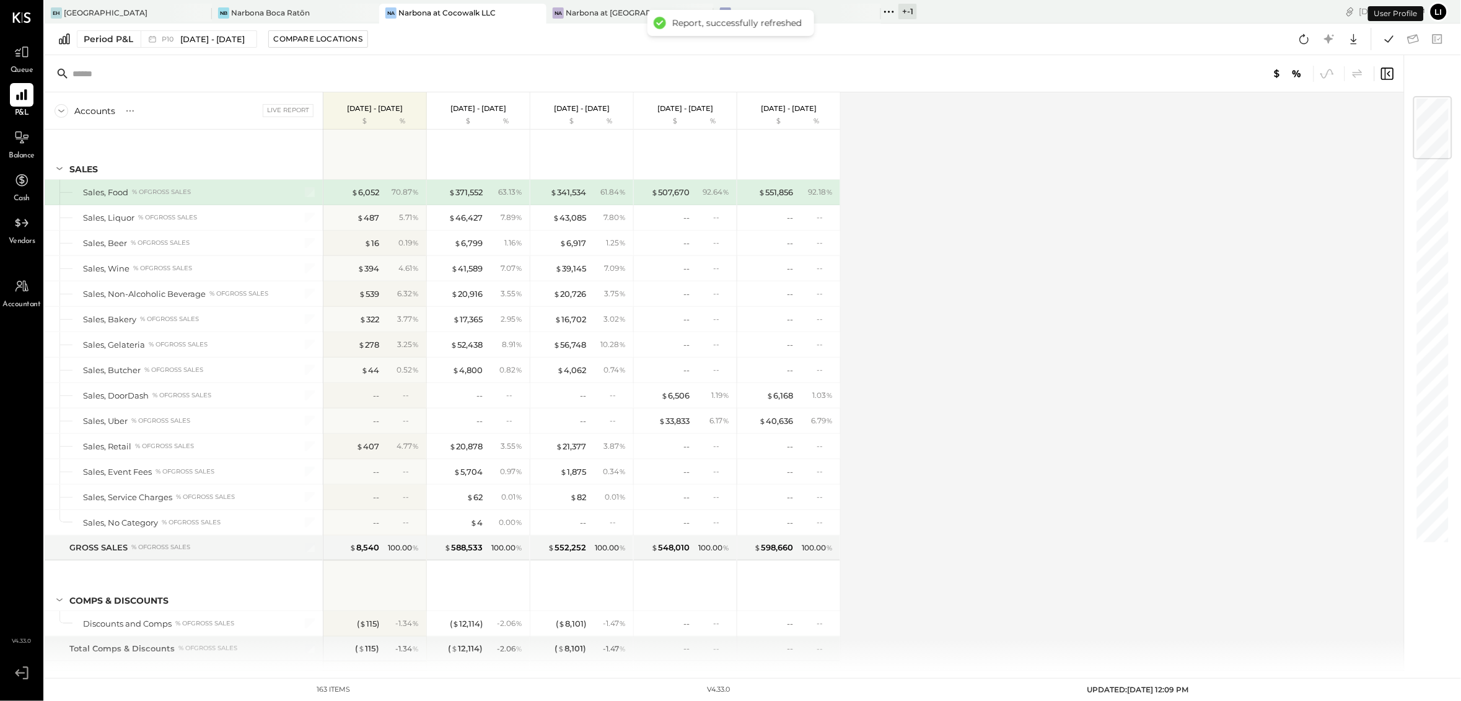
scroll to position [1986, 0]
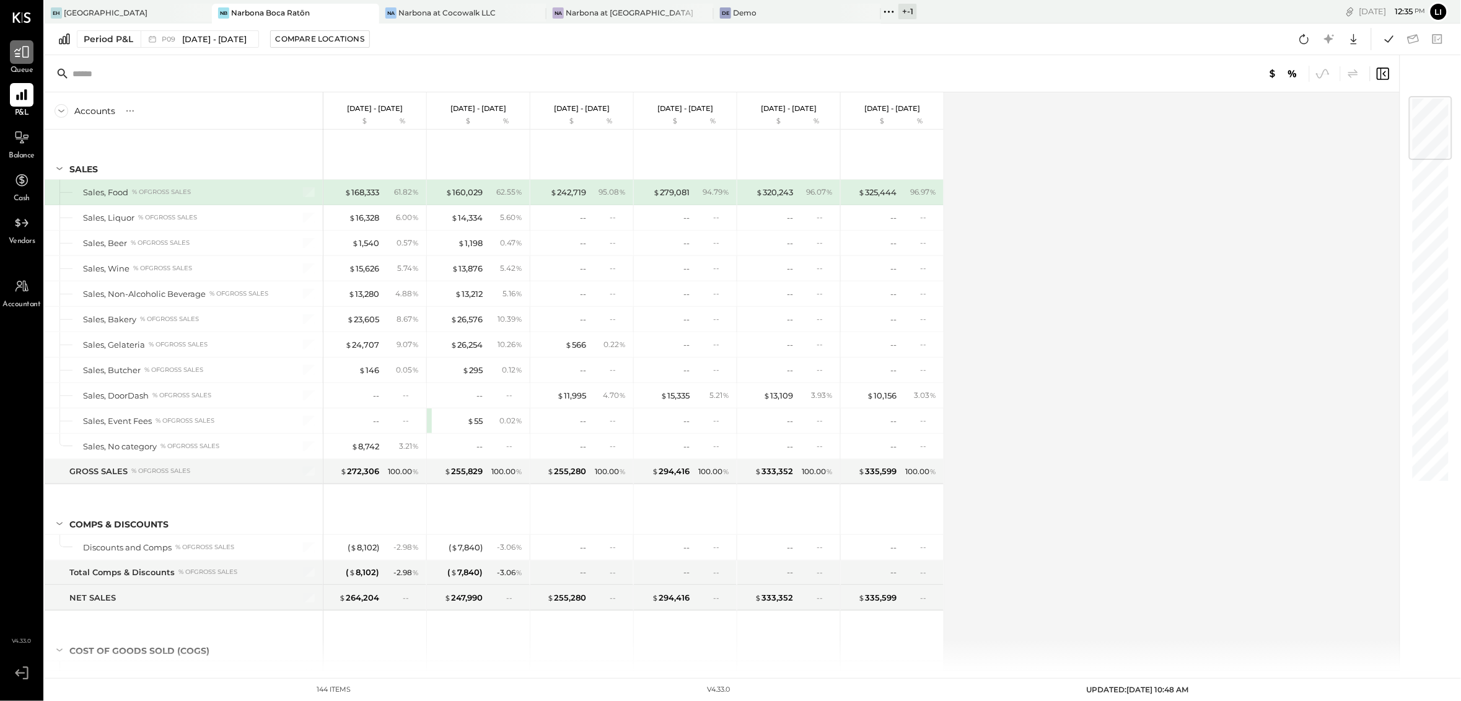
click at [27, 47] on icon at bounding box center [21, 52] width 15 height 12
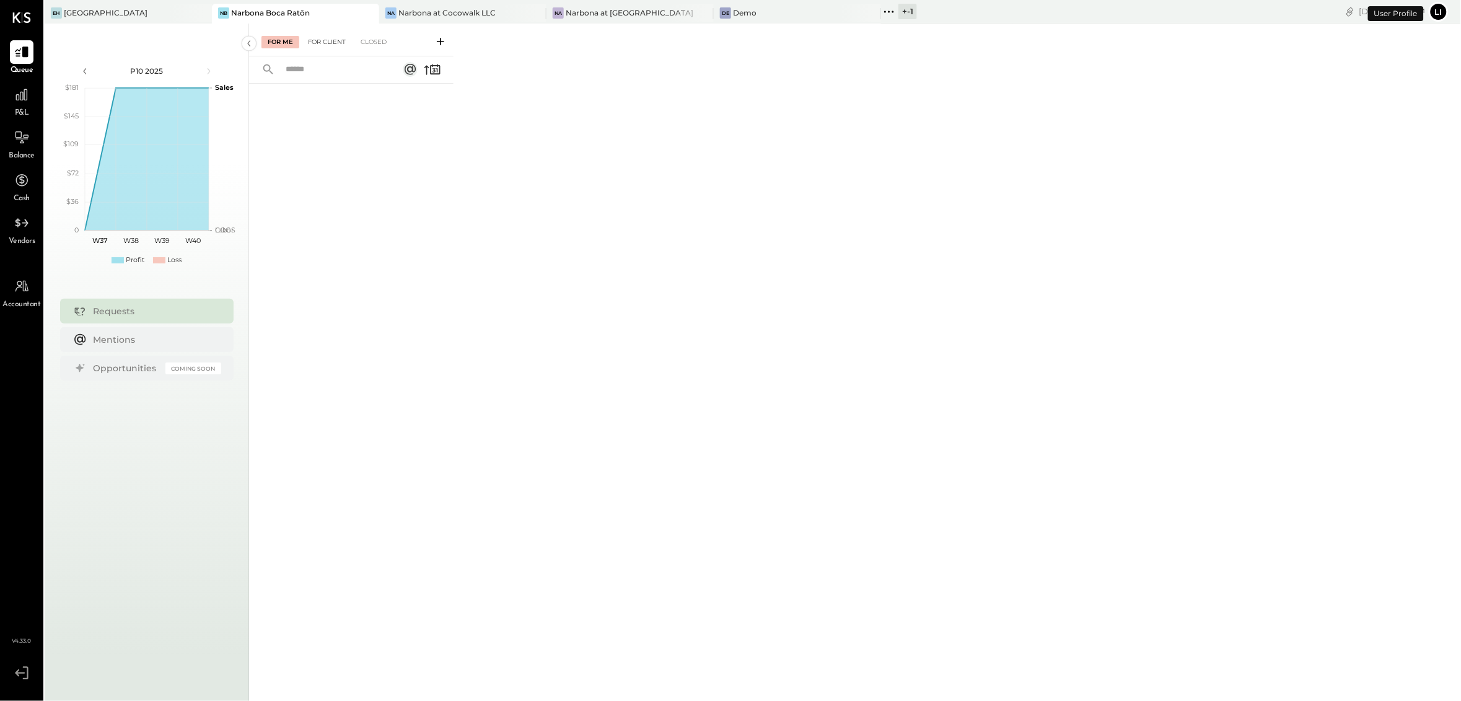
click at [318, 39] on div "For Client" at bounding box center [327, 42] width 50 height 12
click at [461, 17] on div "Narbona at Cocowalk LLC" at bounding box center [446, 12] width 97 height 11
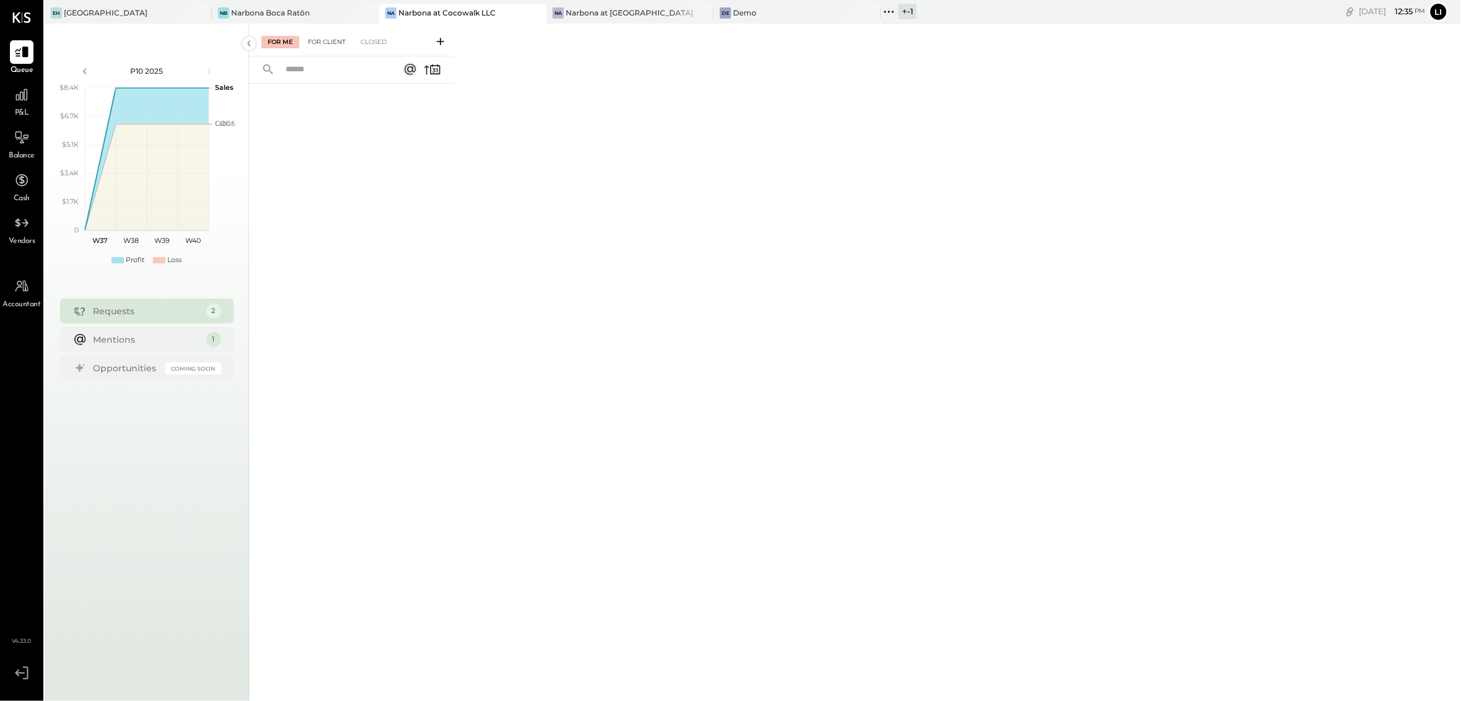
click at [319, 42] on div "For Client" at bounding box center [327, 42] width 50 height 12
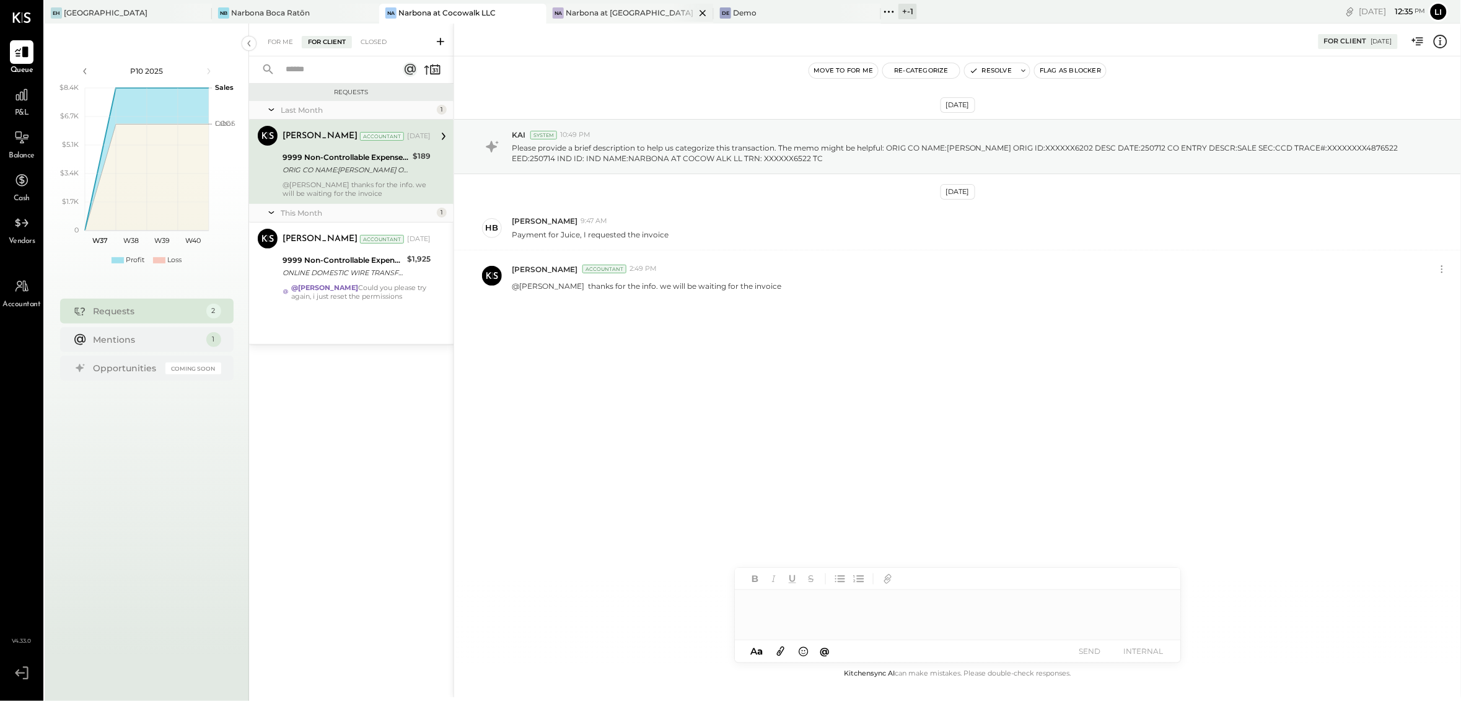
click at [598, 18] on div "Na Narbona at [GEOGRAPHIC_DATA] LLC" at bounding box center [620, 12] width 149 height 11
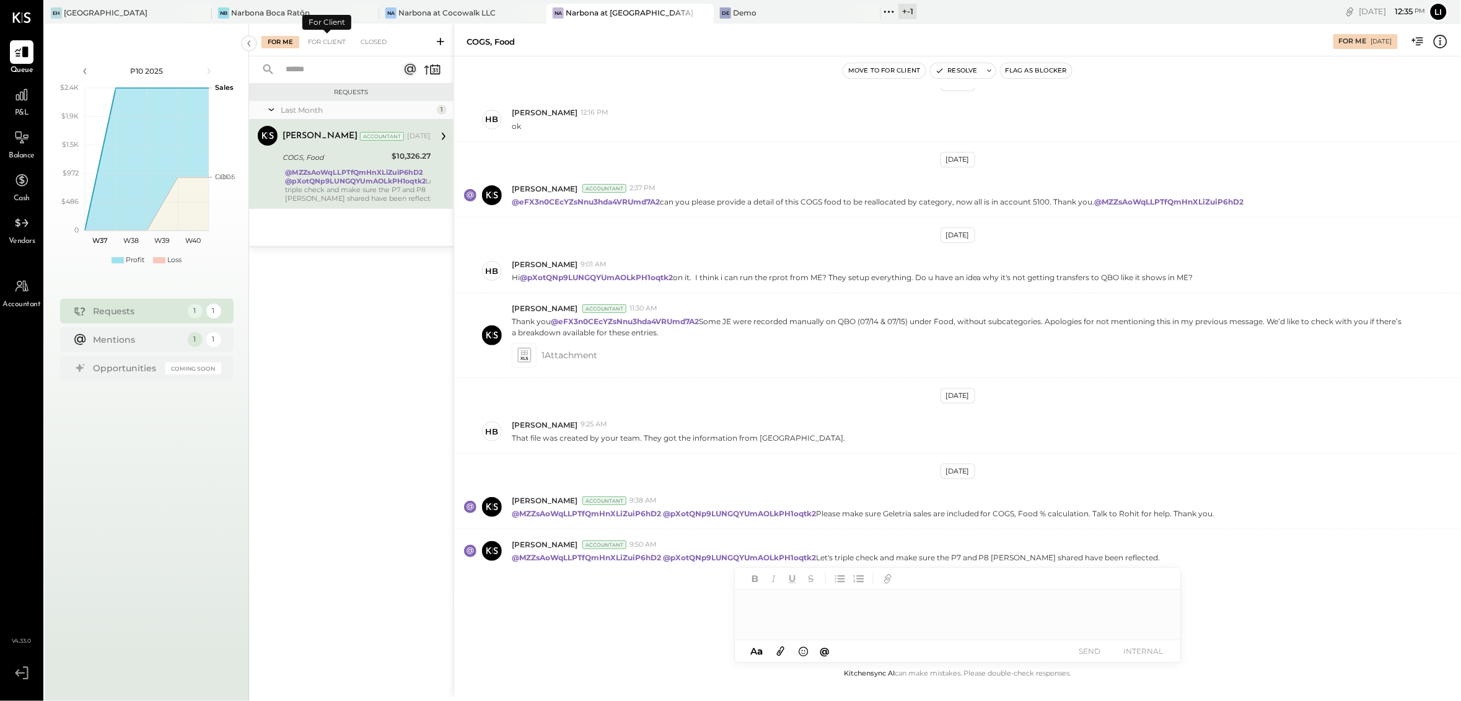
scroll to position [100, 0]
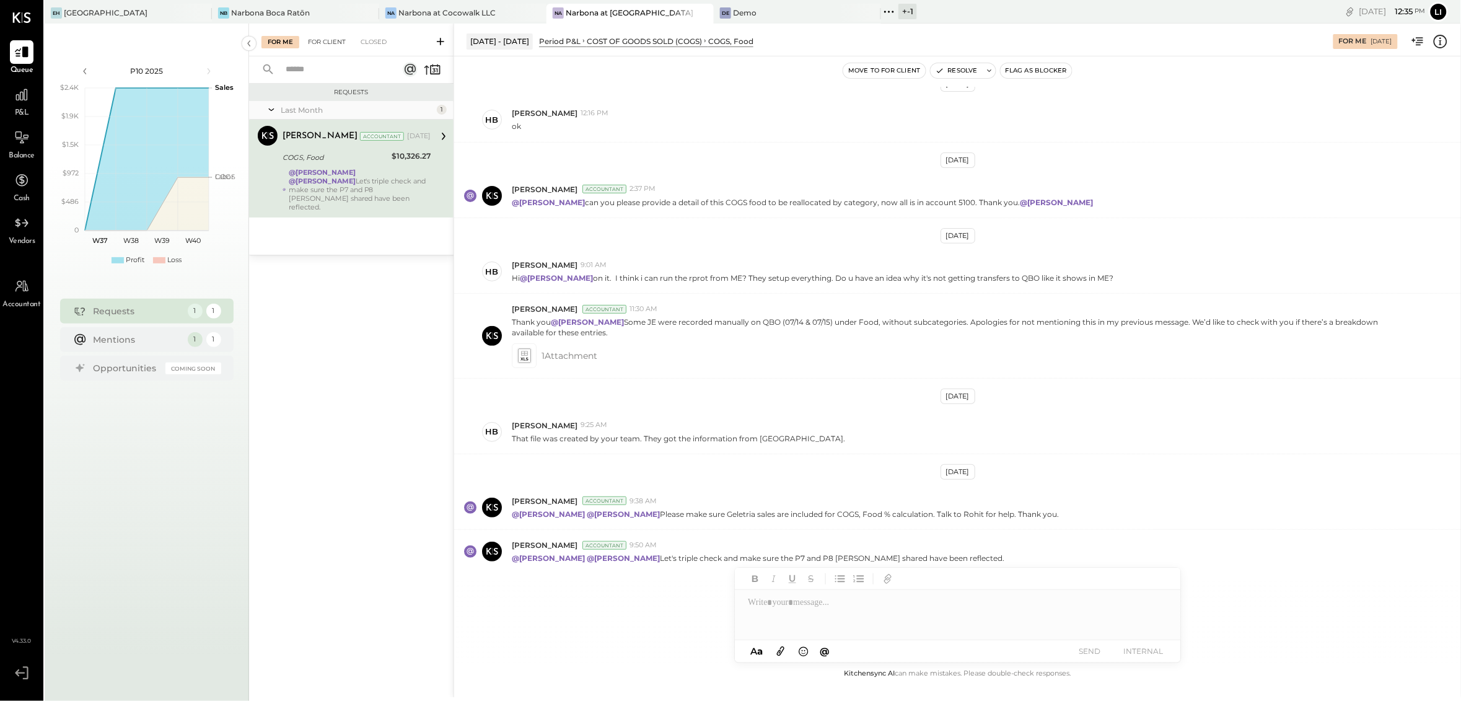
click at [327, 45] on div "For Client" at bounding box center [327, 42] width 50 height 12
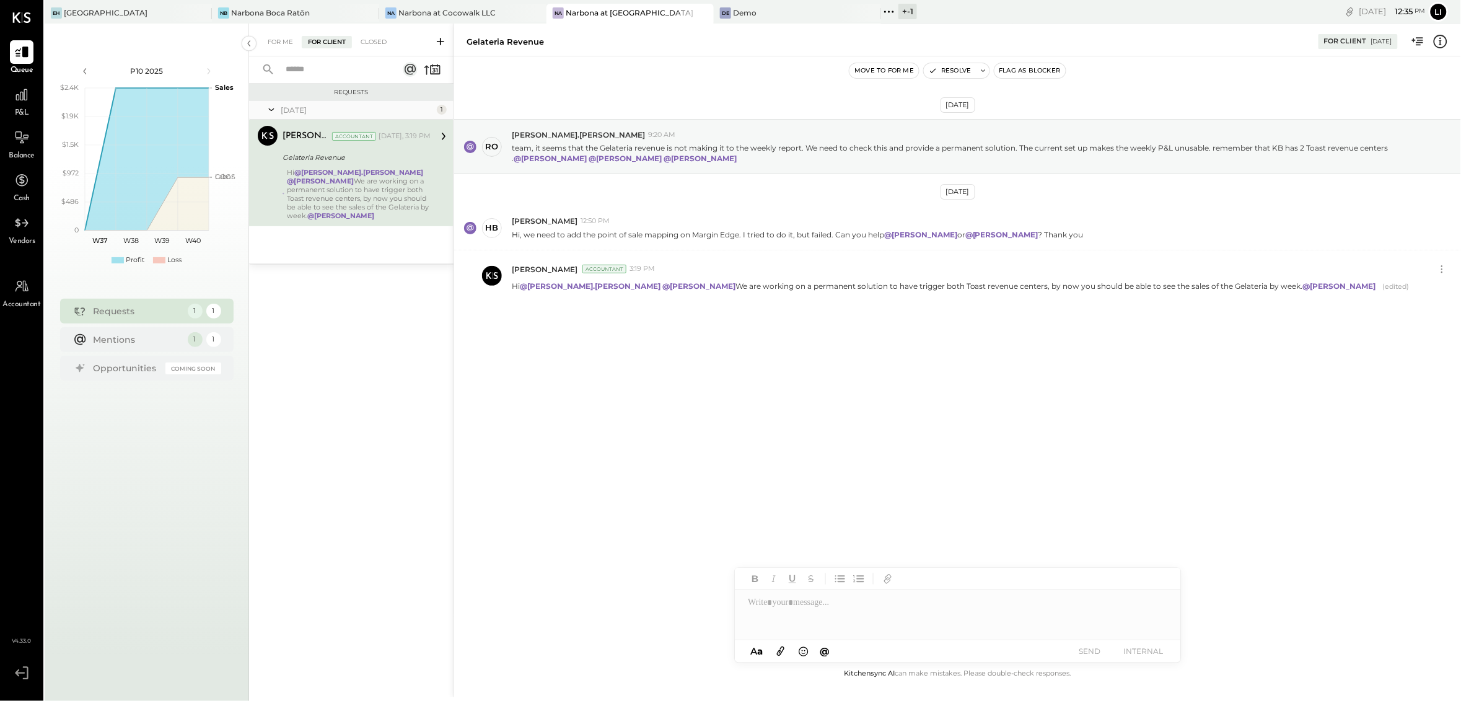
click at [341, 379] on div "Requests [DATE] 1 [PERSON_NAME] Accountant [PERSON_NAME] Accountant [DATE], 3:1…" at bounding box center [351, 373] width 204 height 578
click at [750, 409] on div "[DATE] ro [PERSON_NAME].[PERSON_NAME] 9:20 AM team, it seems that the Gelateria…" at bounding box center [957, 361] width 1007 height 610
click at [1223, 407] on div "[DATE] ro [PERSON_NAME].[PERSON_NAME] 9:20 AM team, it seems that the Gelateria…" at bounding box center [957, 361] width 1007 height 610
click at [942, 377] on div "[DATE] ro [PERSON_NAME].[PERSON_NAME] 9:20 AM team, it seems that the Gelateria…" at bounding box center [957, 240] width 1007 height 307
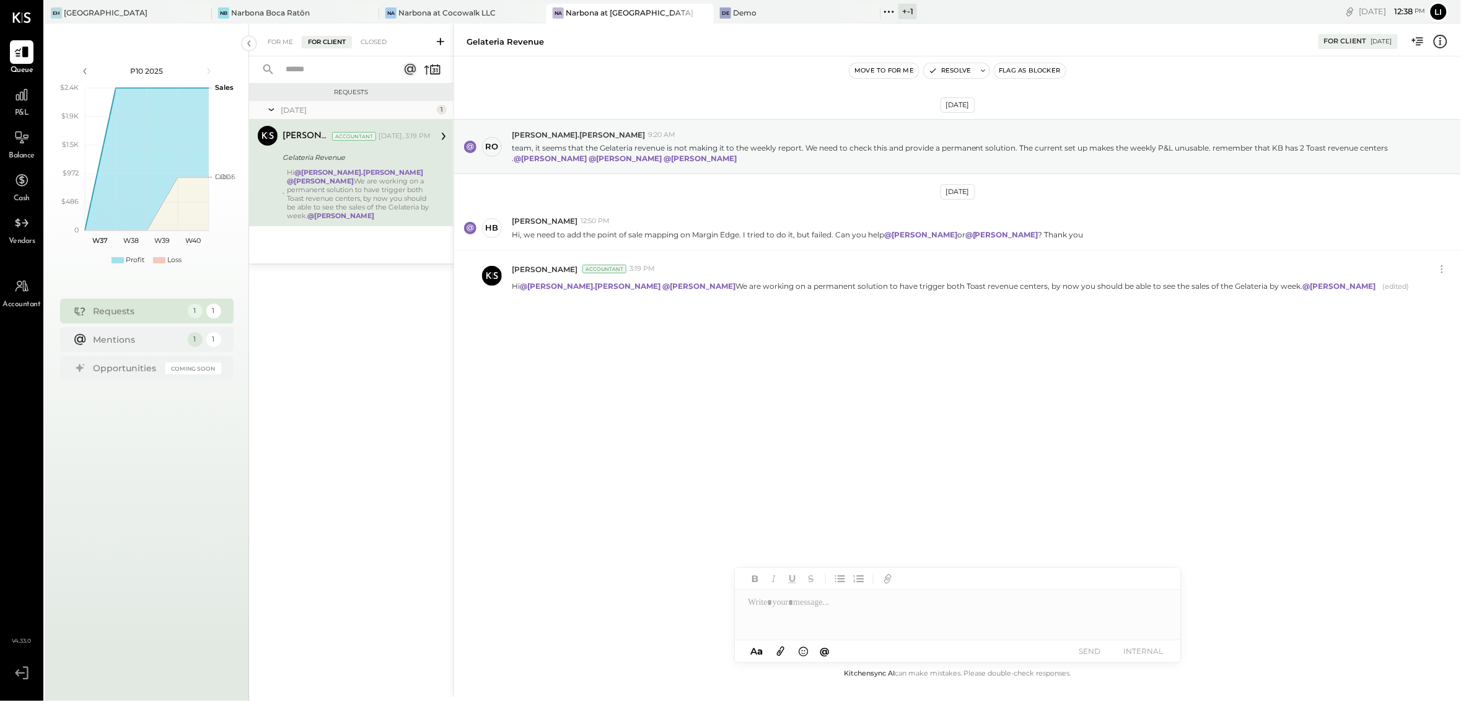
click at [588, 496] on div "[DATE] ro [PERSON_NAME].[PERSON_NAME] 9:20 AM team, it seems that the Gelateria…" at bounding box center [957, 361] width 1007 height 610
click at [106, 7] on div "[GEOGRAPHIC_DATA]" at bounding box center [119, 12] width 149 height 11
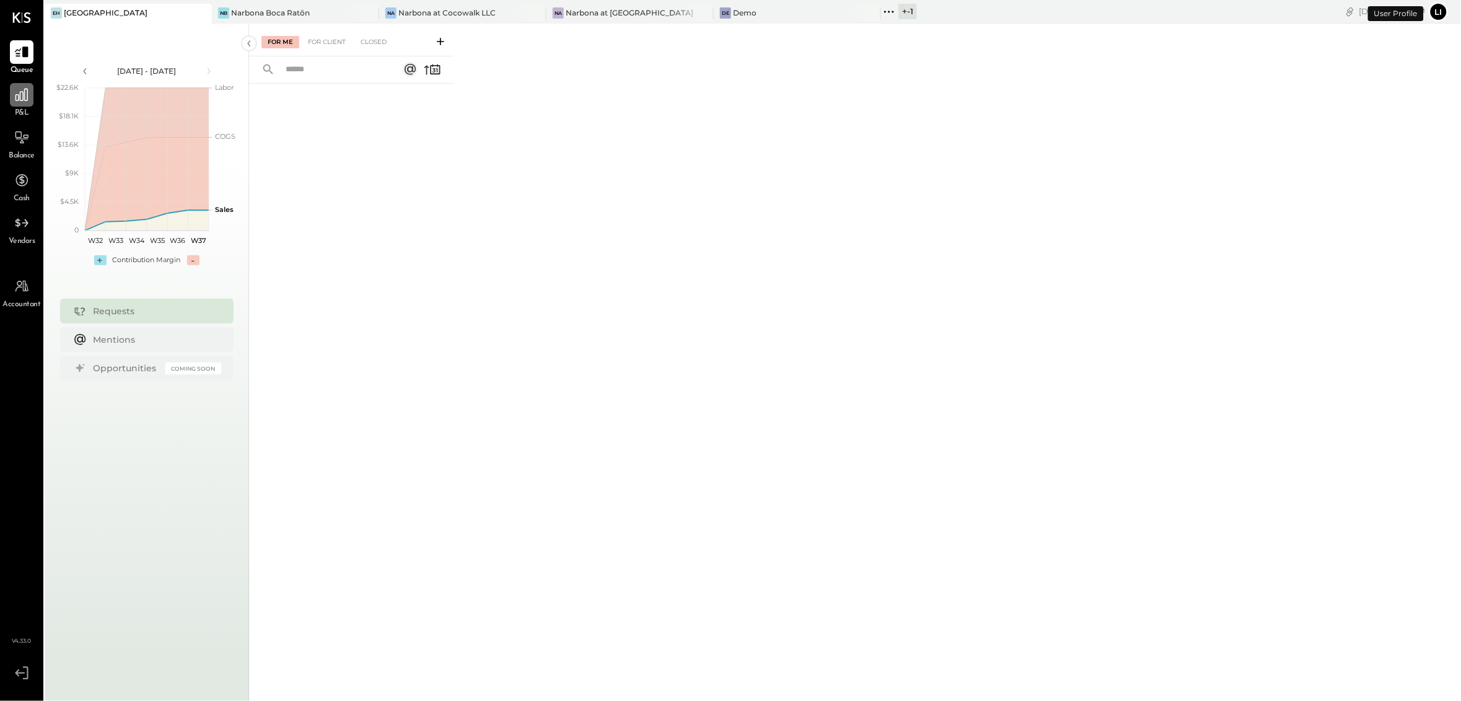
click at [22, 101] on icon at bounding box center [22, 95] width 16 height 16
